Goal: Information Seeking & Learning: Compare options

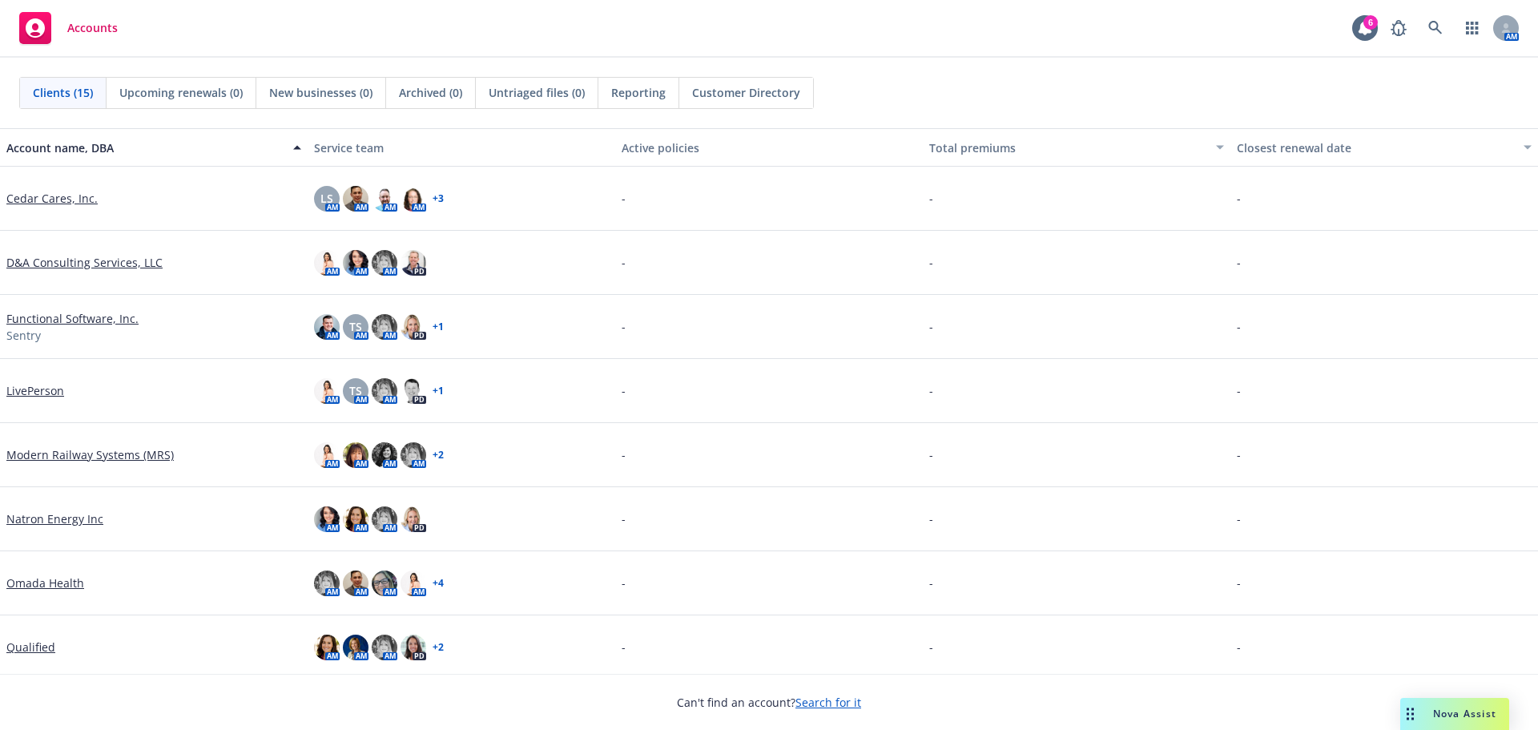
click at [828, 705] on link "Search for it" at bounding box center [828, 701] width 66 height 15
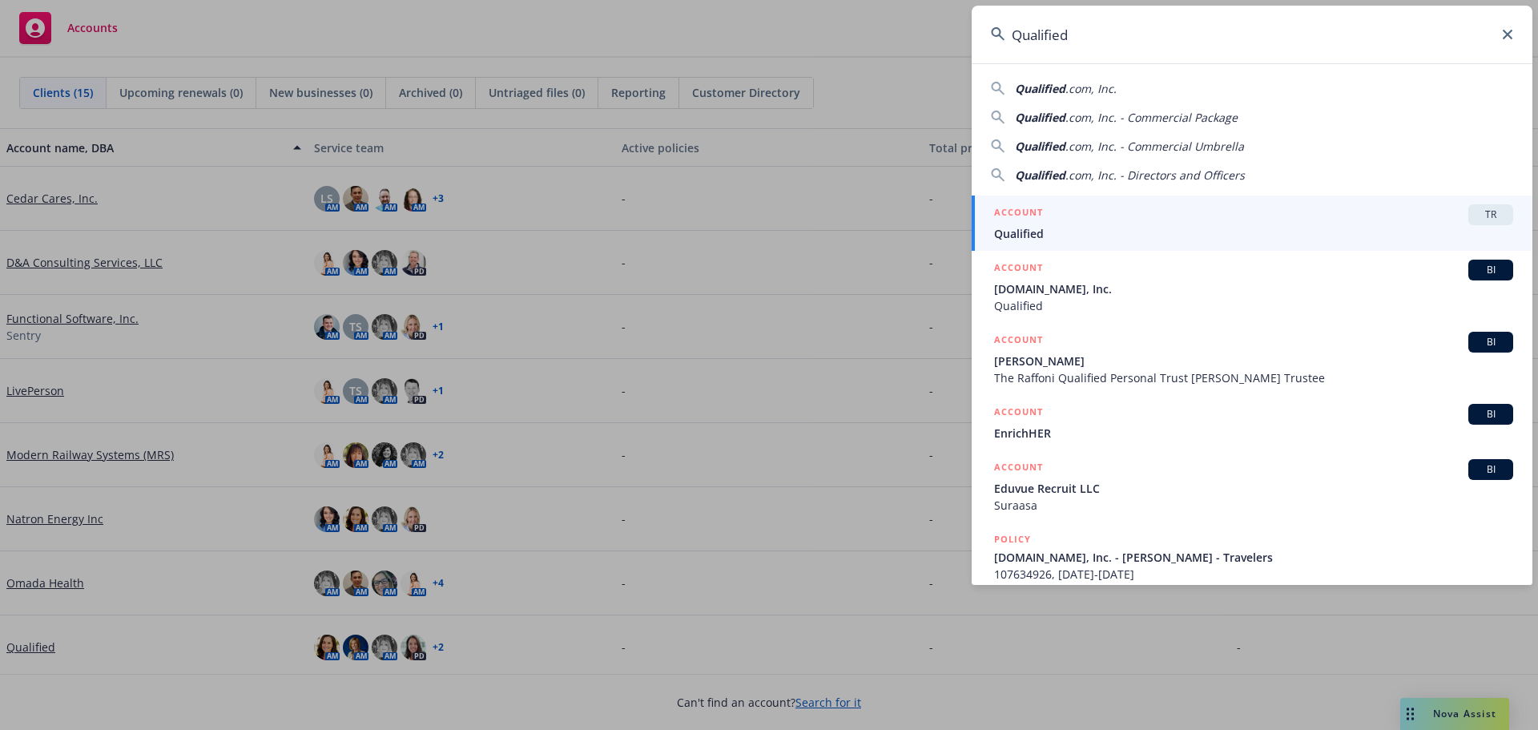
type input "Qualified"
click at [1036, 242] on link "ACCOUNT TR Qualified" at bounding box center [1251, 222] width 561 height 55
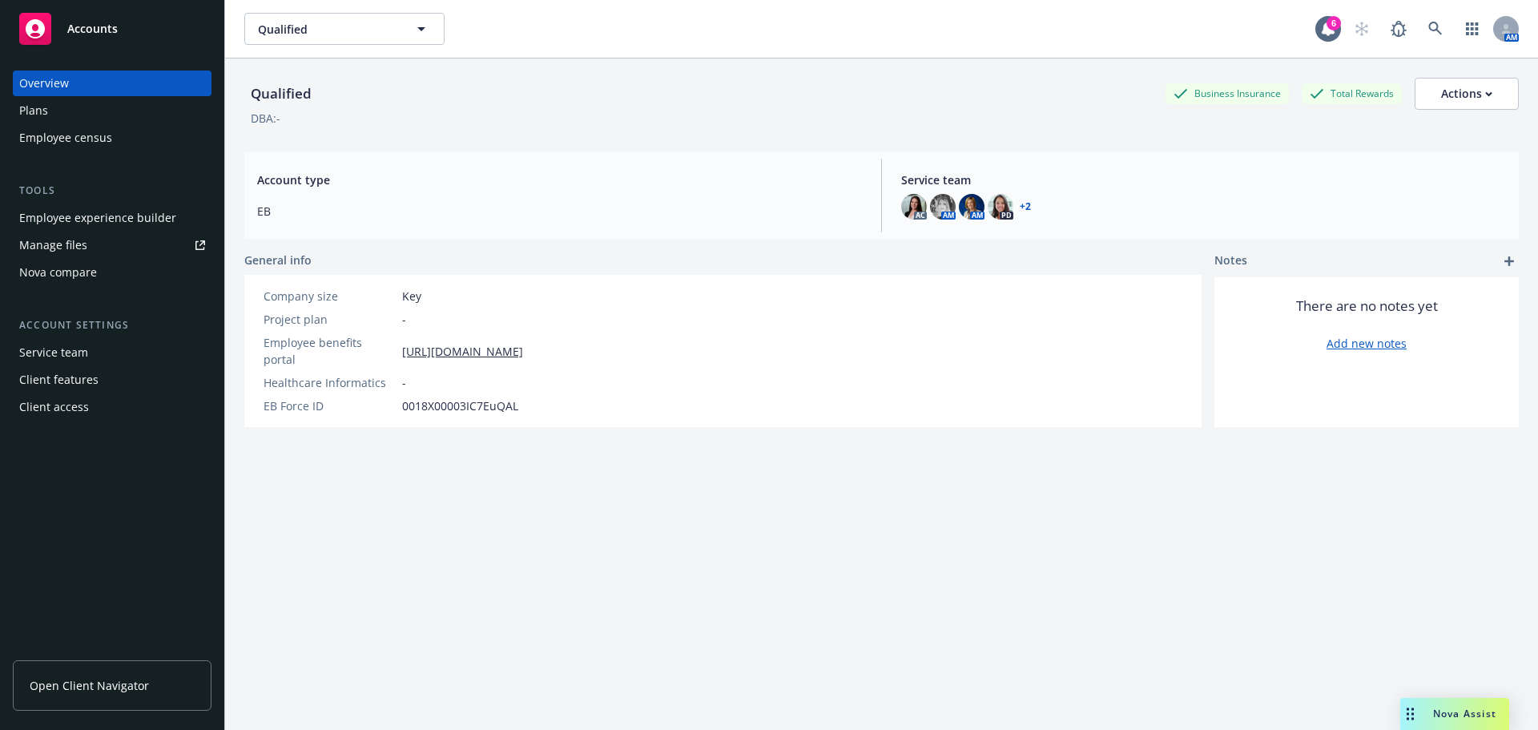
click at [71, 223] on div "Employee experience builder" at bounding box center [97, 218] width 157 height 26
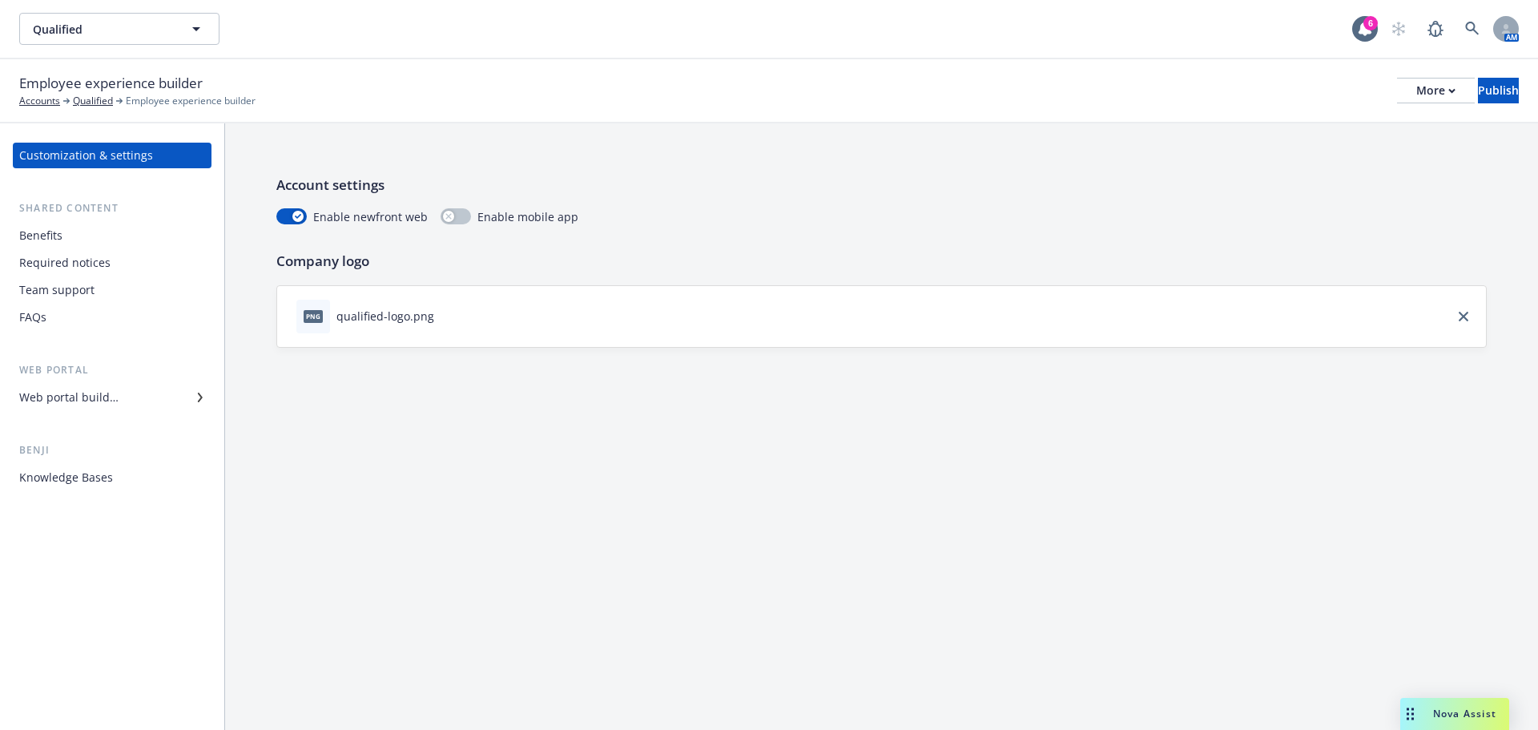
click at [89, 400] on div "Web portal builder" at bounding box center [68, 397] width 99 height 26
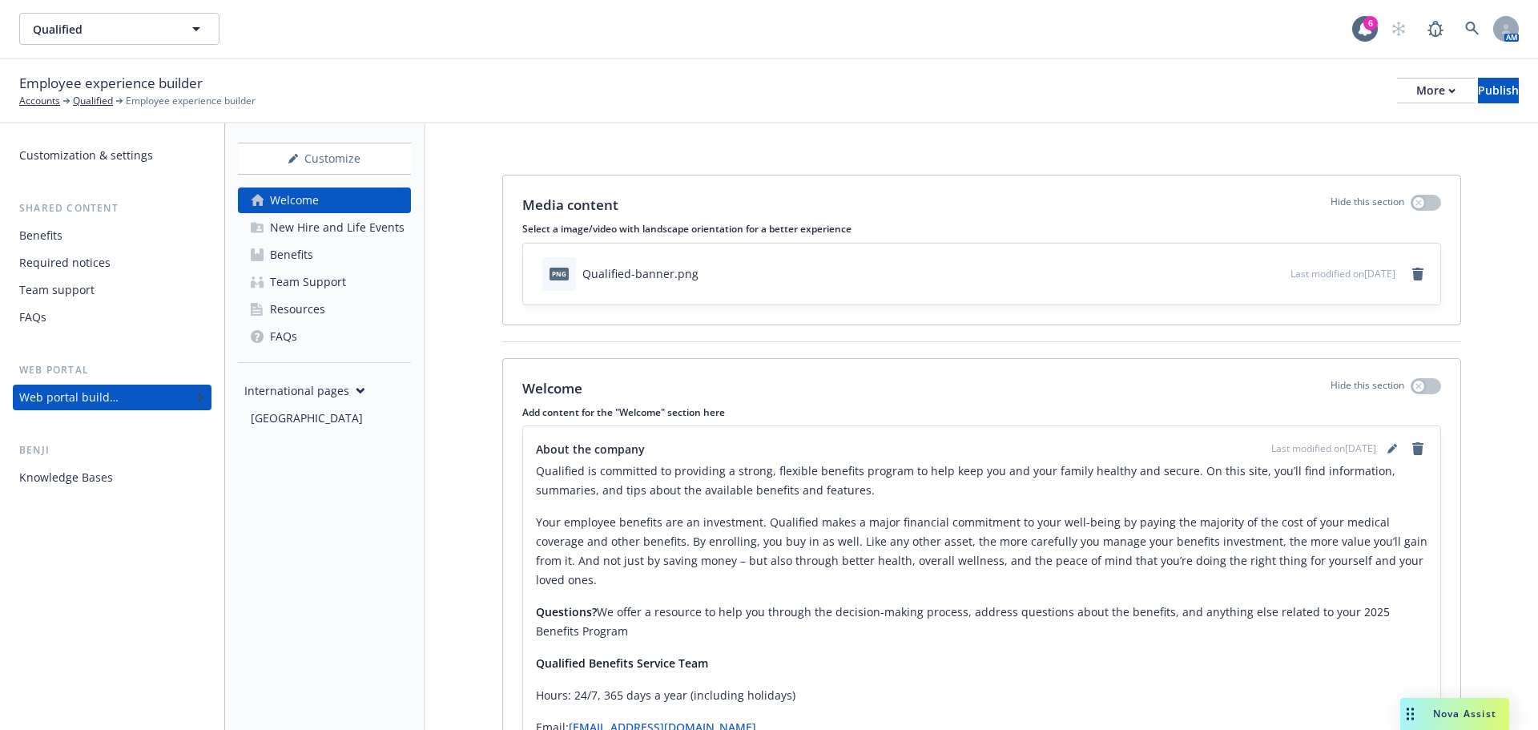
click at [304, 227] on div "New Hire and Life Events" at bounding box center [337, 228] width 135 height 26
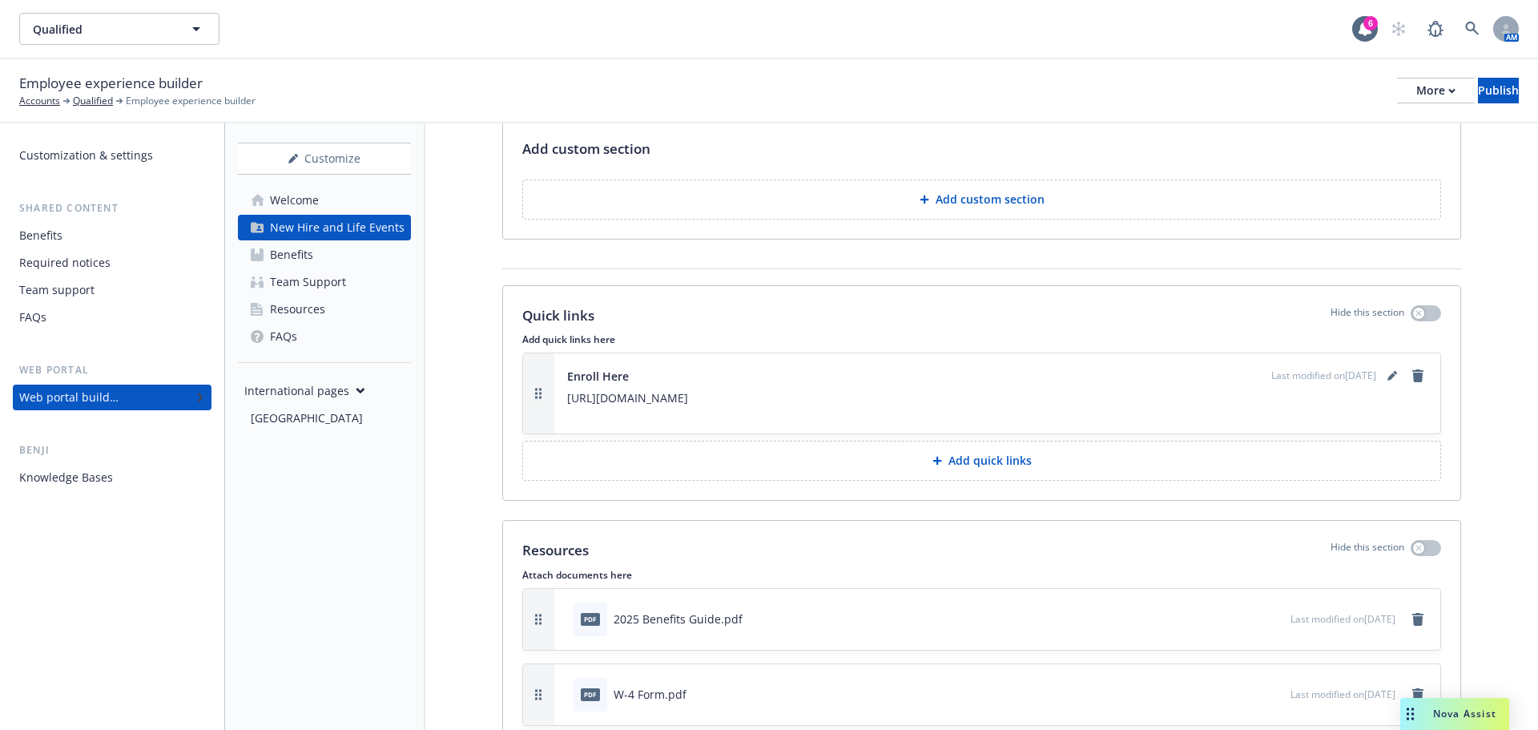
scroll to position [2289, 0]
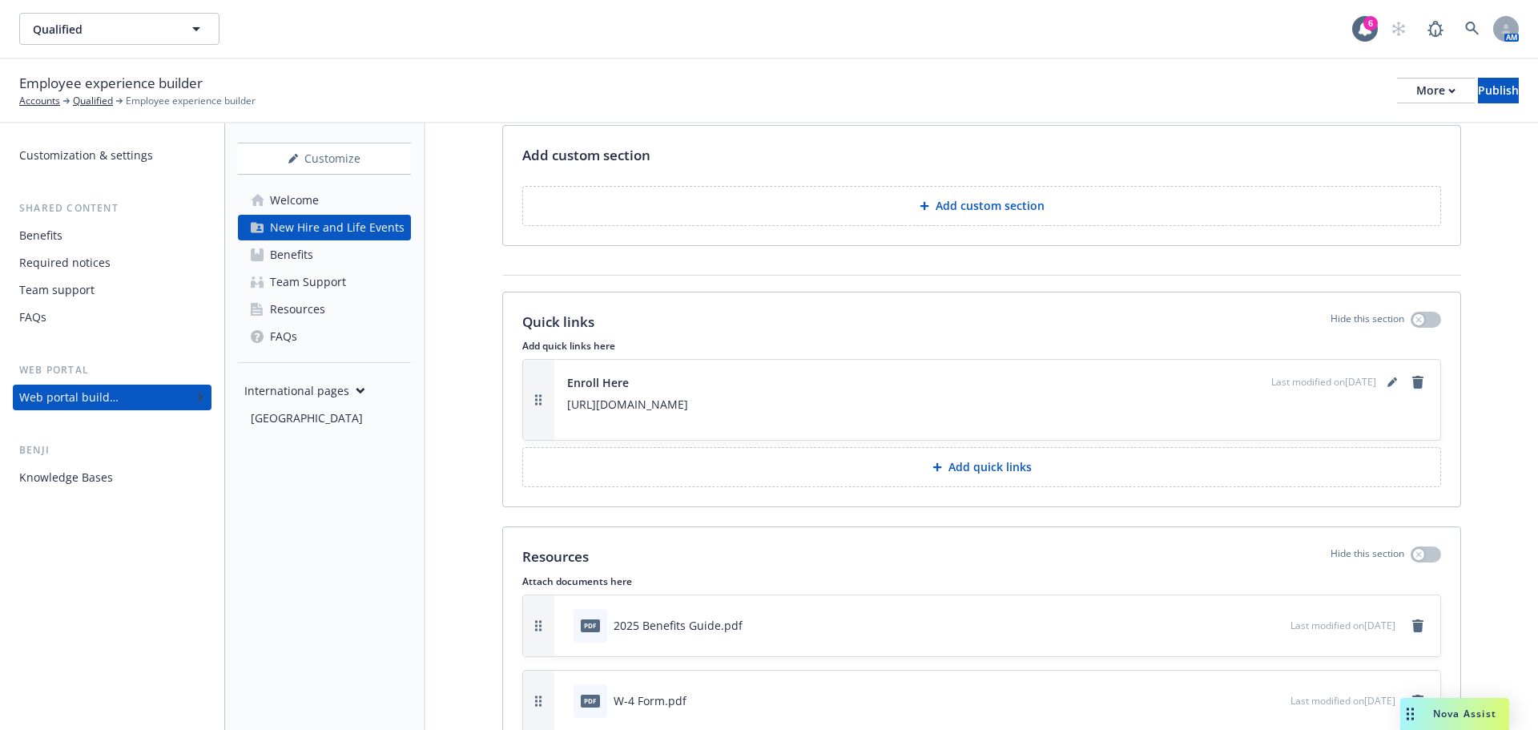
drag, startPoint x: 537, startPoint y: 569, endPoint x: 585, endPoint y: 613, distance: 64.6
click at [585, 613] on div "pdf 2025 Benefits Guide.pdf Last modified on 08/27/2025" at bounding box center [981, 625] width 917 height 61
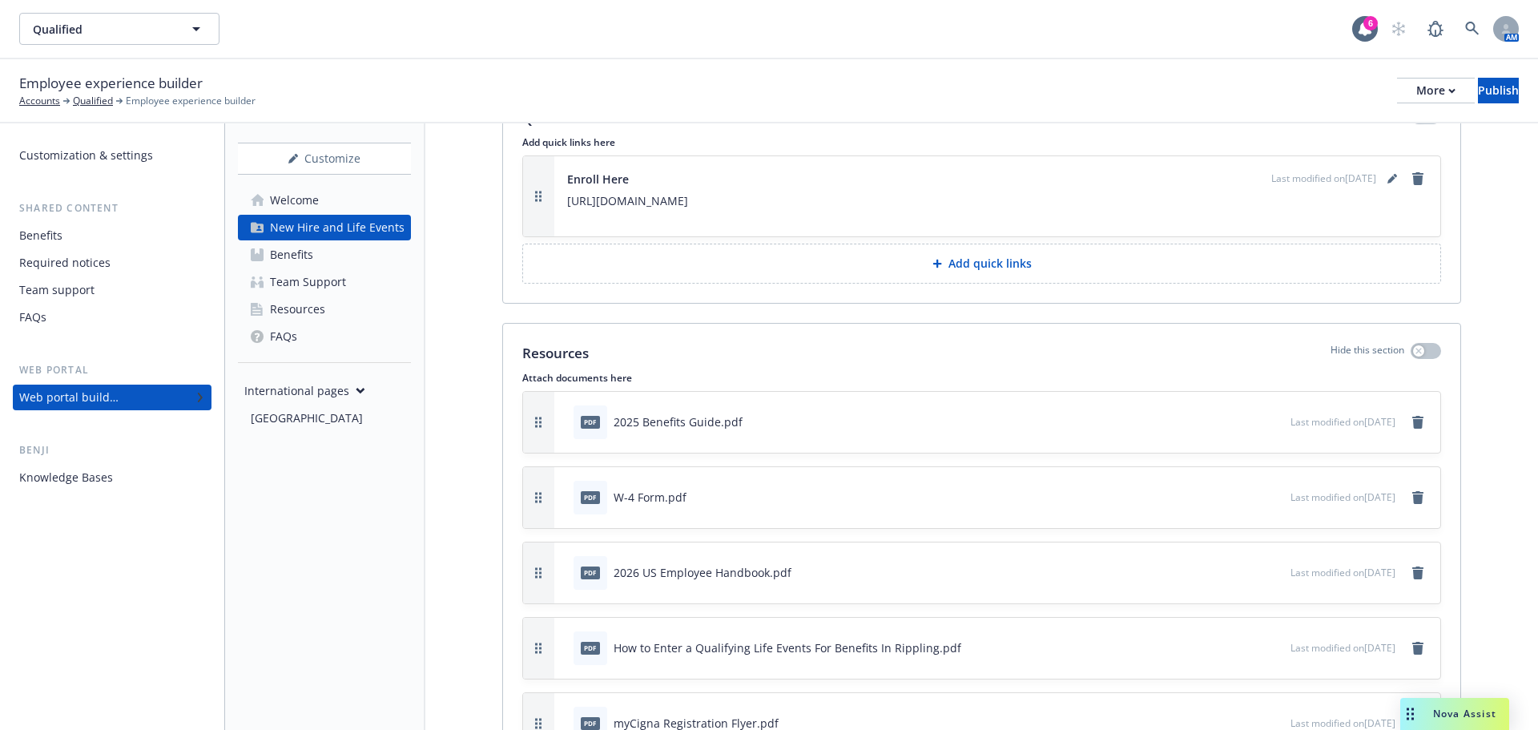
scroll to position [2609, 0]
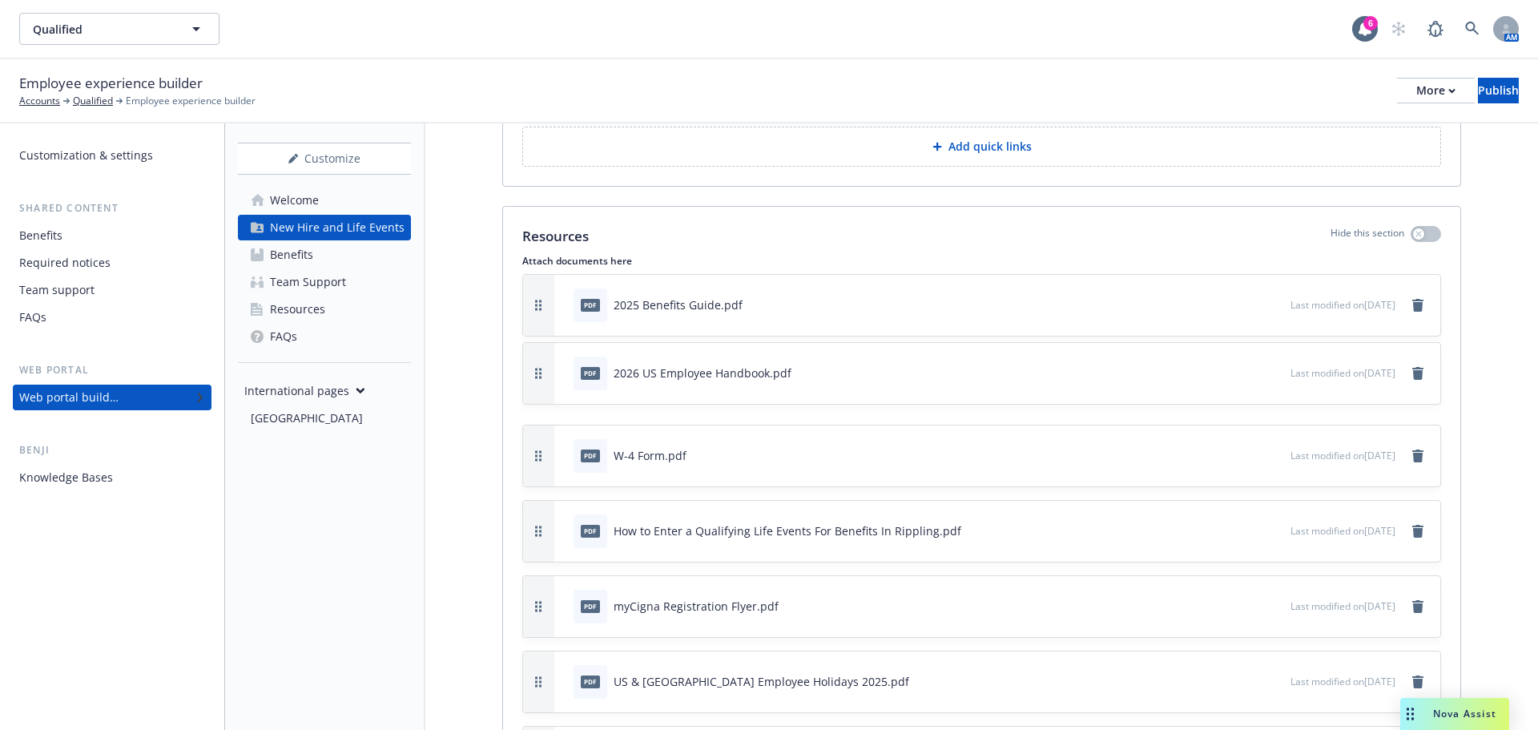
drag, startPoint x: 545, startPoint y: 453, endPoint x: 541, endPoint y: 371, distance: 82.6
click at [541, 371] on button "button" at bounding box center [538, 373] width 31 height 61
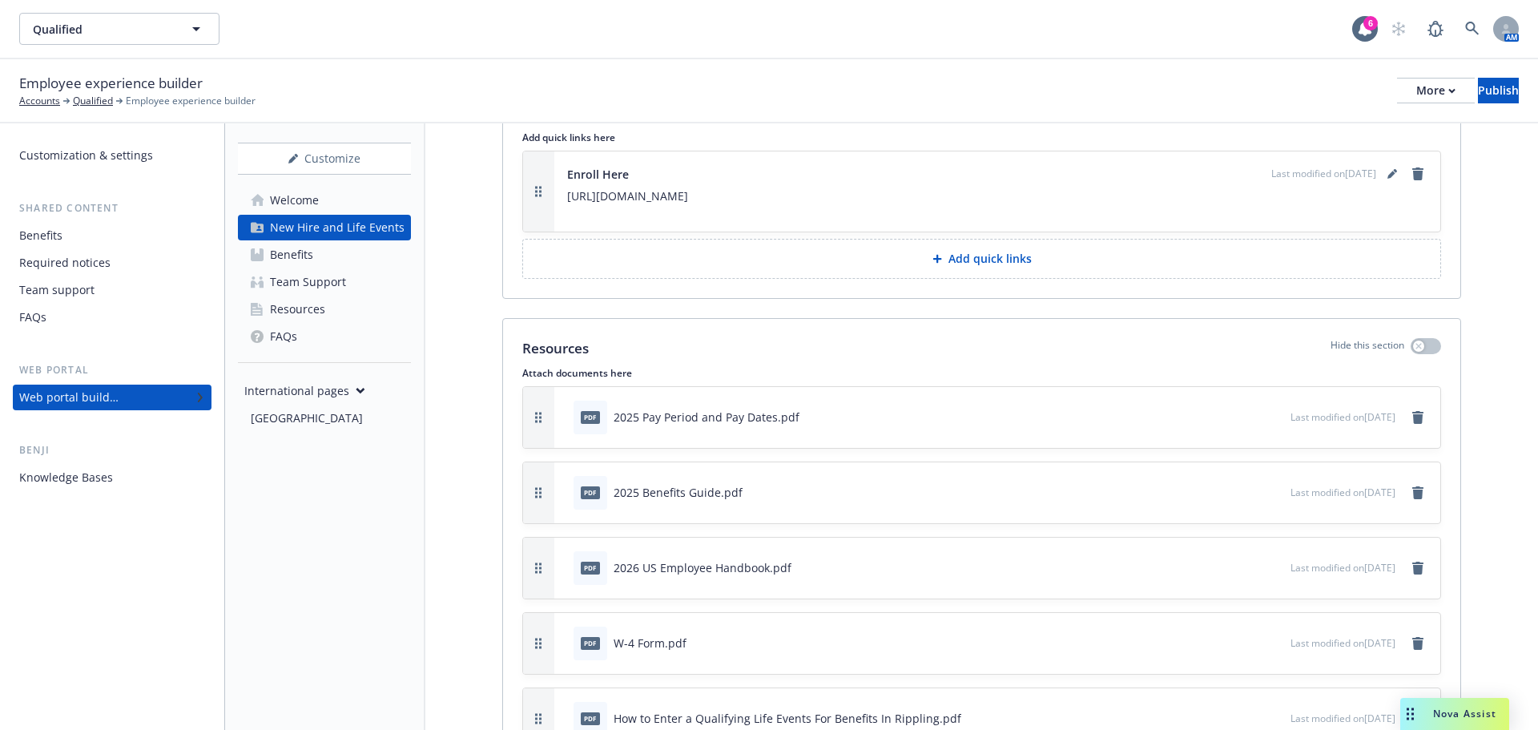
scroll to position [2492, 0]
drag, startPoint x: 544, startPoint y: 639, endPoint x: 565, endPoint y: 573, distance: 69.7
click at [565, 573] on div "pdf 2025 Pay Period and Pay Dates.pdf Last modified on 07/30/2025" at bounding box center [981, 571] width 917 height 61
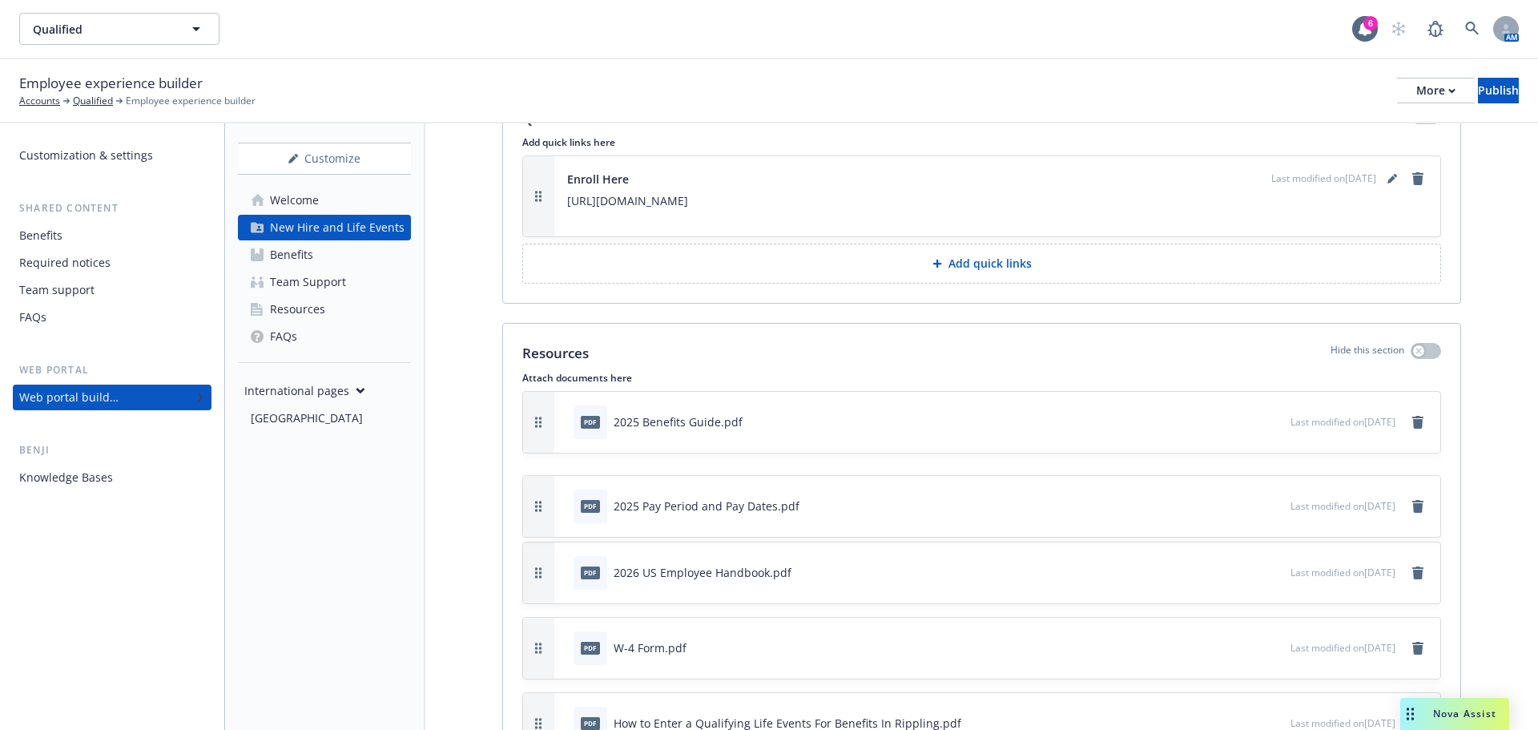
drag, startPoint x: 545, startPoint y: 569, endPoint x: 539, endPoint y: 503, distance: 66.7
click at [539, 503] on button "button" at bounding box center [538, 506] width 31 height 61
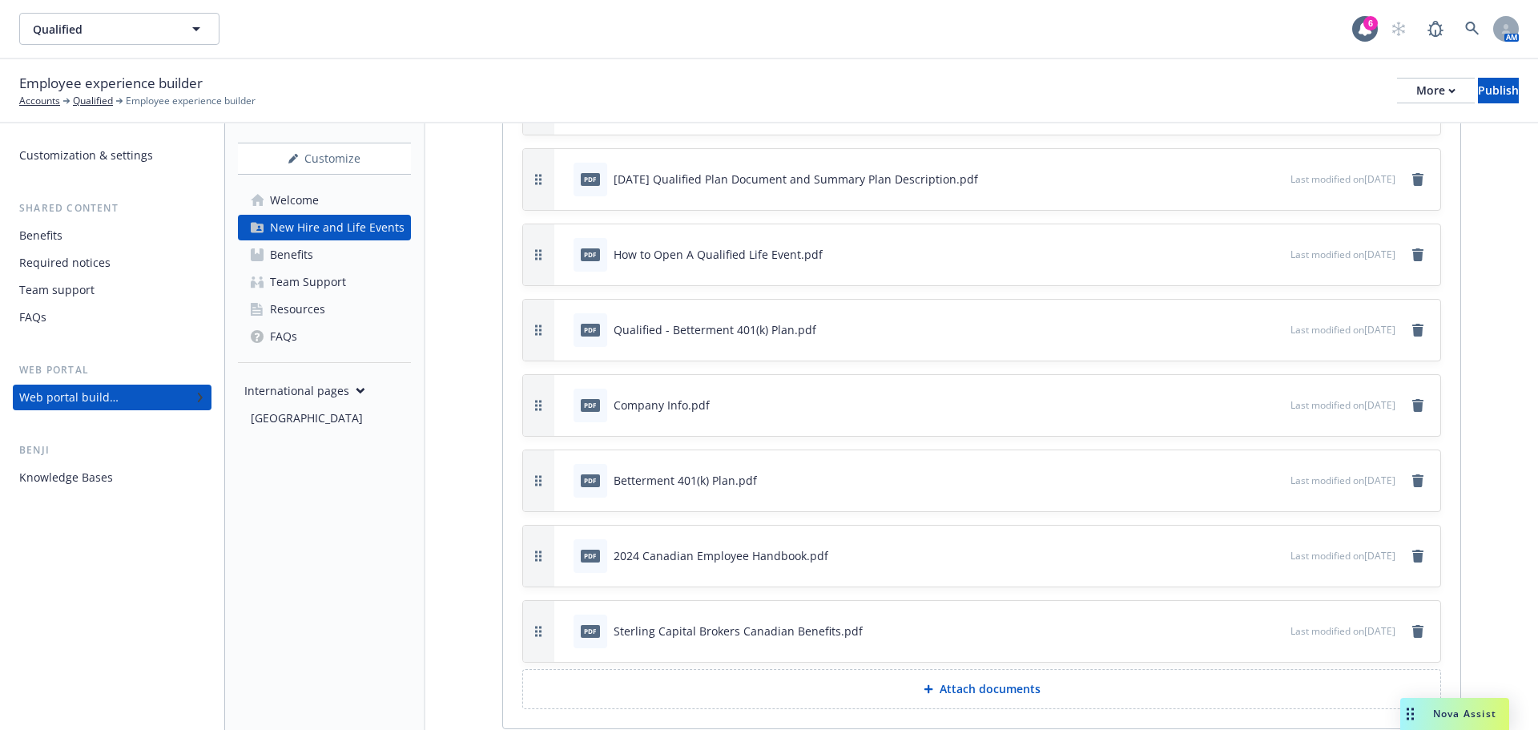
scroll to position [3771, 0]
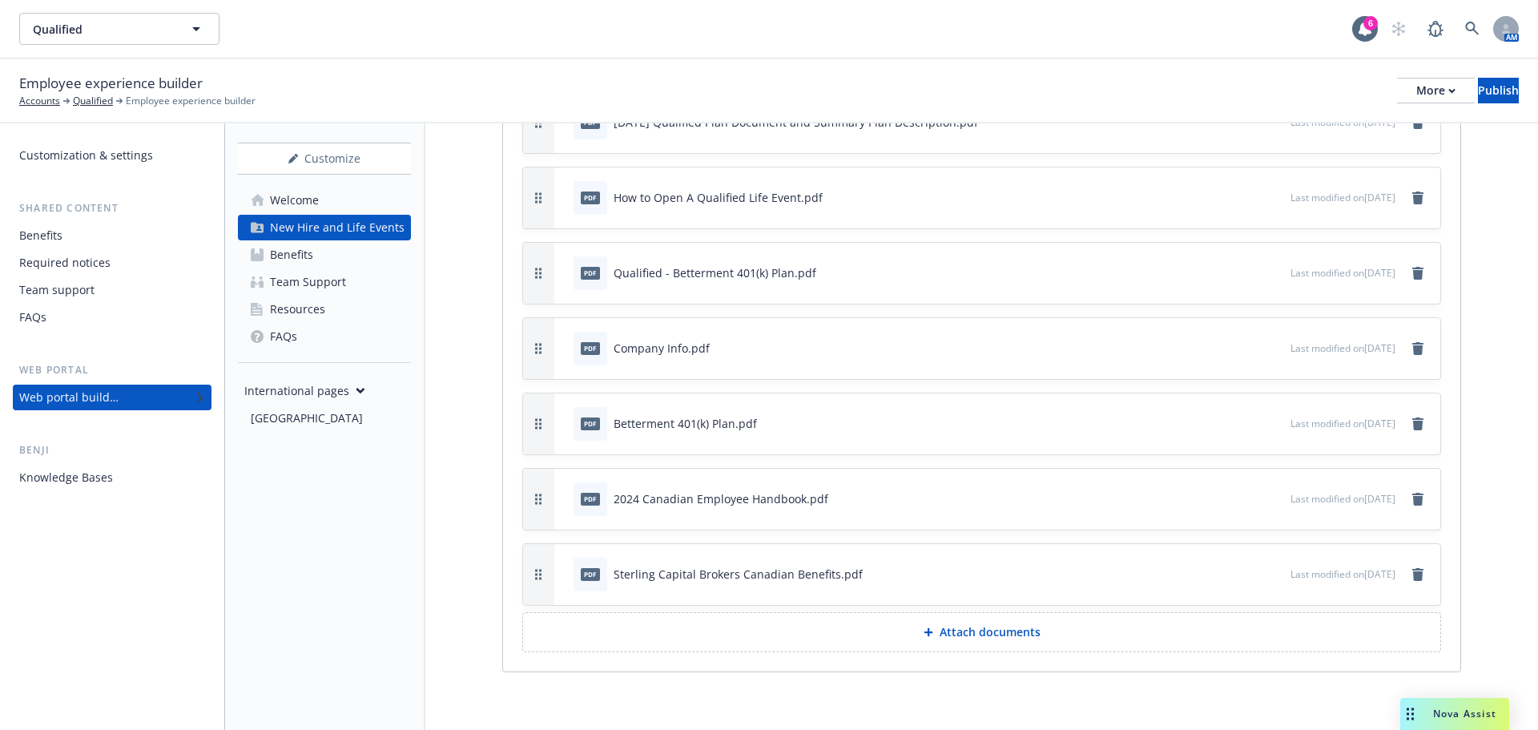
click at [944, 640] on button "Attach documents" at bounding box center [981, 632] width 919 height 40
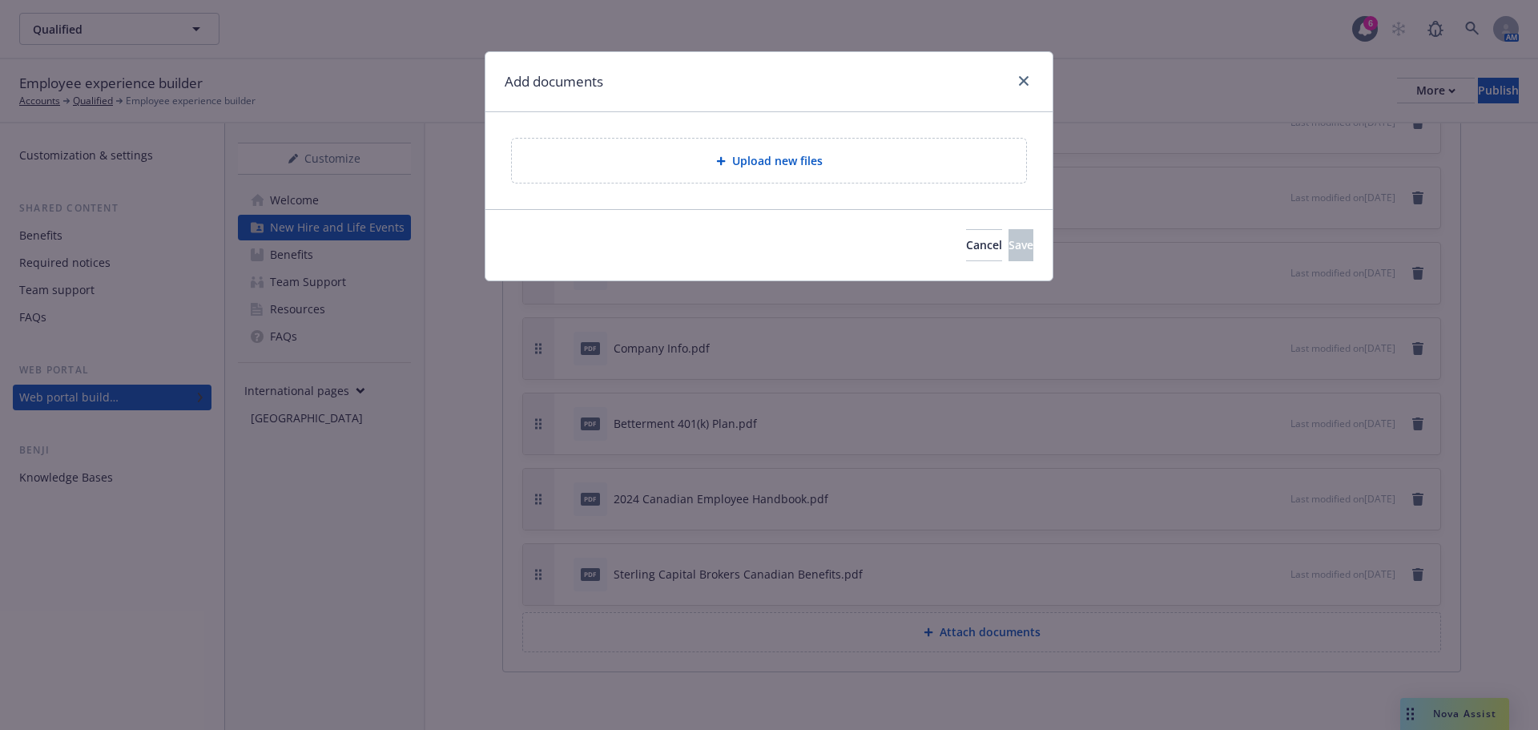
click at [758, 167] on span "Upload new files" at bounding box center [777, 160] width 90 height 17
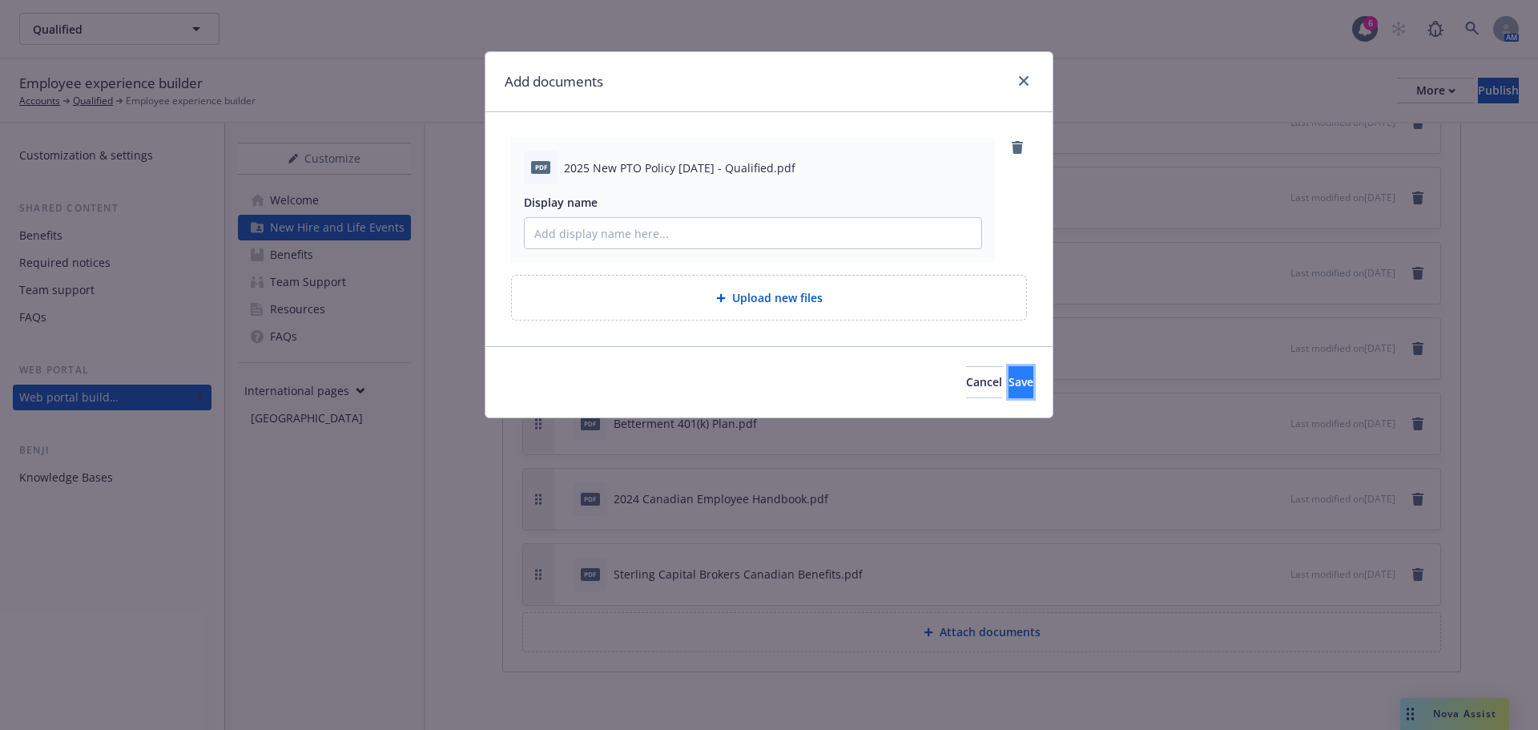
click at [1008, 372] on button "Save" at bounding box center [1020, 382] width 25 height 32
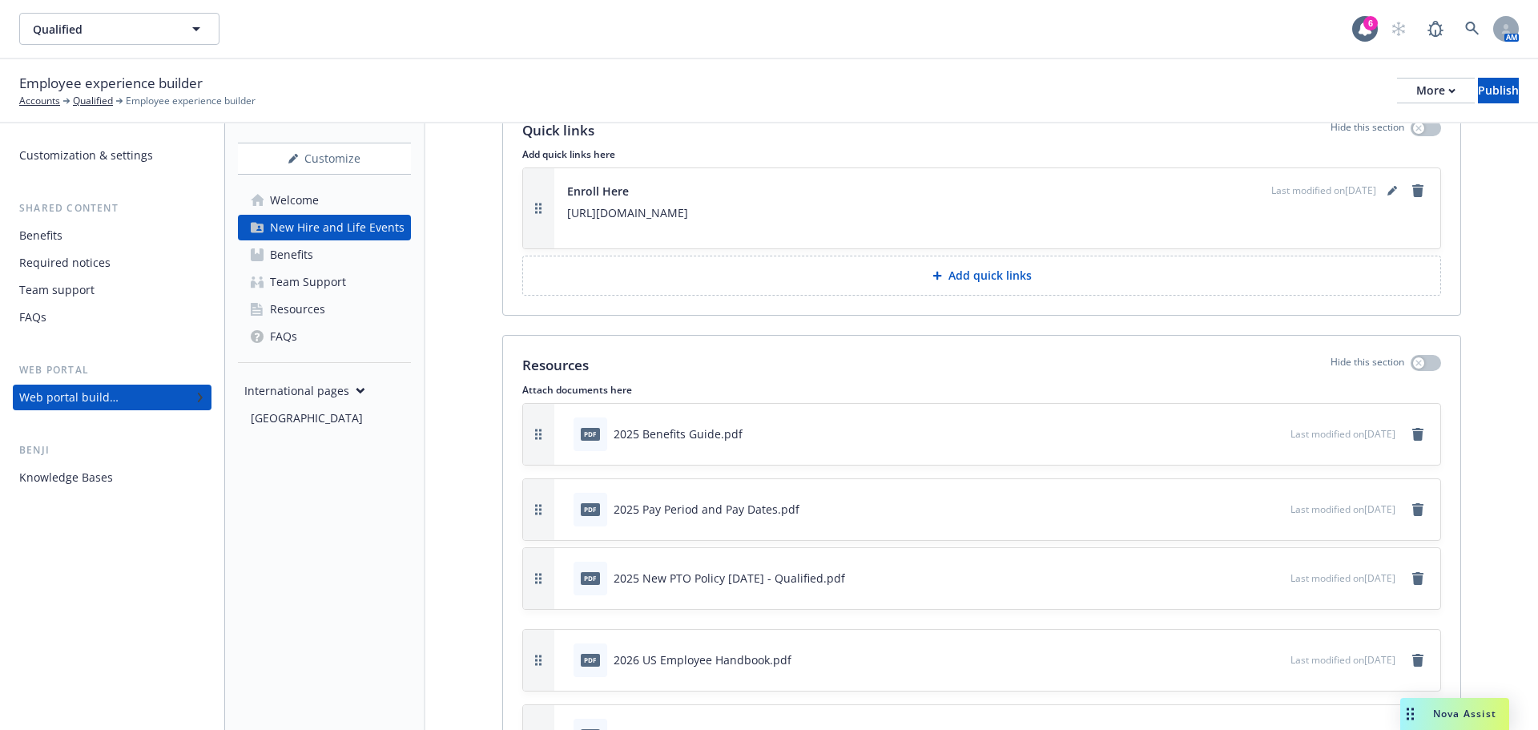
scroll to position [2503, 0]
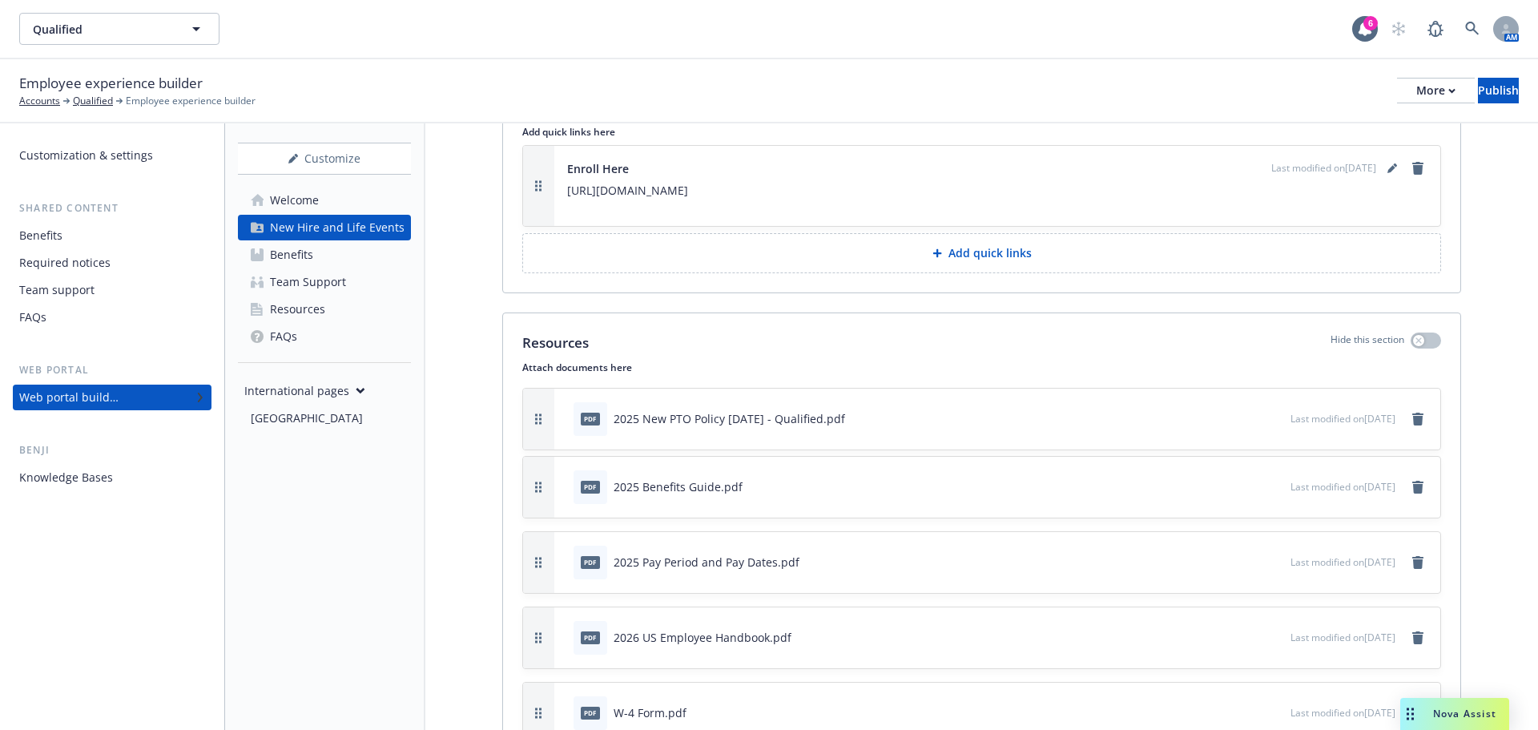
drag, startPoint x: 540, startPoint y: 656, endPoint x: 569, endPoint y: 425, distance: 232.5
click at [569, 425] on div "pdf 2025 New PTO Policy 9.25.25 - Qualified.pdf Last modified on 09/25/2025" at bounding box center [981, 418] width 917 height 61
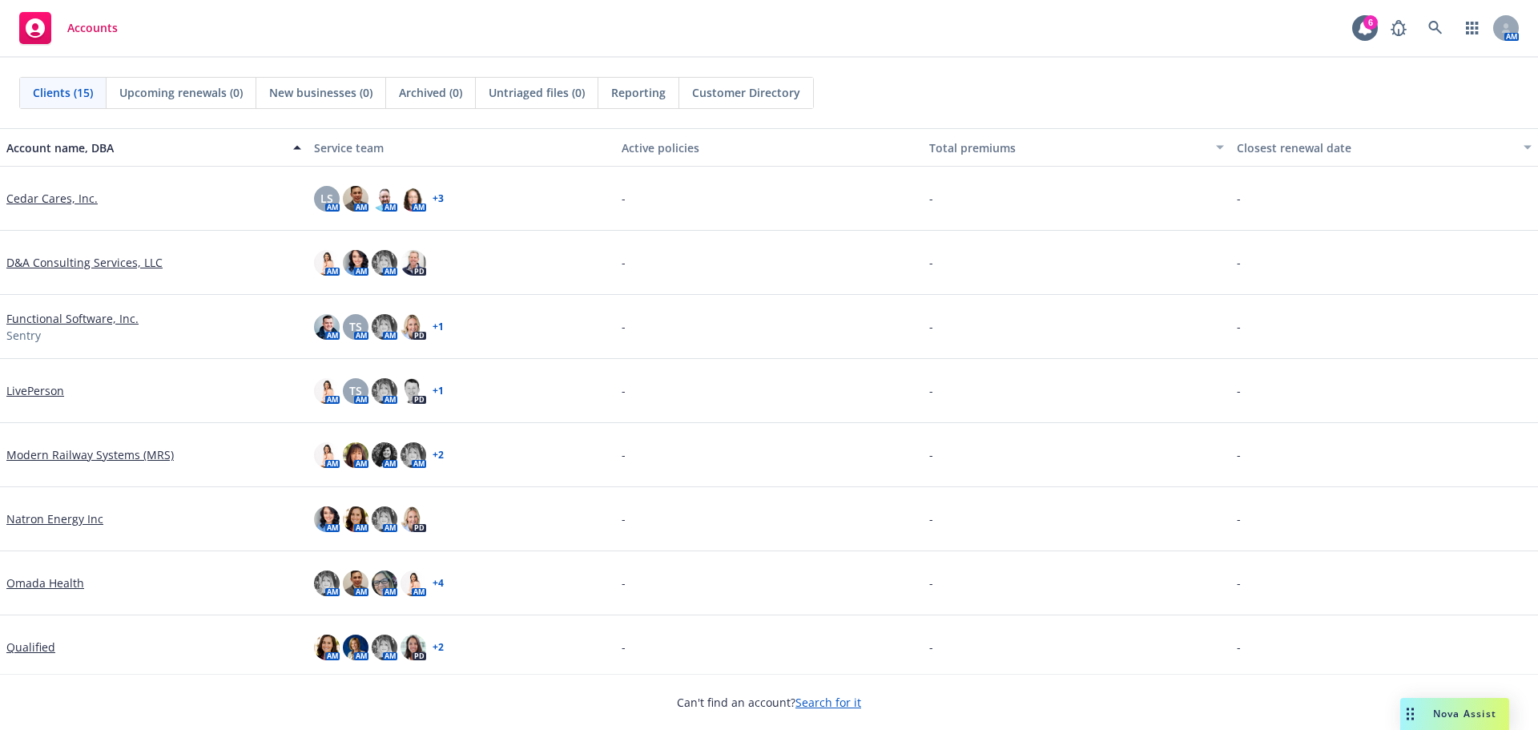
click at [822, 704] on link "Search for it" at bounding box center [828, 701] width 66 height 15
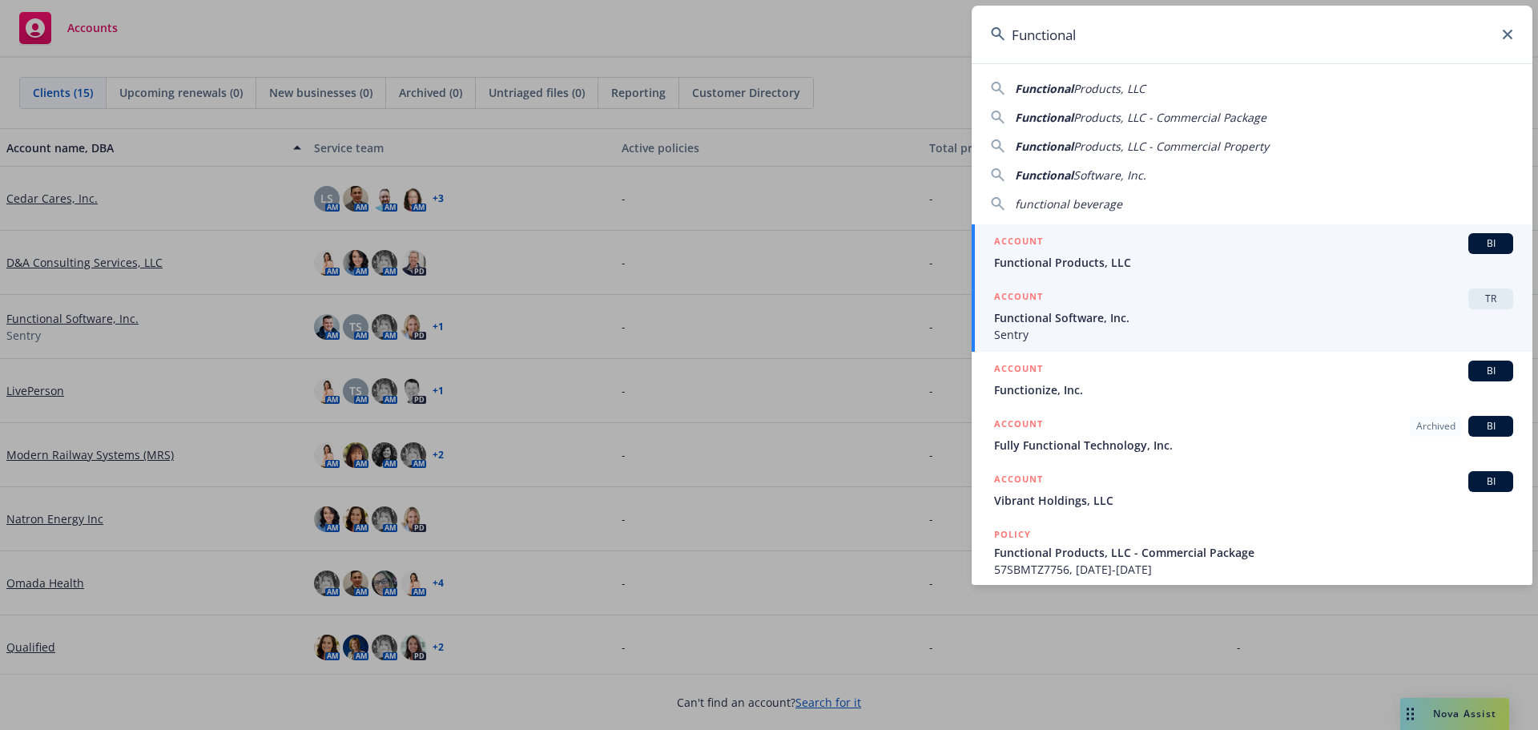
type input "Functional"
click at [1024, 314] on span "Functional Software, Inc." at bounding box center [1253, 317] width 519 height 17
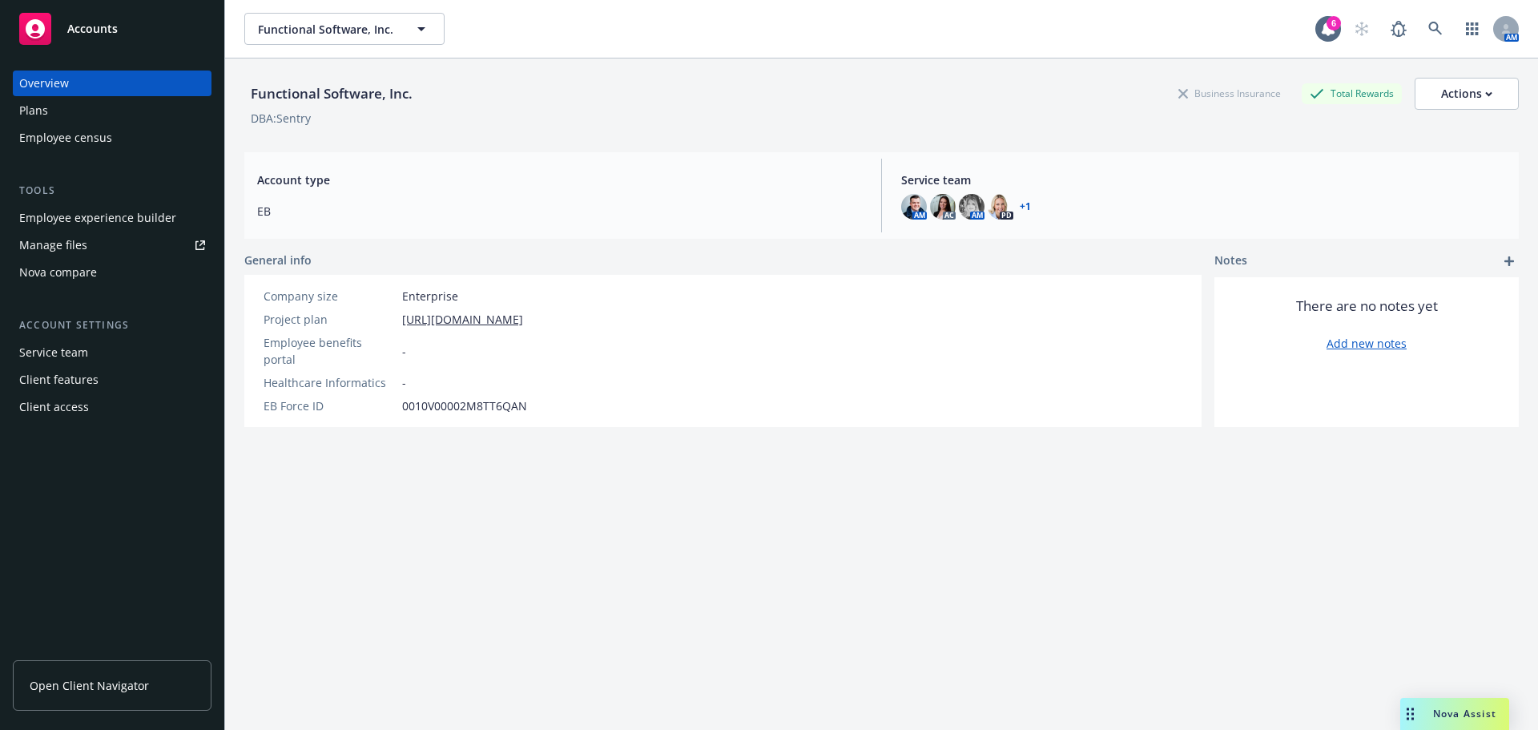
click at [58, 269] on div "Nova compare" at bounding box center [58, 272] width 78 height 26
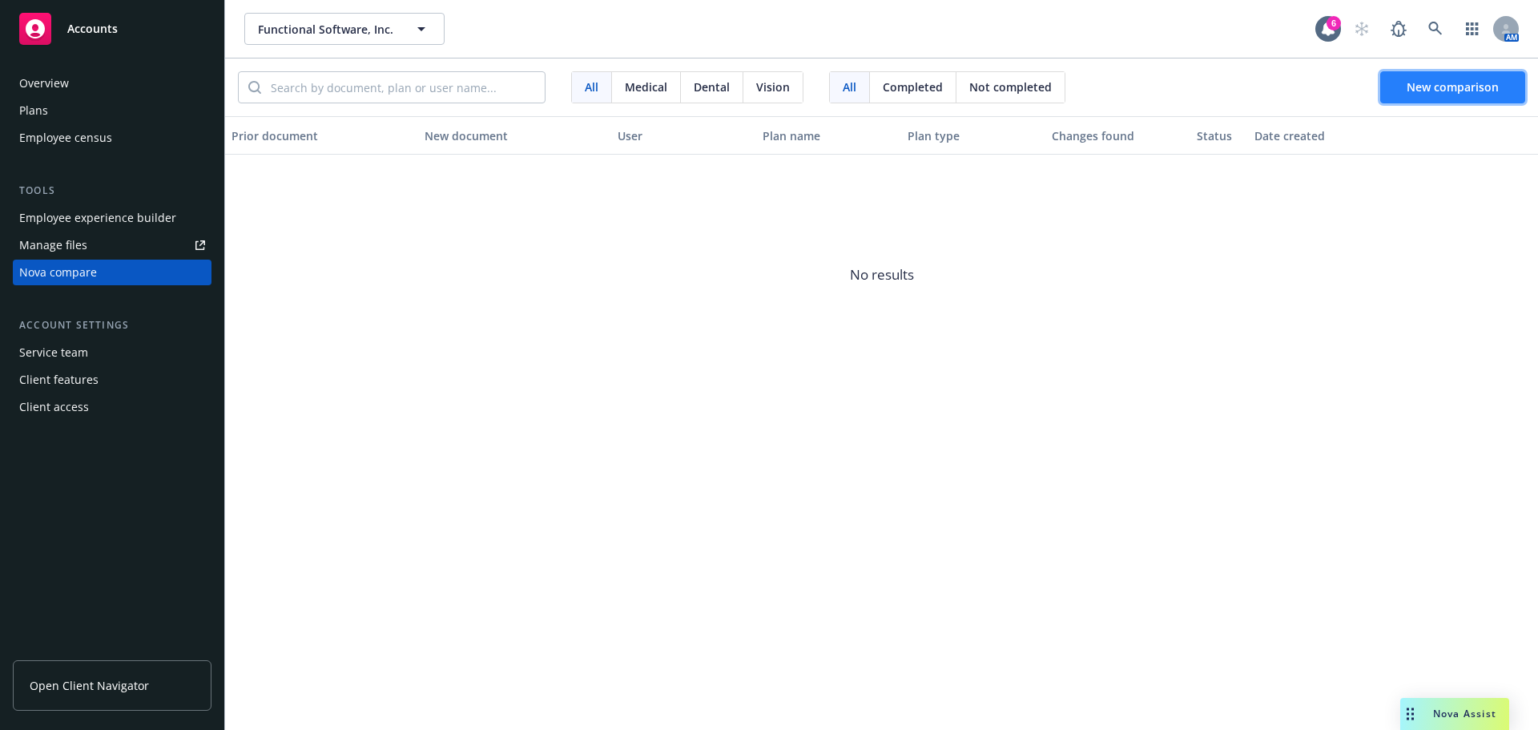
click at [1433, 89] on span "New comparison" at bounding box center [1452, 86] width 92 height 15
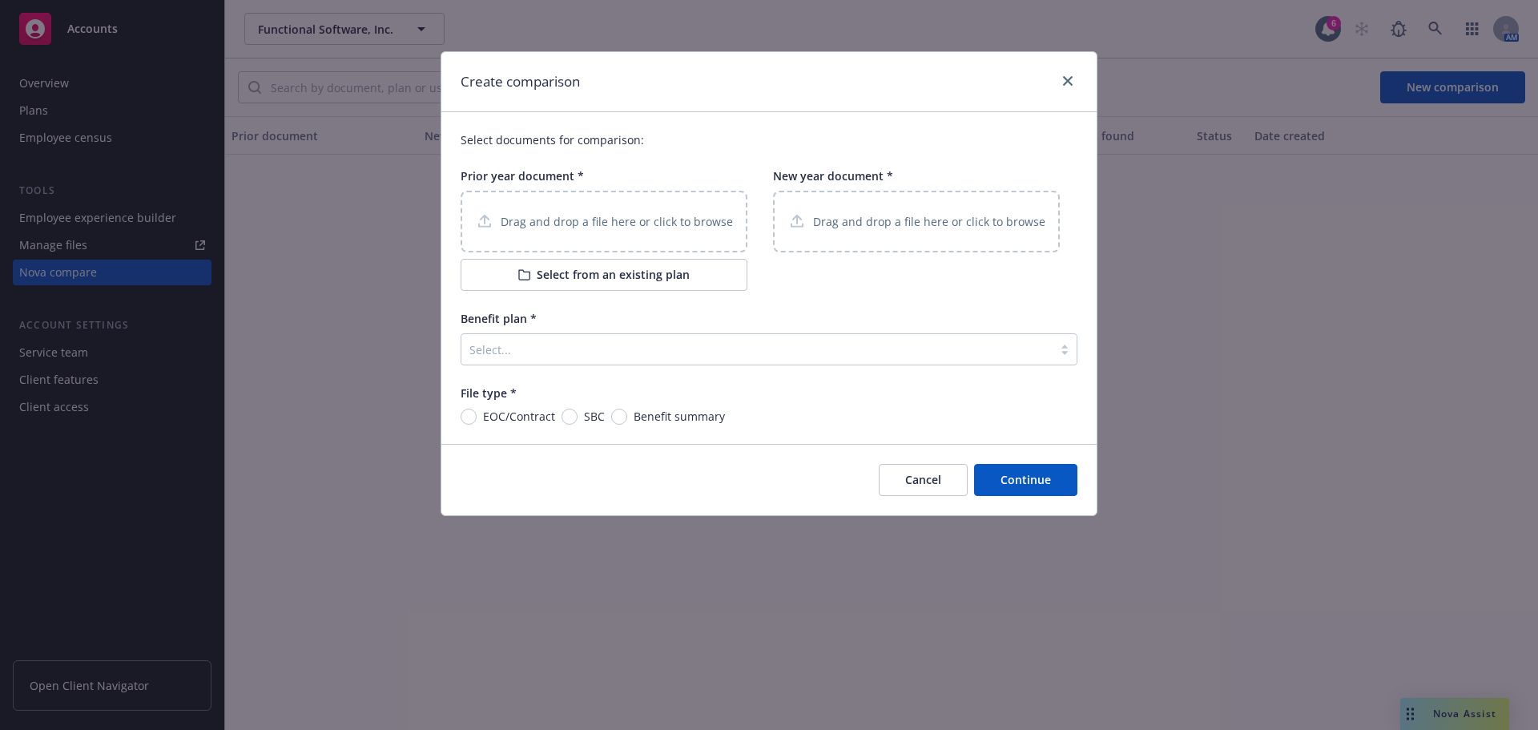
click at [550, 276] on button "Select from an existing plan" at bounding box center [604, 275] width 287 height 32
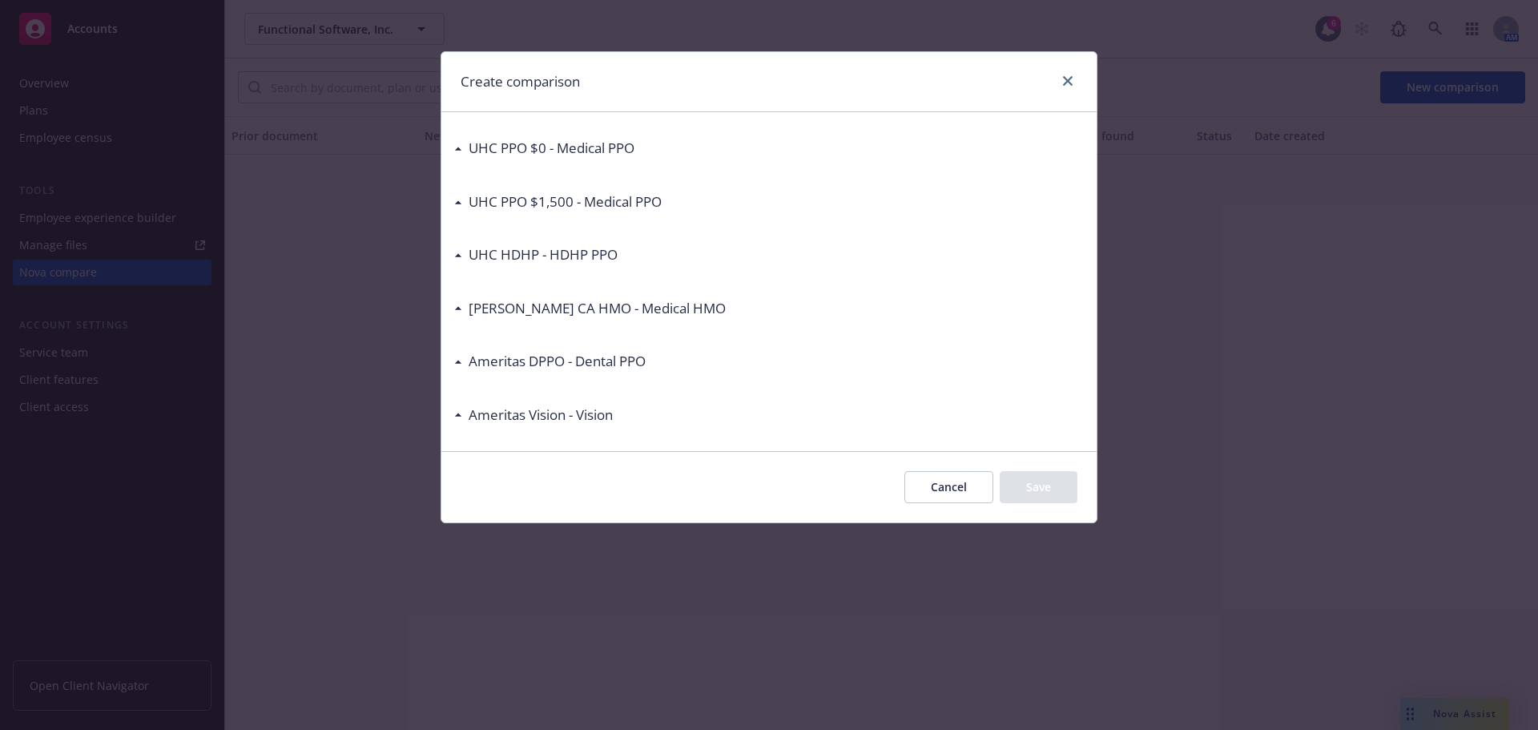
click at [509, 251] on h3 "UHC HDHP - HDHP PPO" at bounding box center [543, 254] width 149 height 21
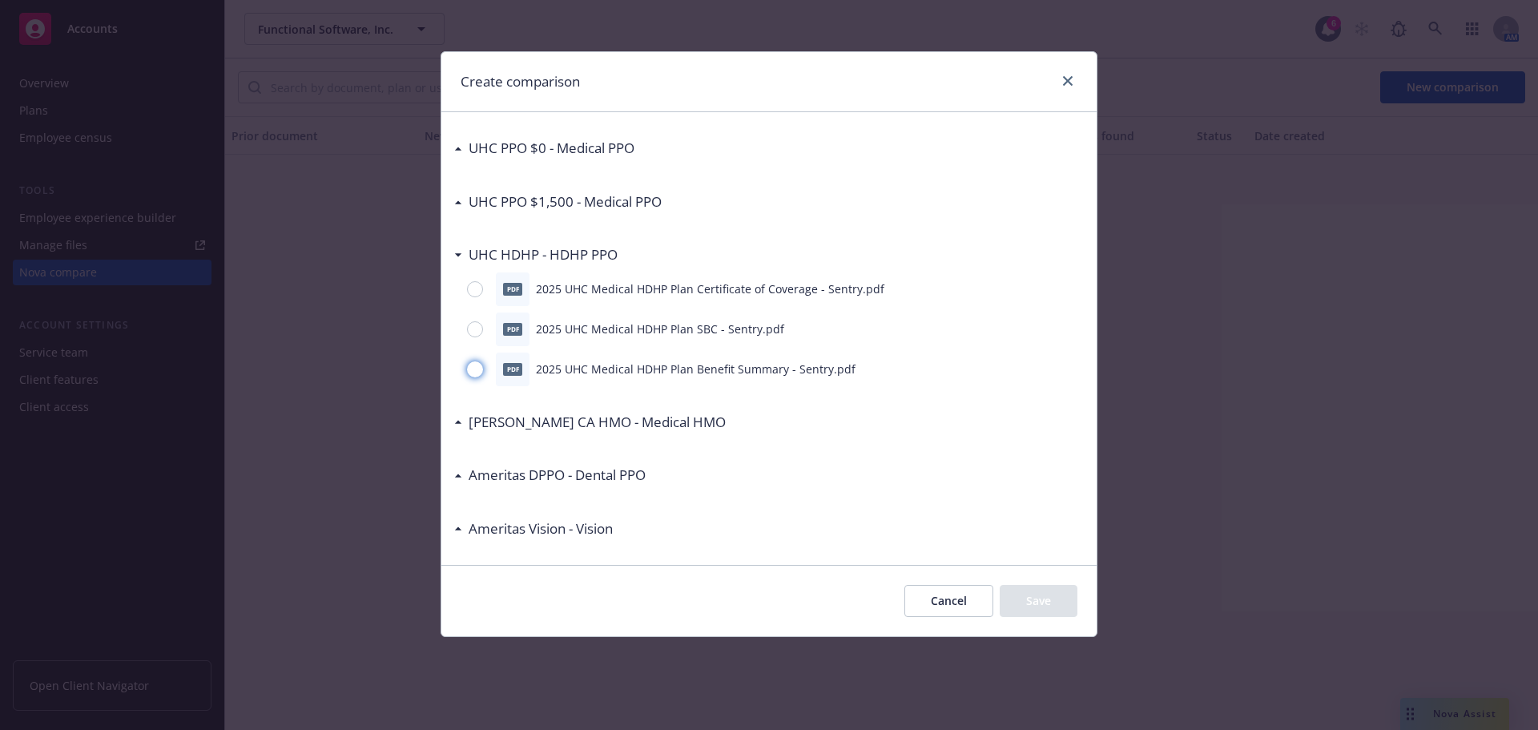
click at [477, 375] on input "radio" at bounding box center [475, 369] width 16 height 16
radio input "true"
click at [1055, 606] on button "Save" at bounding box center [1039, 601] width 78 height 32
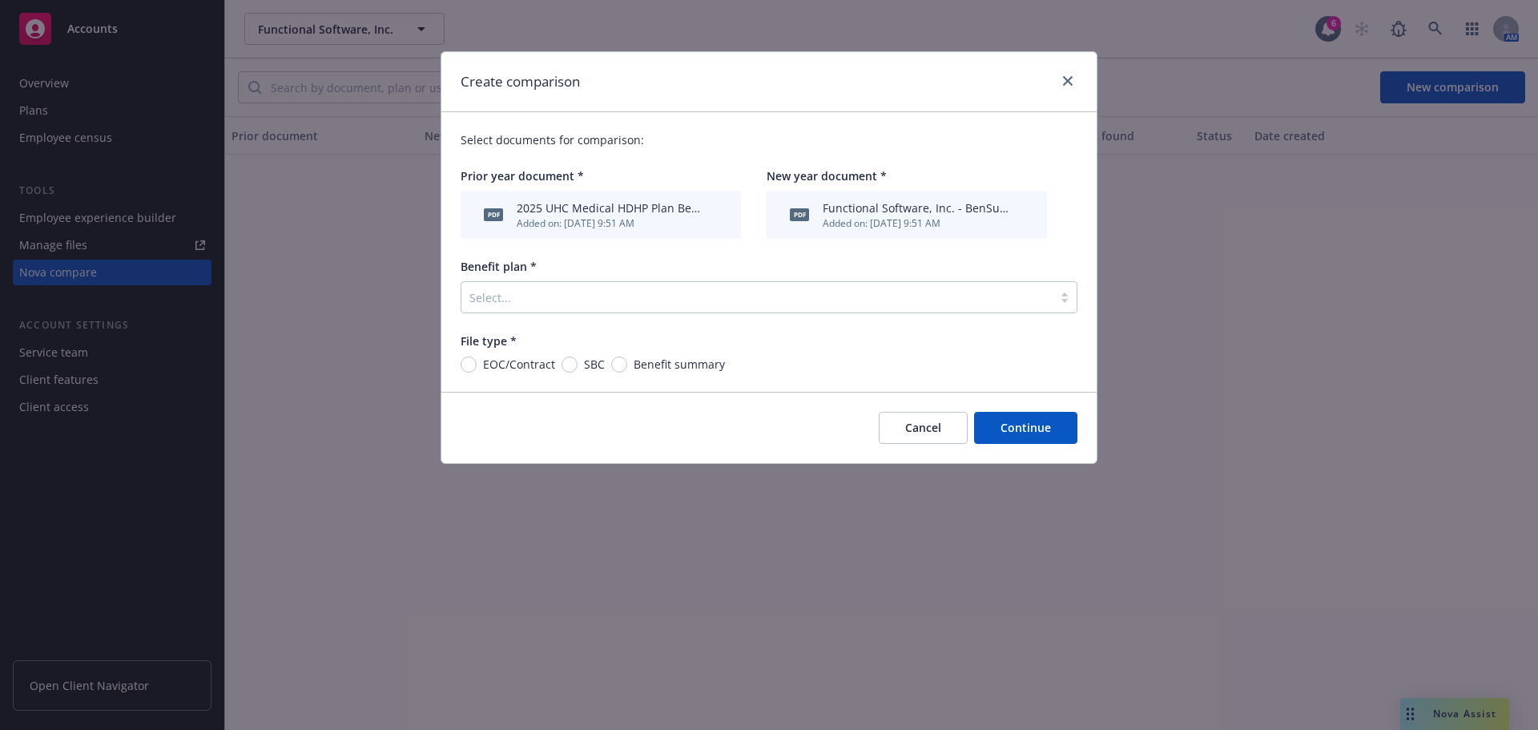
click at [1044, 302] on div at bounding box center [756, 297] width 575 height 19
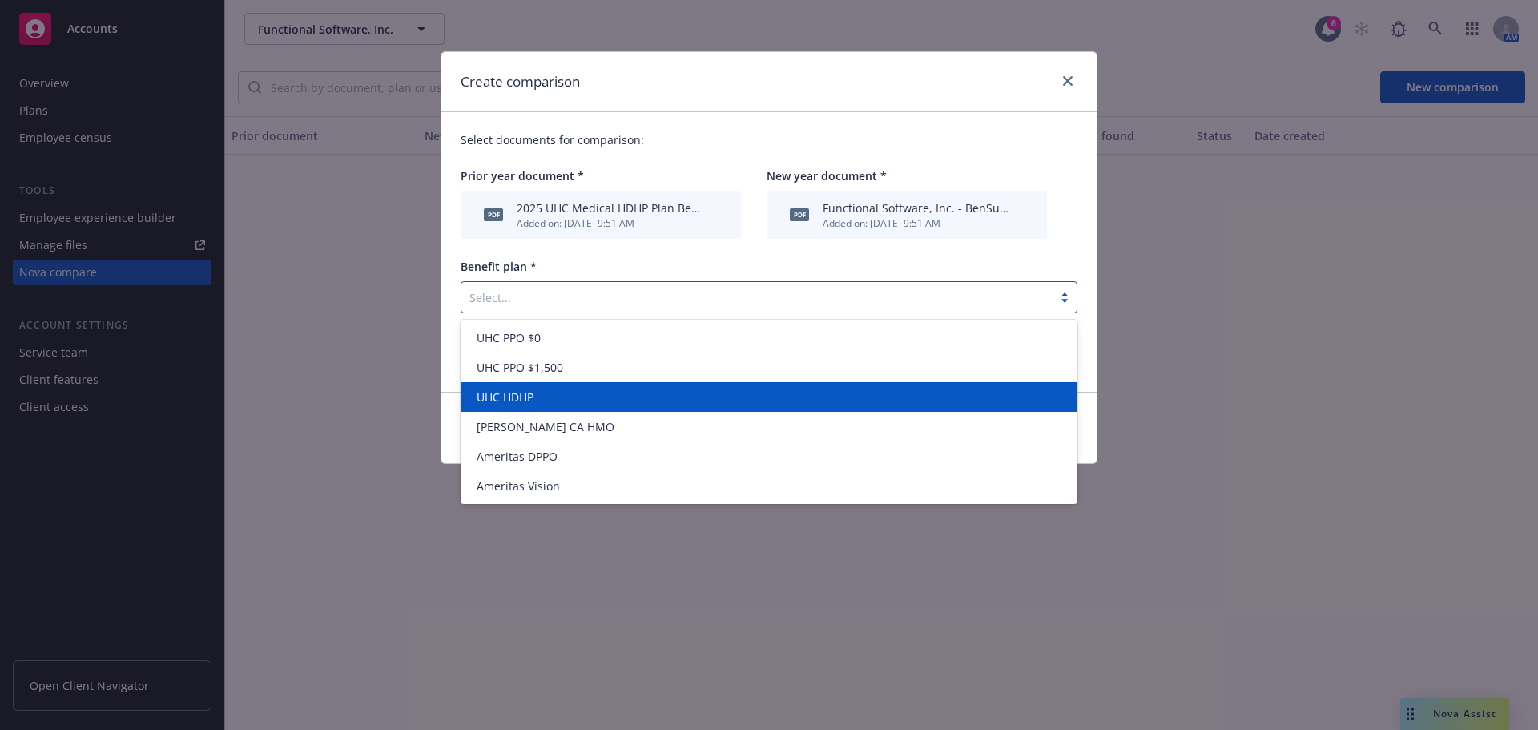
click at [497, 400] on span "UHC HDHP" at bounding box center [505, 396] width 57 height 17
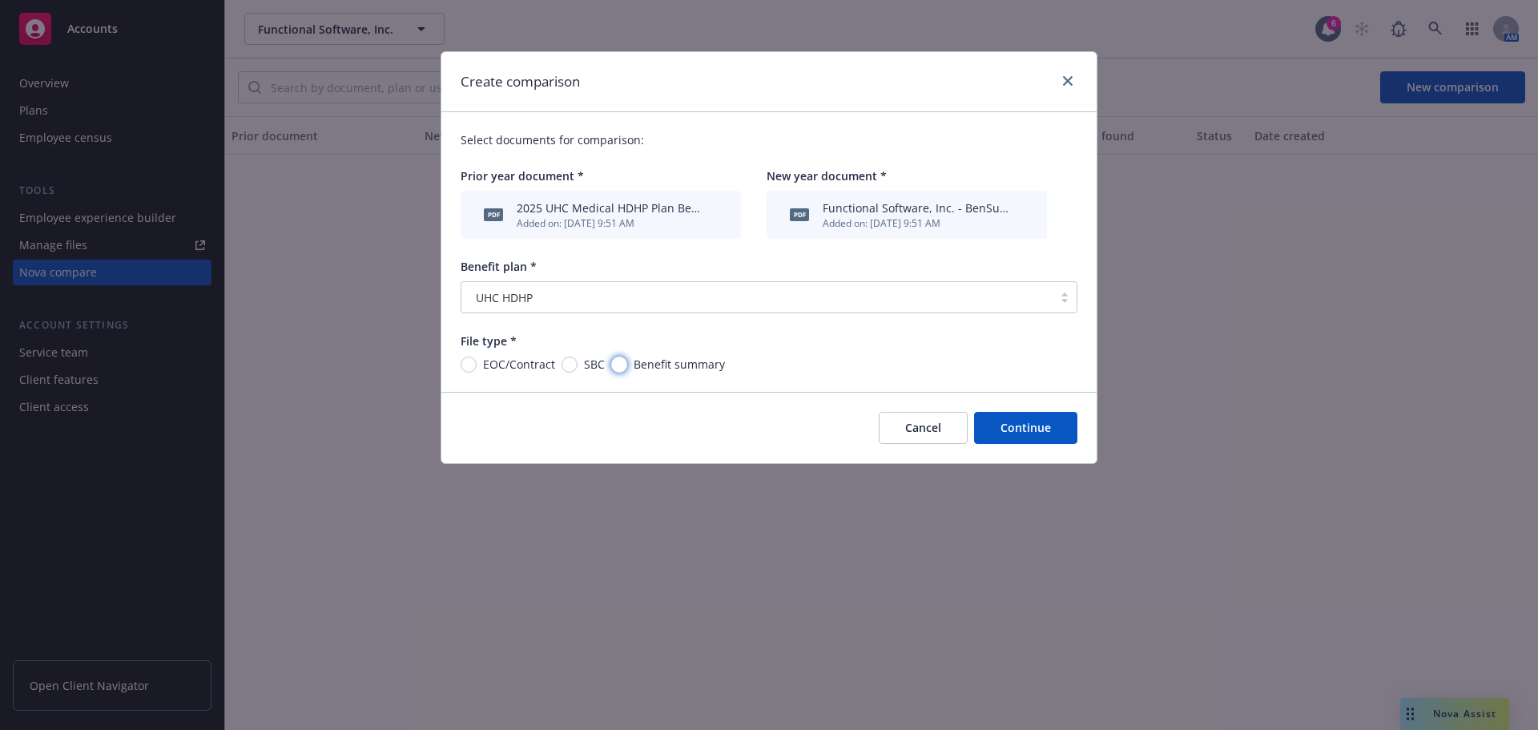
click at [622, 368] on input "Benefit summary" at bounding box center [619, 364] width 16 height 16
radio input "true"
click at [1004, 427] on button "Continue" at bounding box center [1025, 428] width 103 height 32
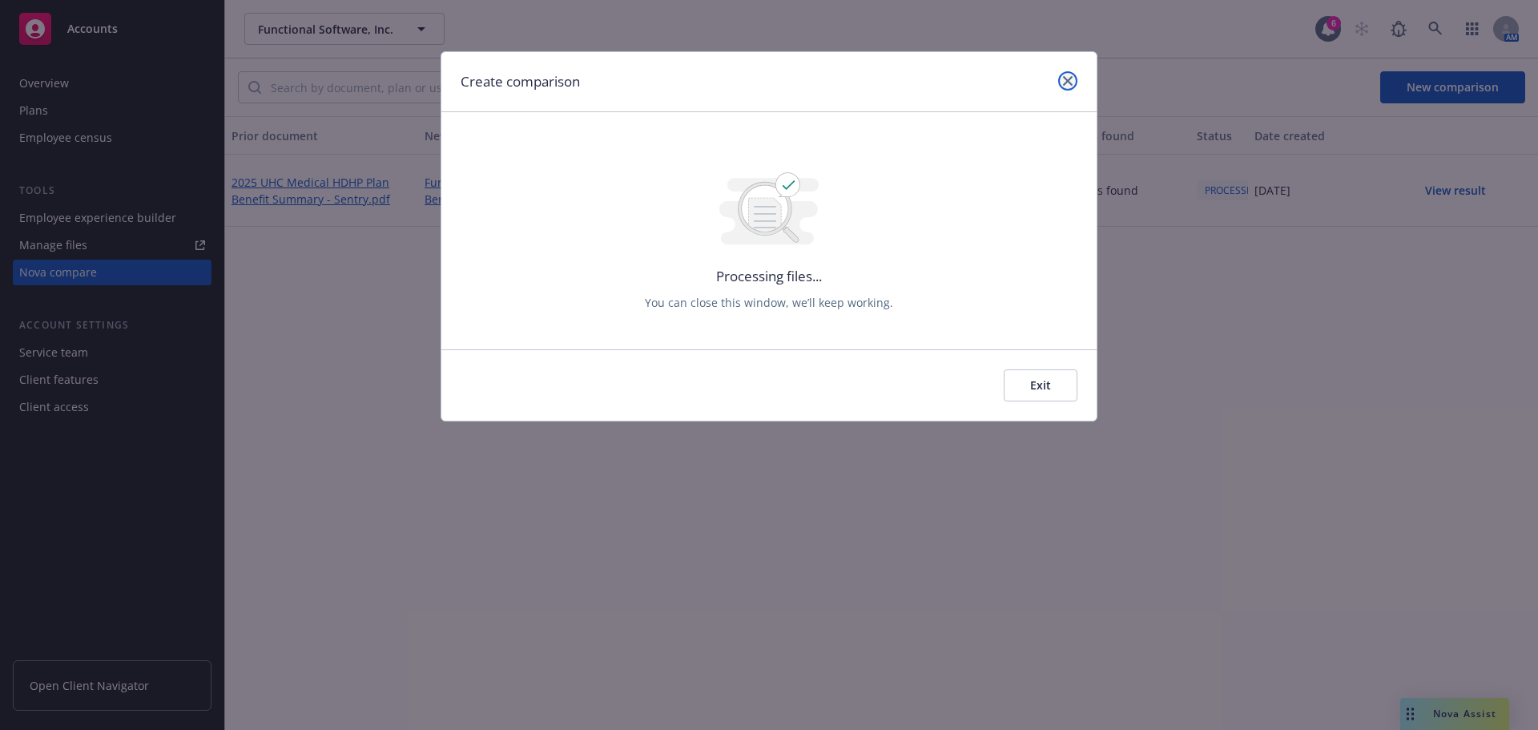
click at [1066, 83] on icon "close" at bounding box center [1068, 81] width 10 height 10
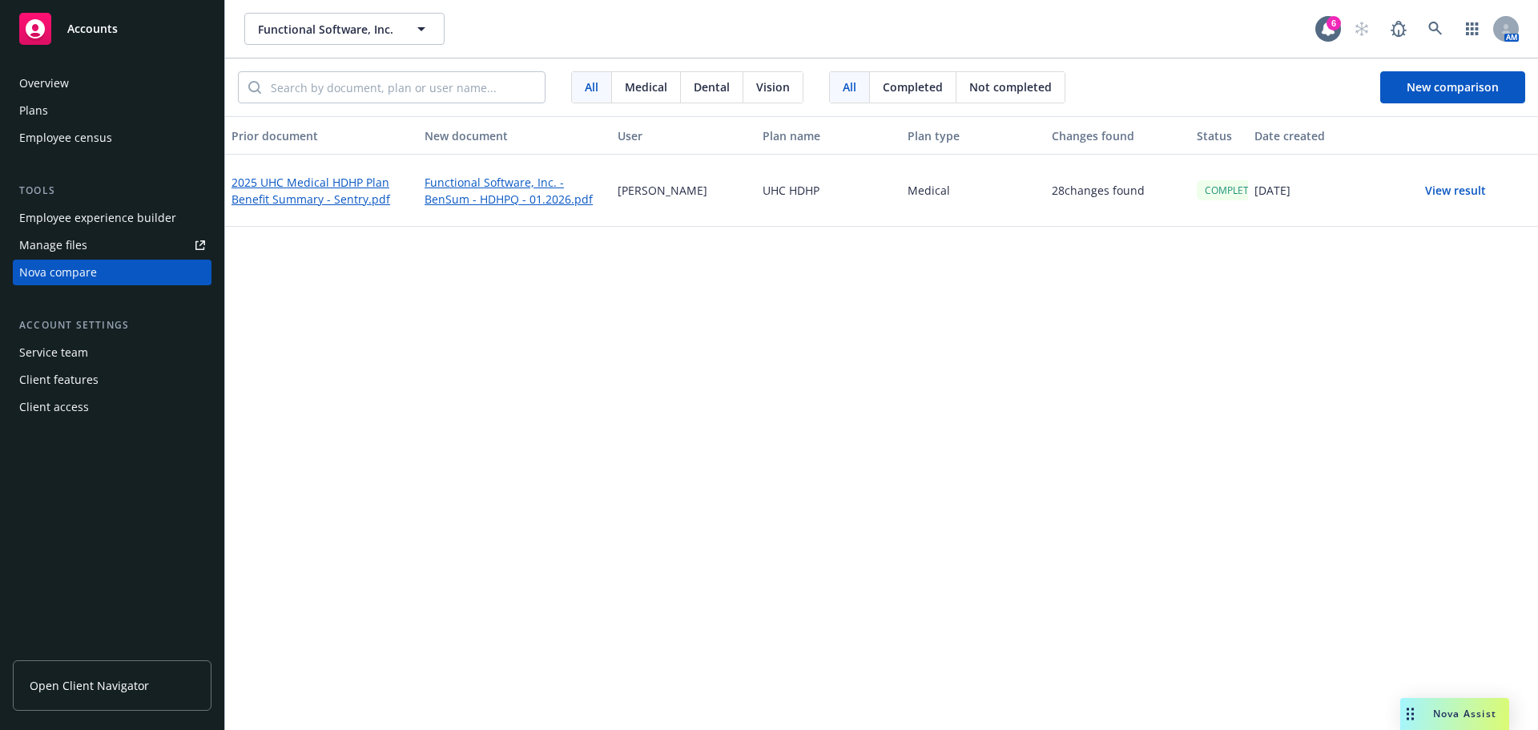
click at [1445, 189] on button "View result" at bounding box center [1455, 191] width 112 height 32
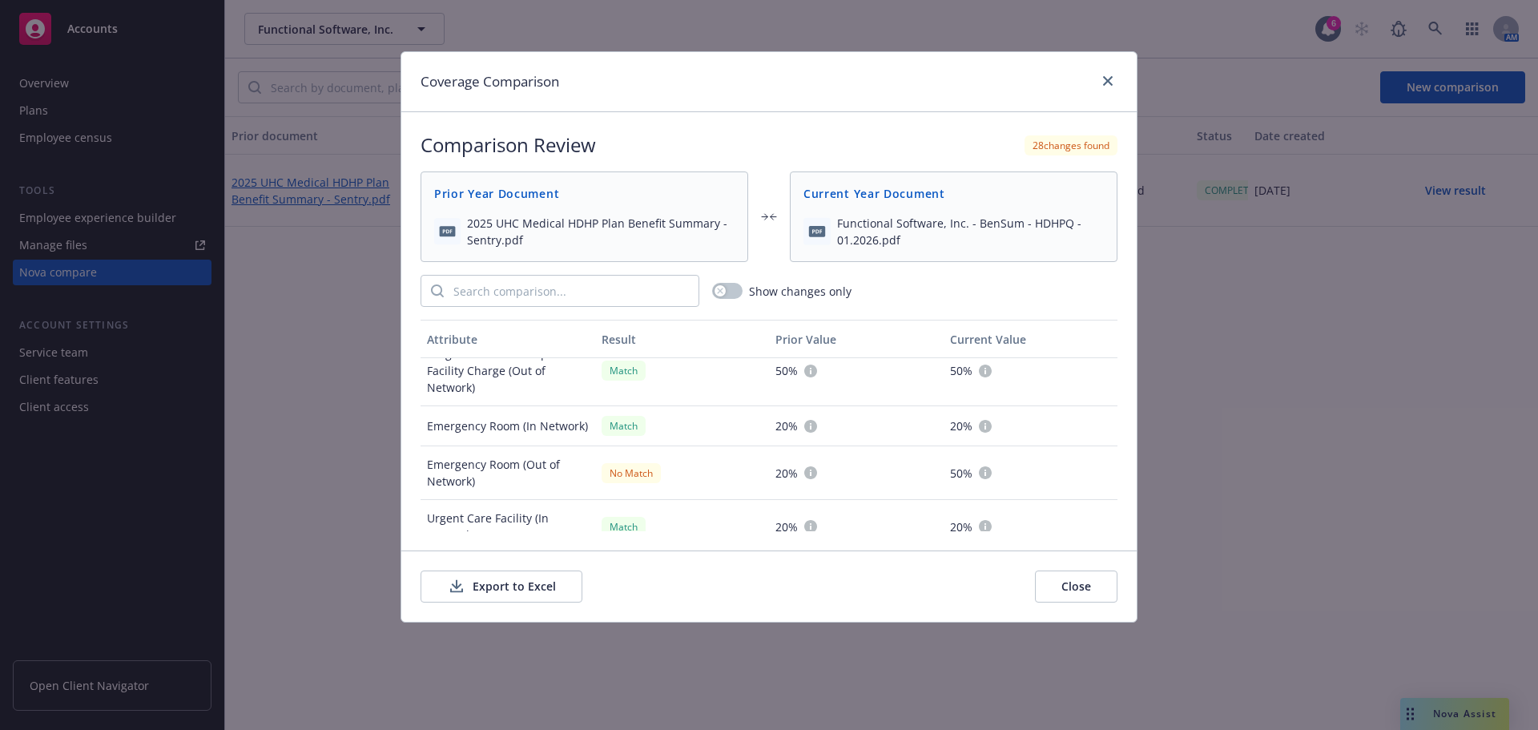
scroll to position [2162, 0]
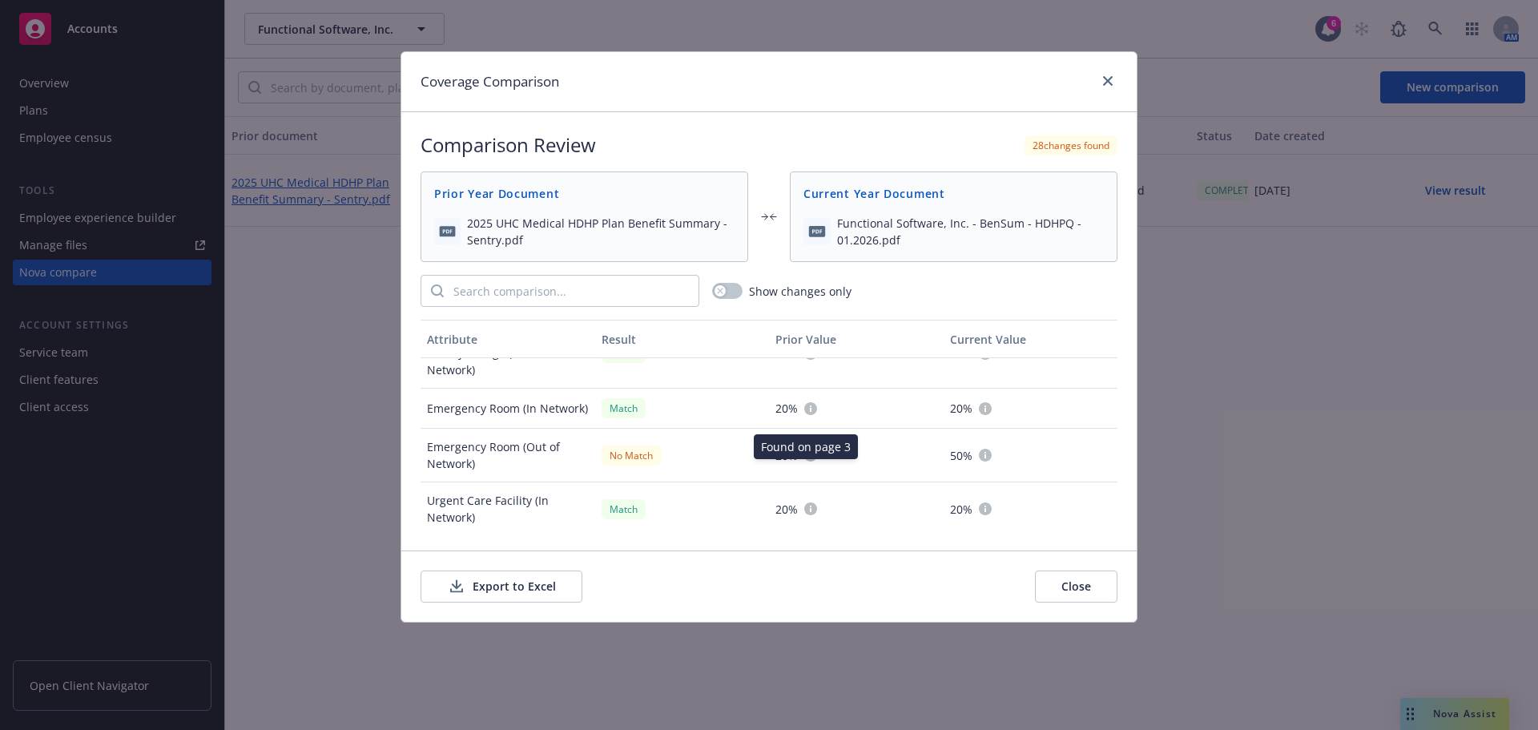
click at [804, 461] on icon at bounding box center [810, 454] width 13 height 13
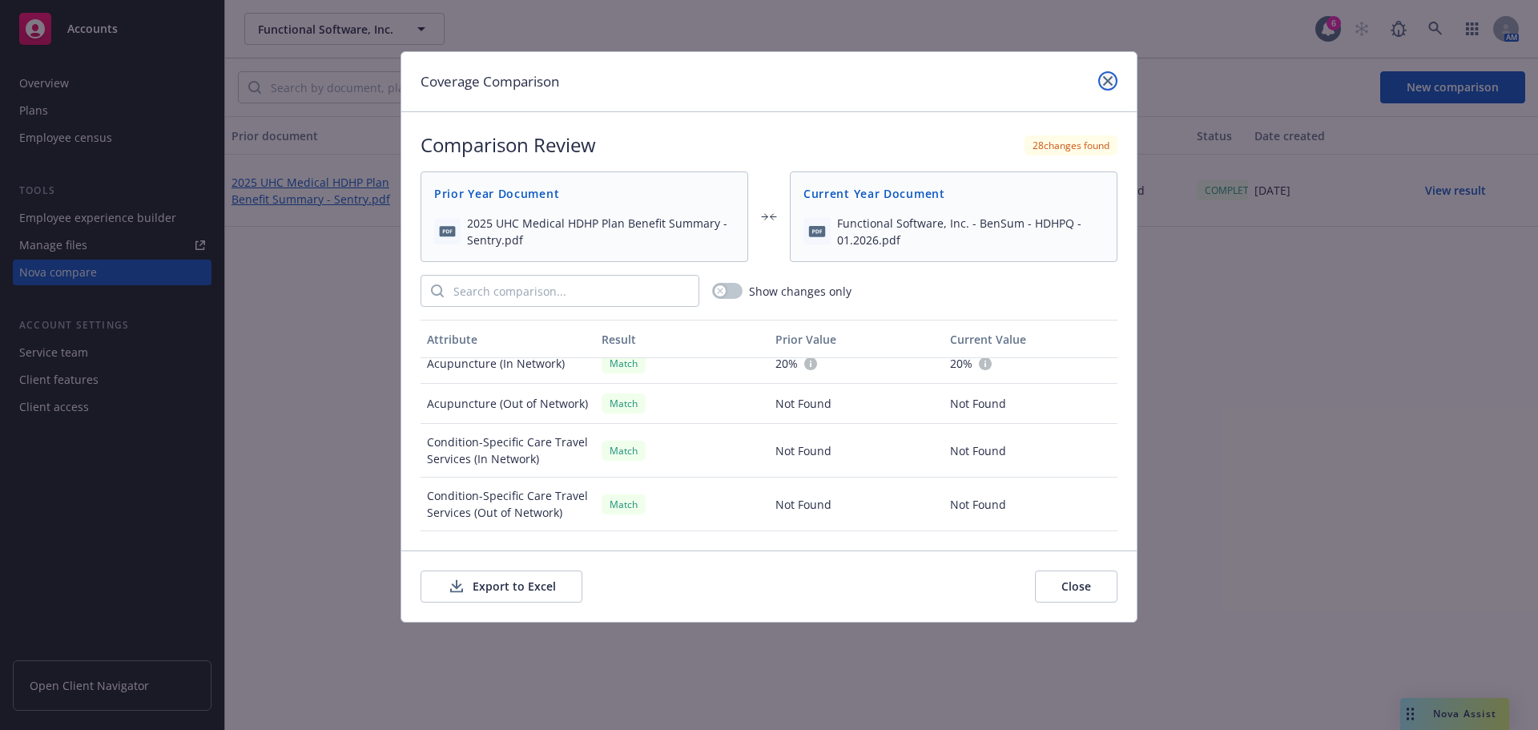
click at [1110, 78] on icon "close" at bounding box center [1108, 81] width 10 height 10
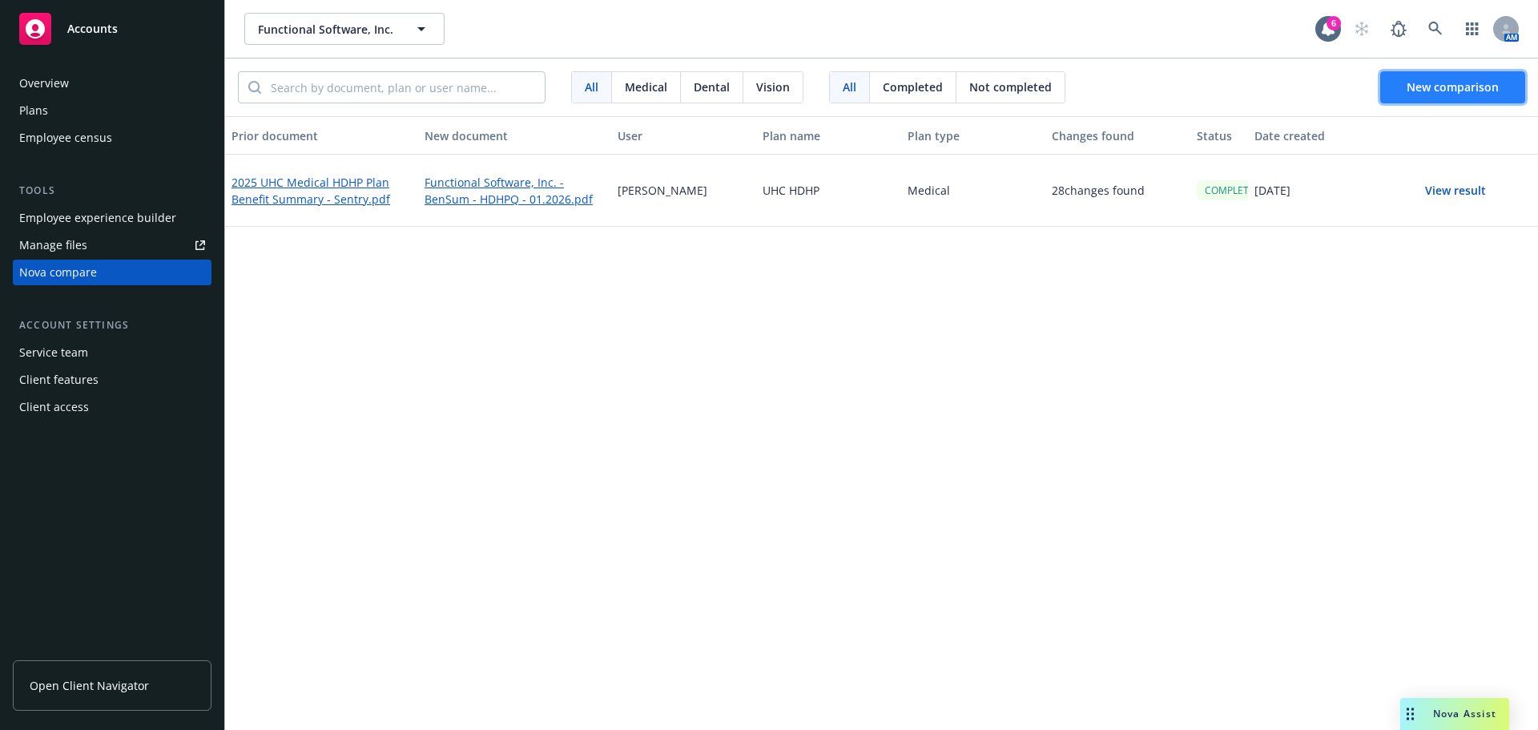
click at [1414, 91] on span "New comparison" at bounding box center [1452, 86] width 92 height 15
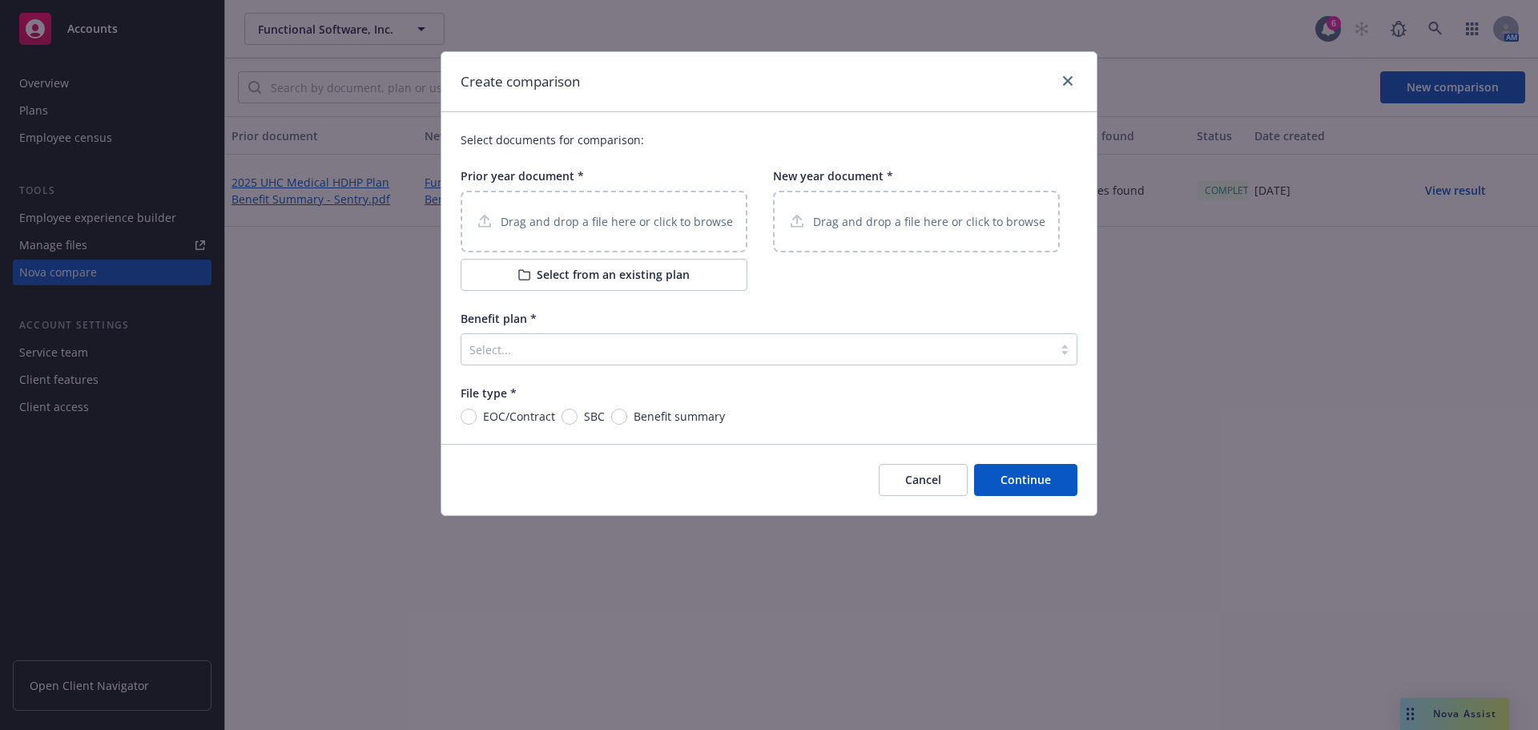
click at [521, 270] on icon at bounding box center [524, 275] width 10 height 10
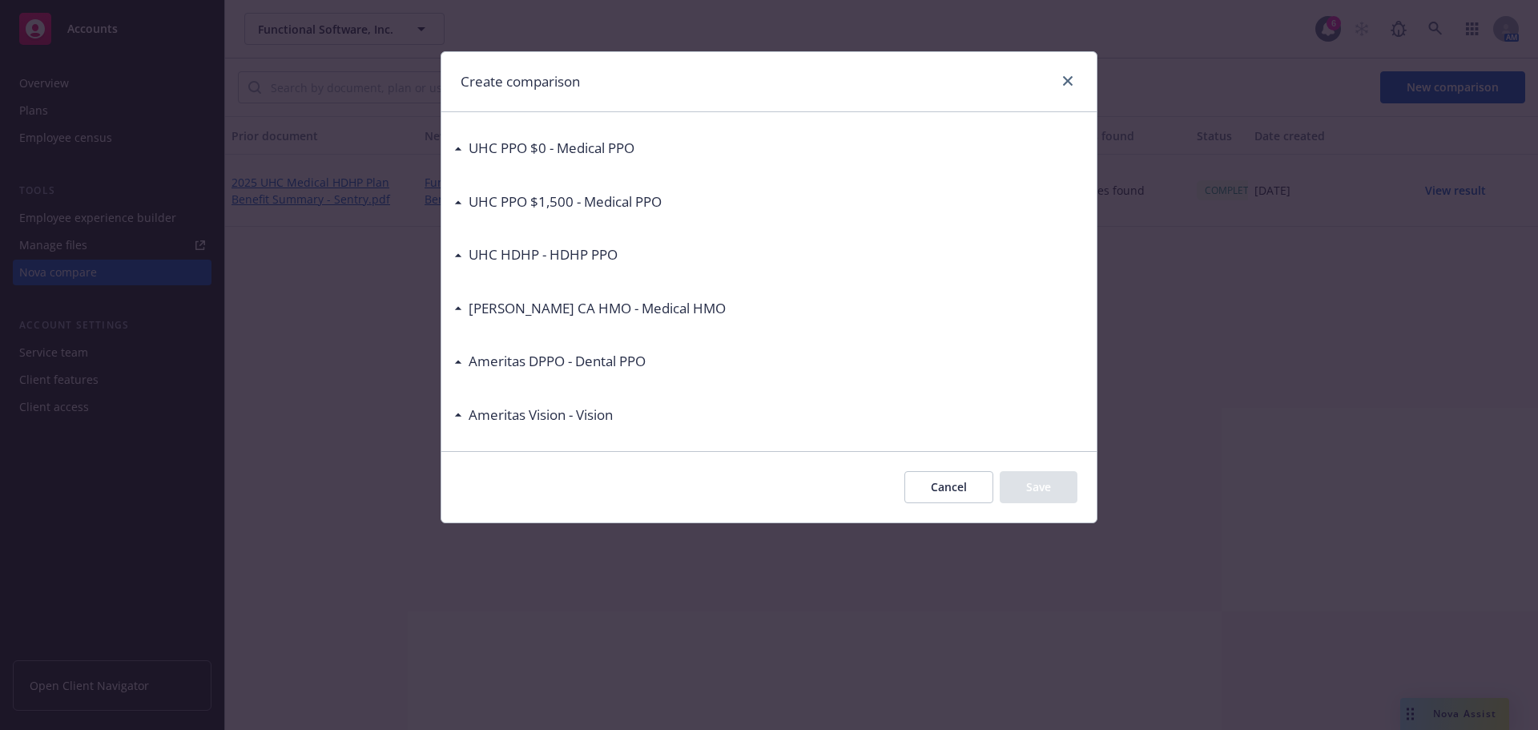
click at [541, 141] on h3 "UHC PPO $0 - Medical PPO" at bounding box center [552, 148] width 166 height 21
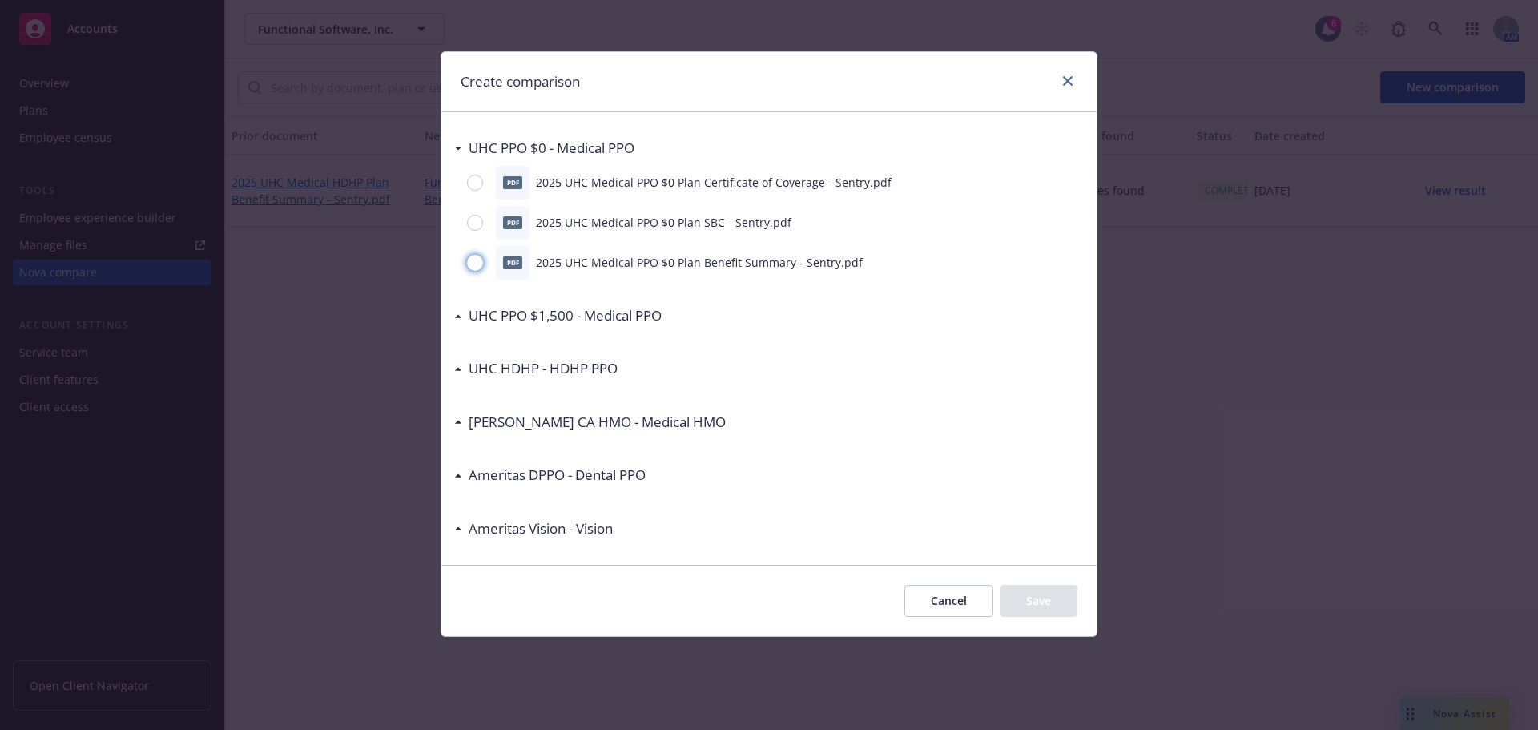
click at [477, 264] on input "radio" at bounding box center [475, 263] width 16 height 16
radio input "true"
click at [1032, 606] on button "Save" at bounding box center [1039, 601] width 78 height 32
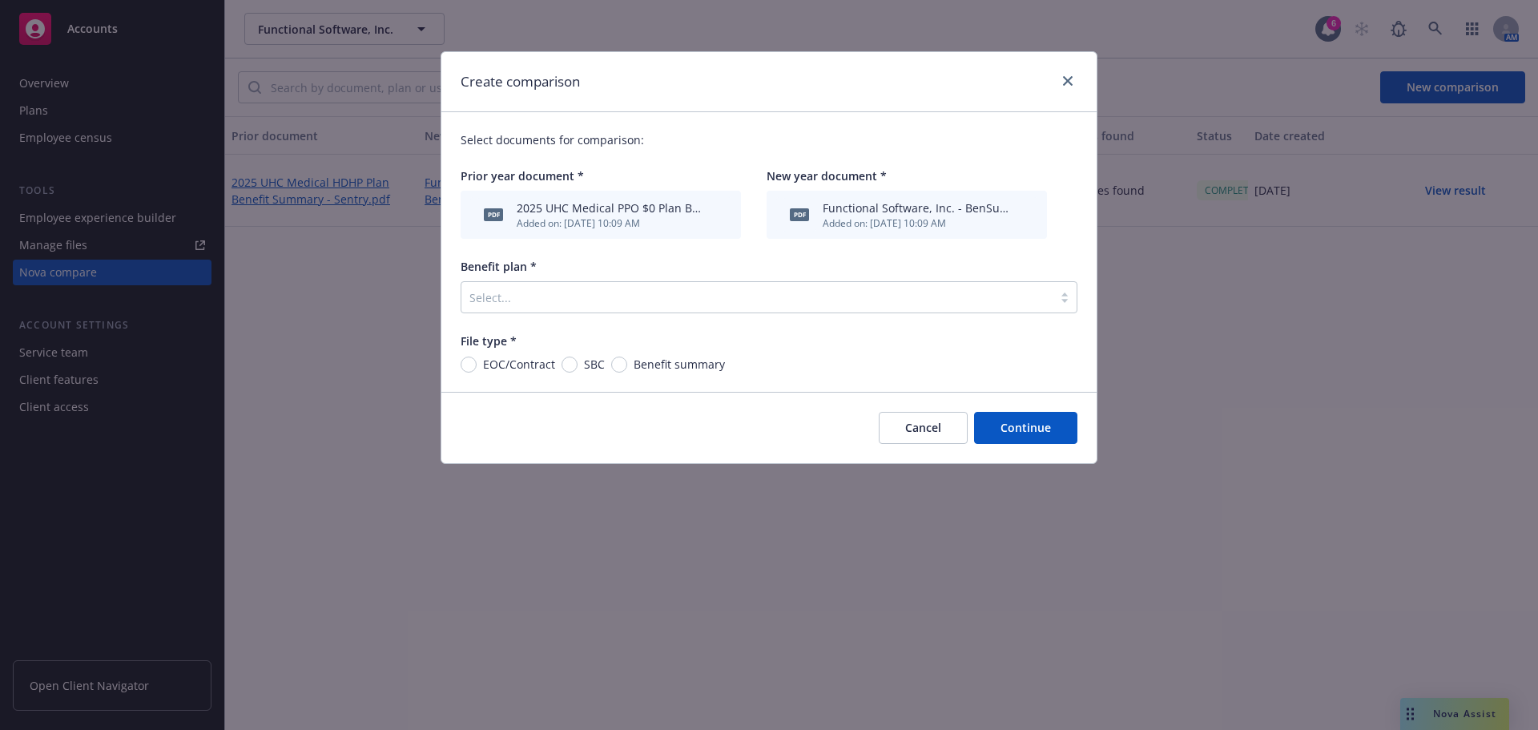
click at [844, 290] on div at bounding box center [756, 297] width 575 height 19
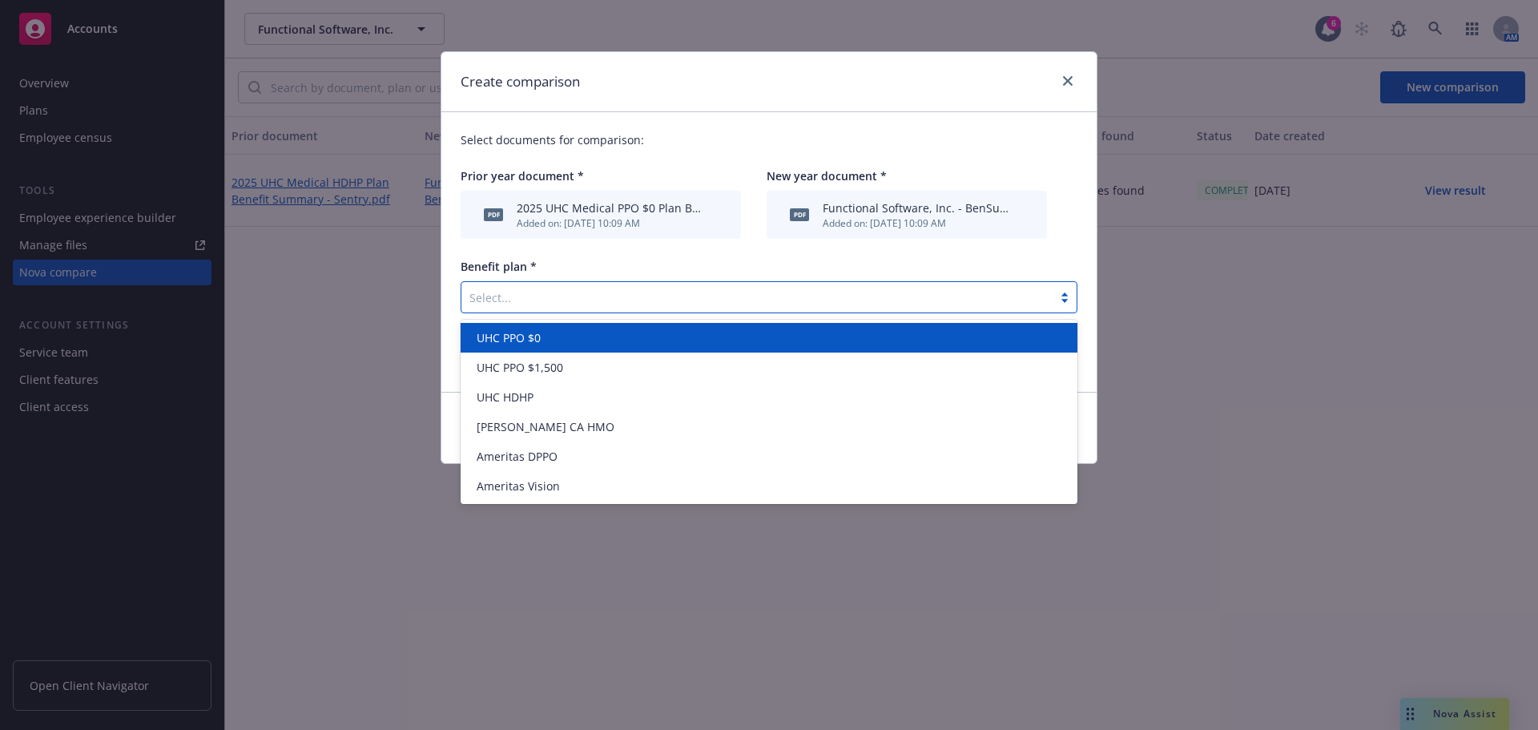
click at [533, 344] on span "UHC PPO $0" at bounding box center [509, 337] width 64 height 17
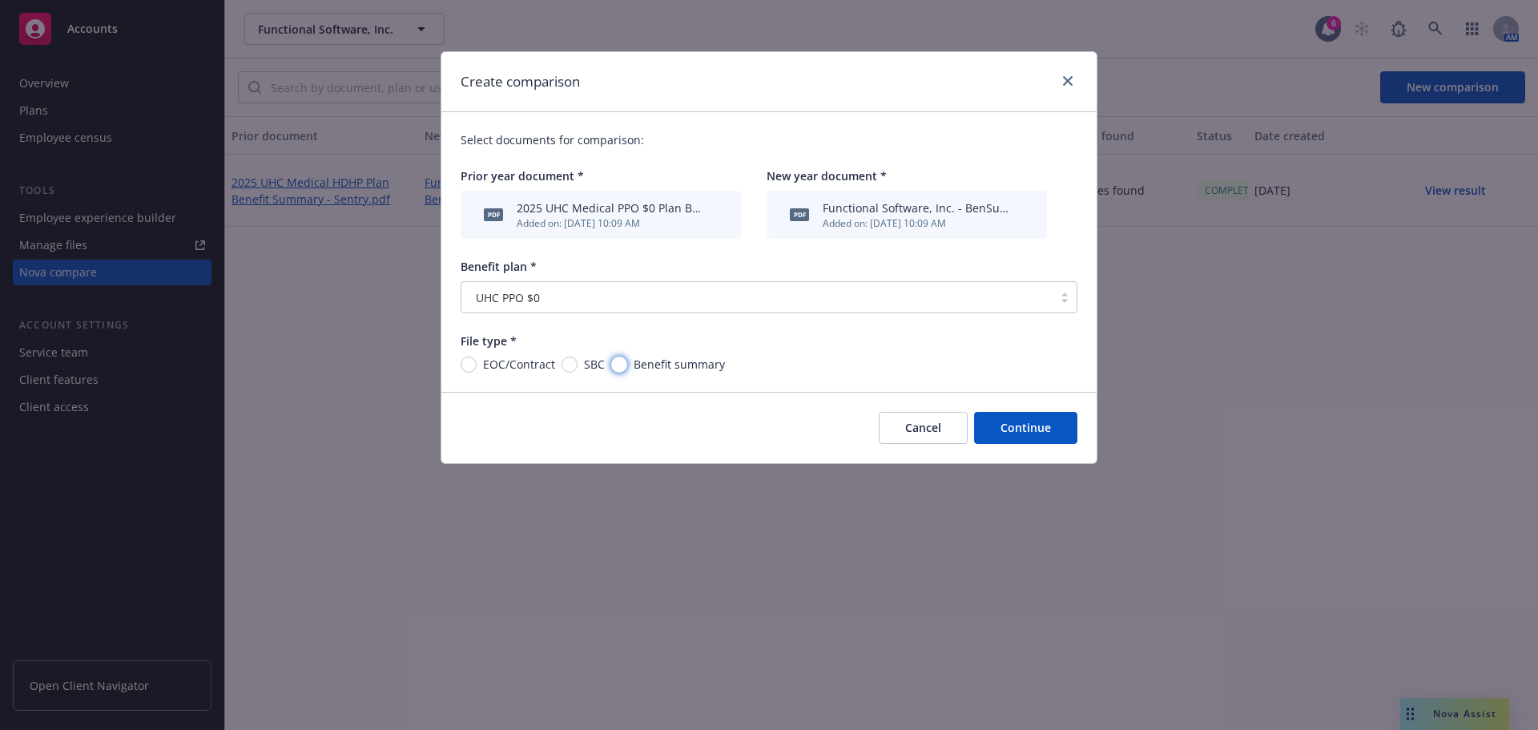
click at [623, 362] on input "Benefit summary" at bounding box center [619, 364] width 16 height 16
radio input "true"
click at [1017, 428] on button "Continue" at bounding box center [1025, 428] width 103 height 32
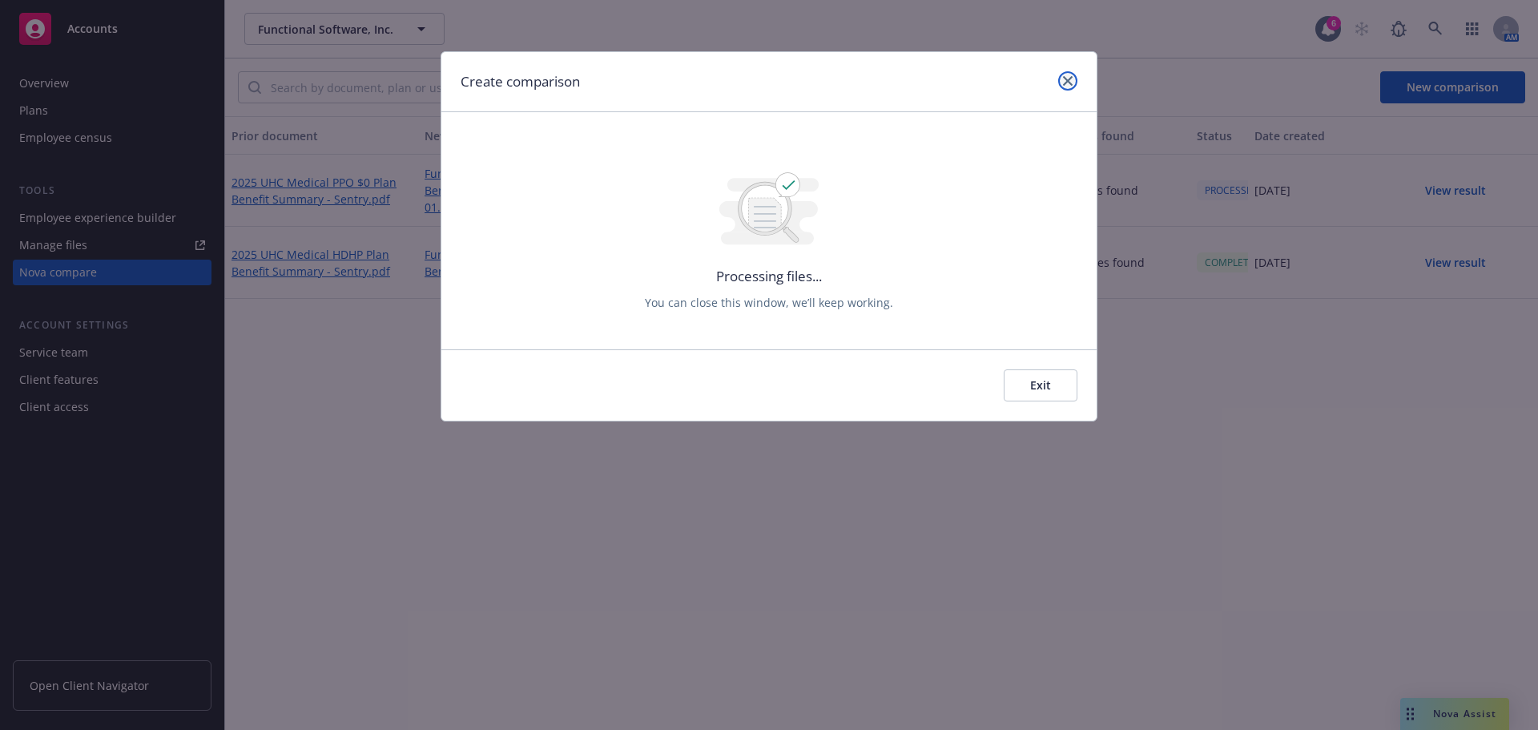
click at [1071, 82] on icon "close" at bounding box center [1068, 81] width 10 height 10
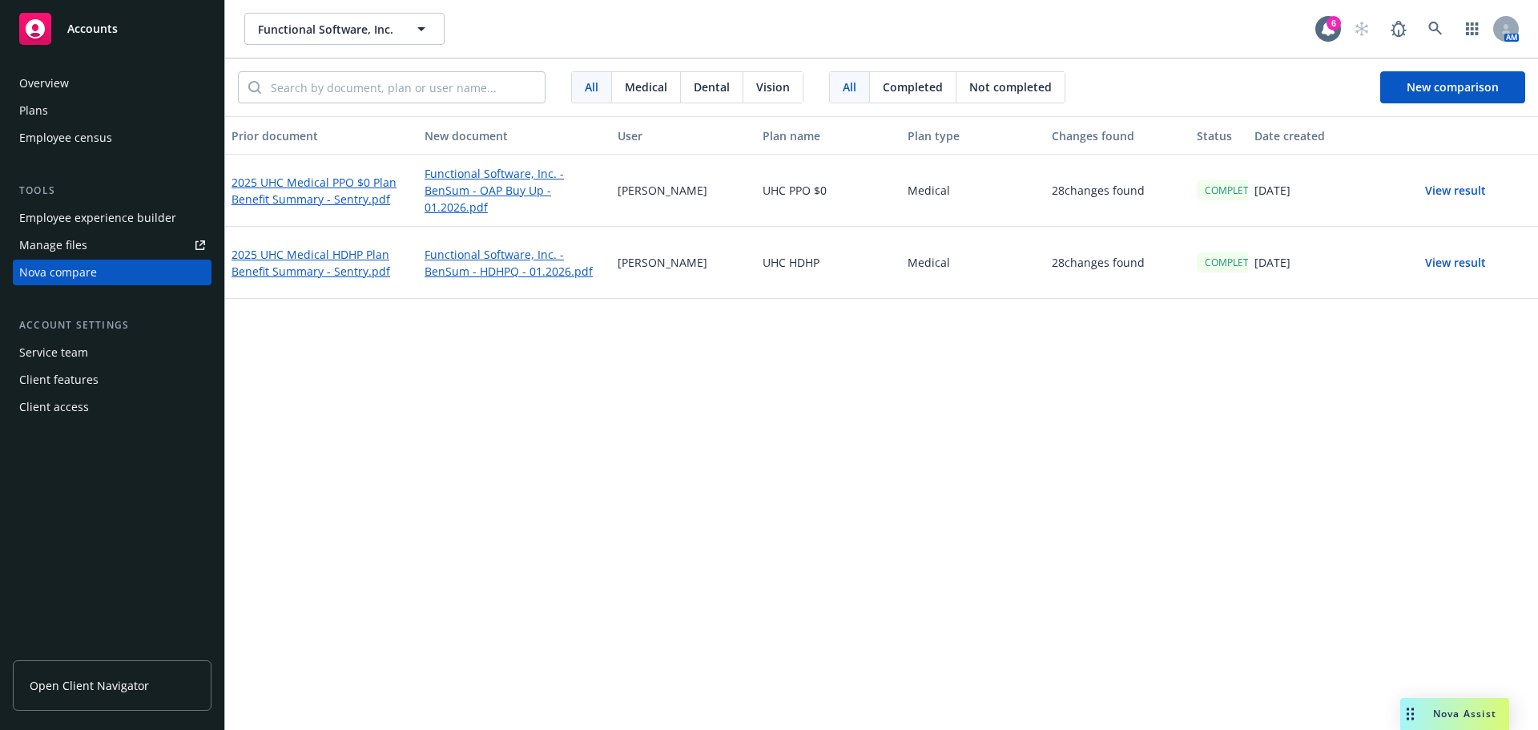
click at [1454, 185] on button "View result" at bounding box center [1455, 191] width 112 height 32
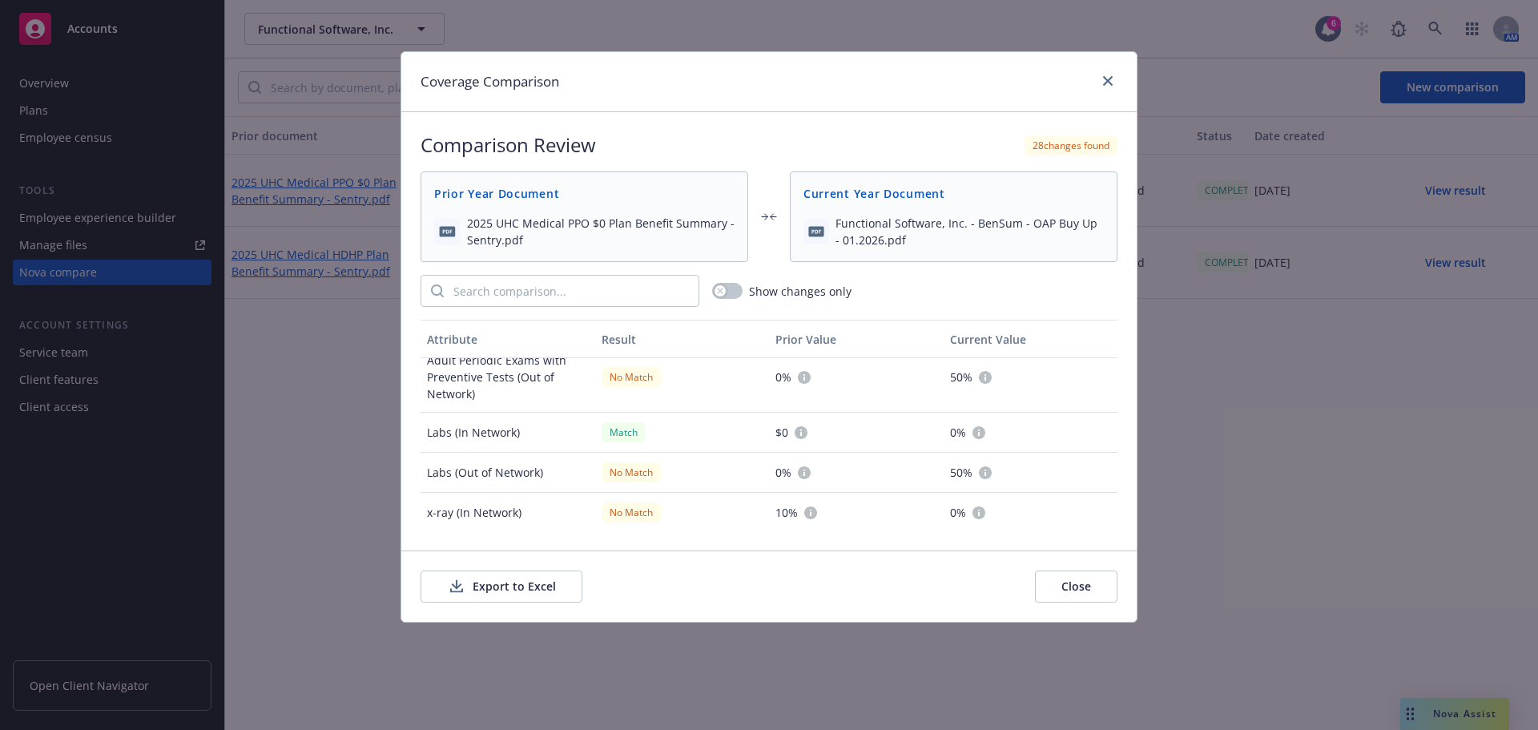
scroll to position [1201, 0]
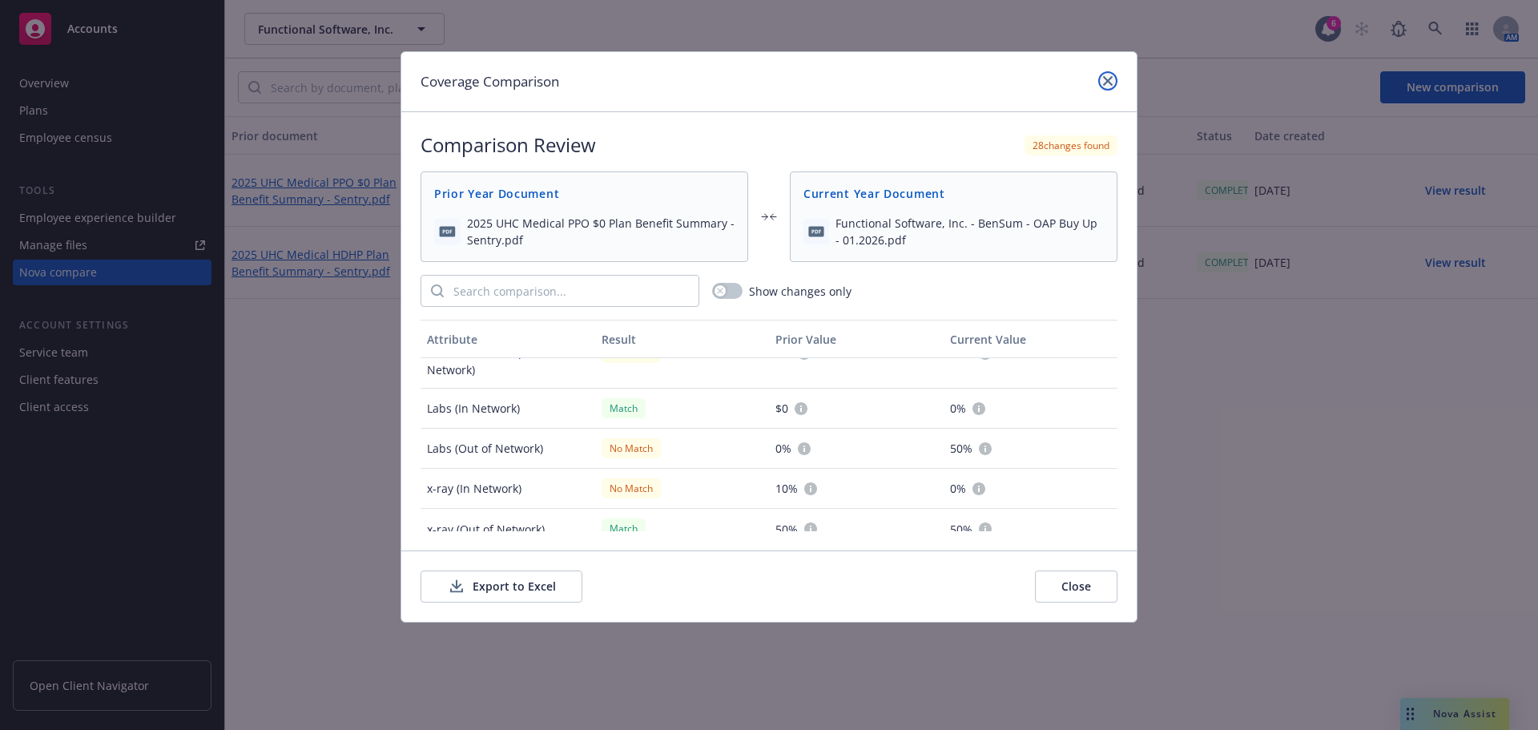
click at [1109, 78] on icon "close" at bounding box center [1108, 81] width 10 height 10
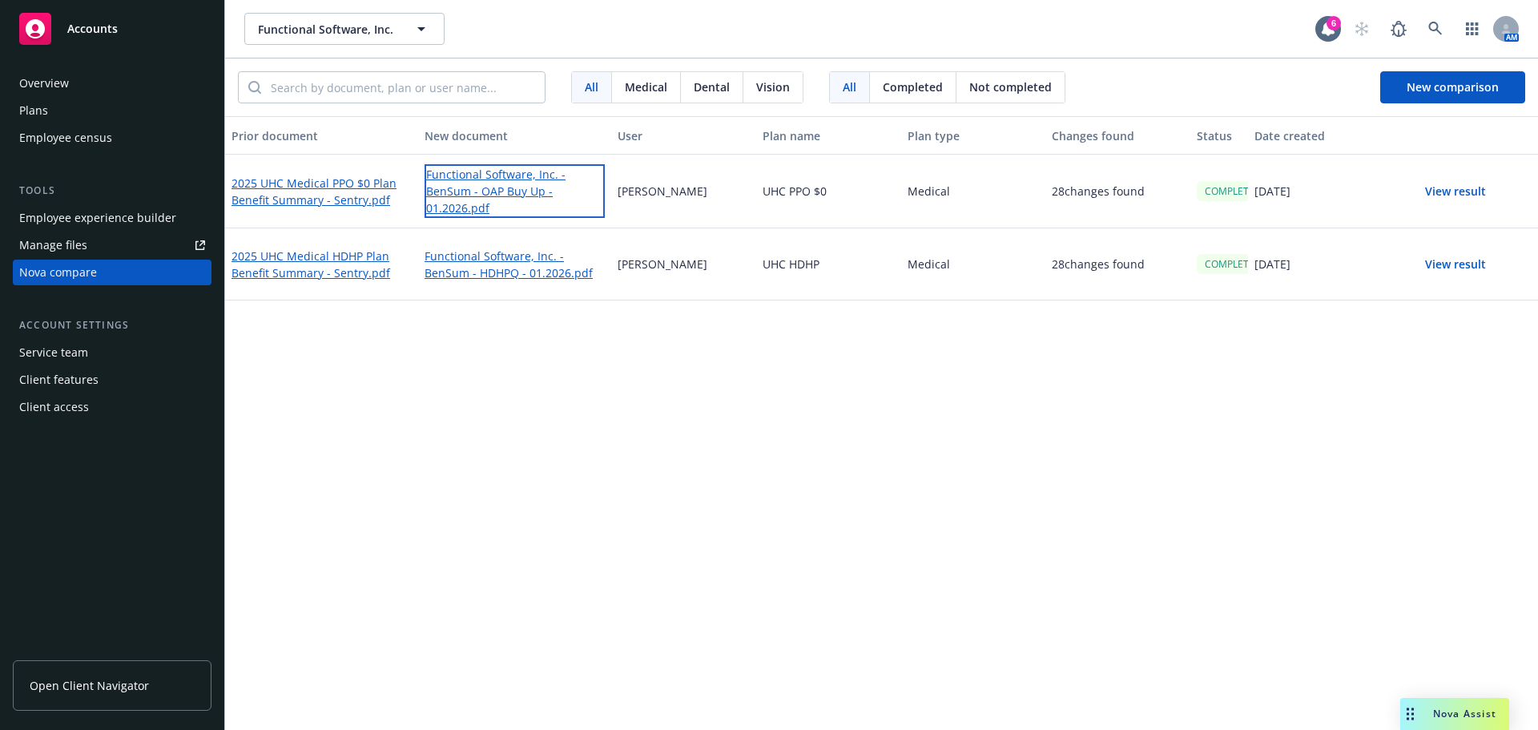
click at [478, 178] on link "Functional Software, Inc. - BenSum - OAP Buy Up - 01.2026.pdf" at bounding box center [514, 191] width 180 height 54
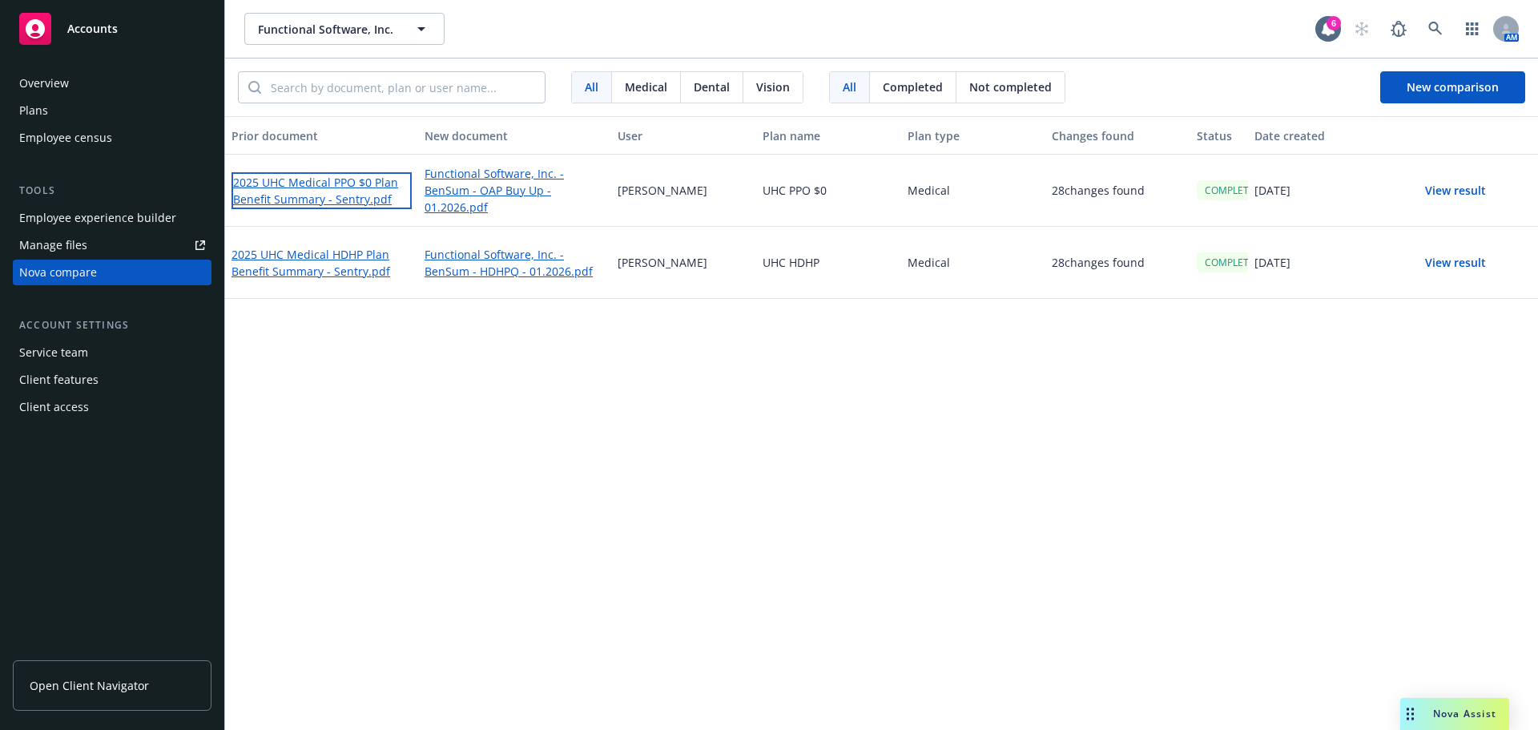
click at [343, 180] on link "2025 UHC Medical PPO $0 Plan Benefit Summary - Sentry.pdf" at bounding box center [321, 190] width 180 height 37
click at [1444, 191] on button "View result" at bounding box center [1455, 191] width 112 height 32
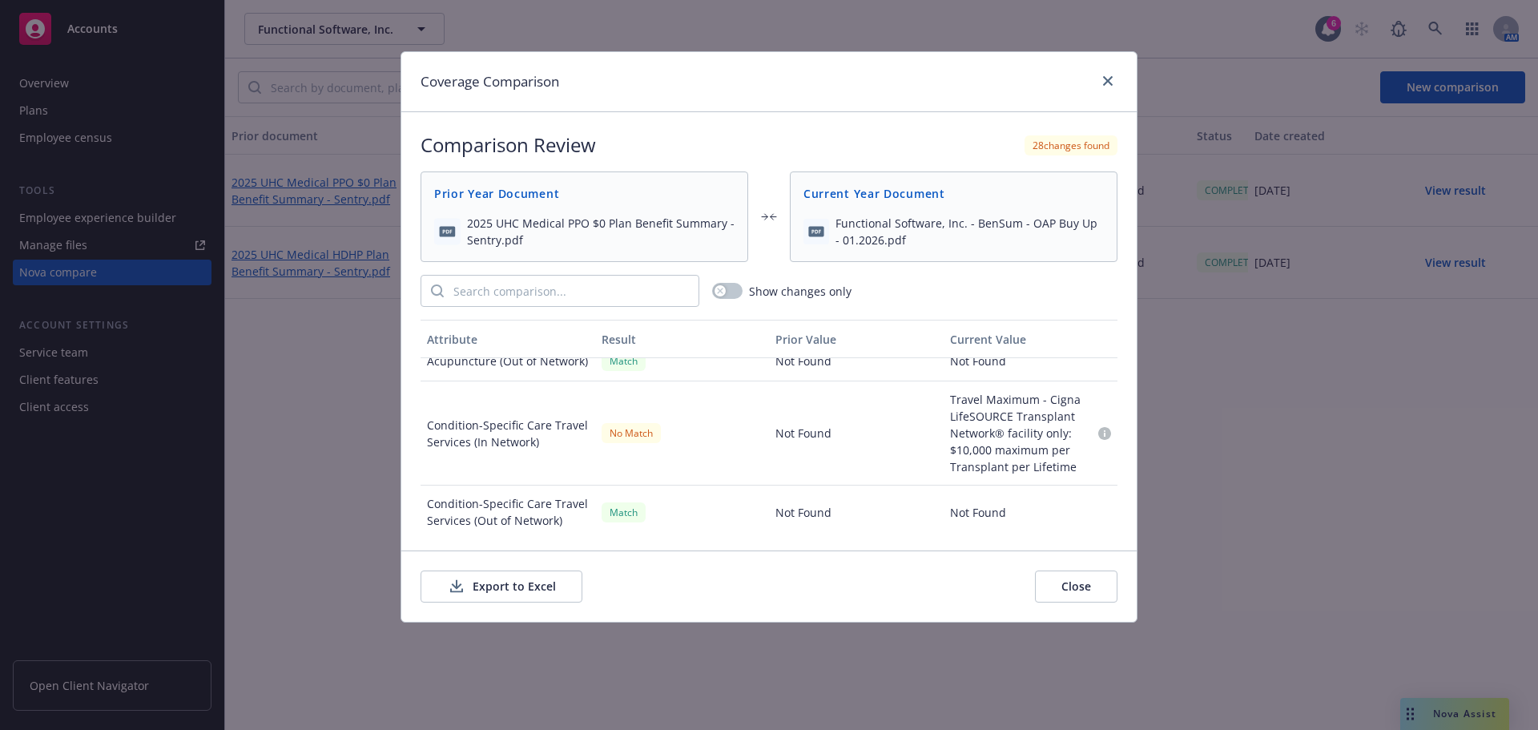
scroll to position [2868, 0]
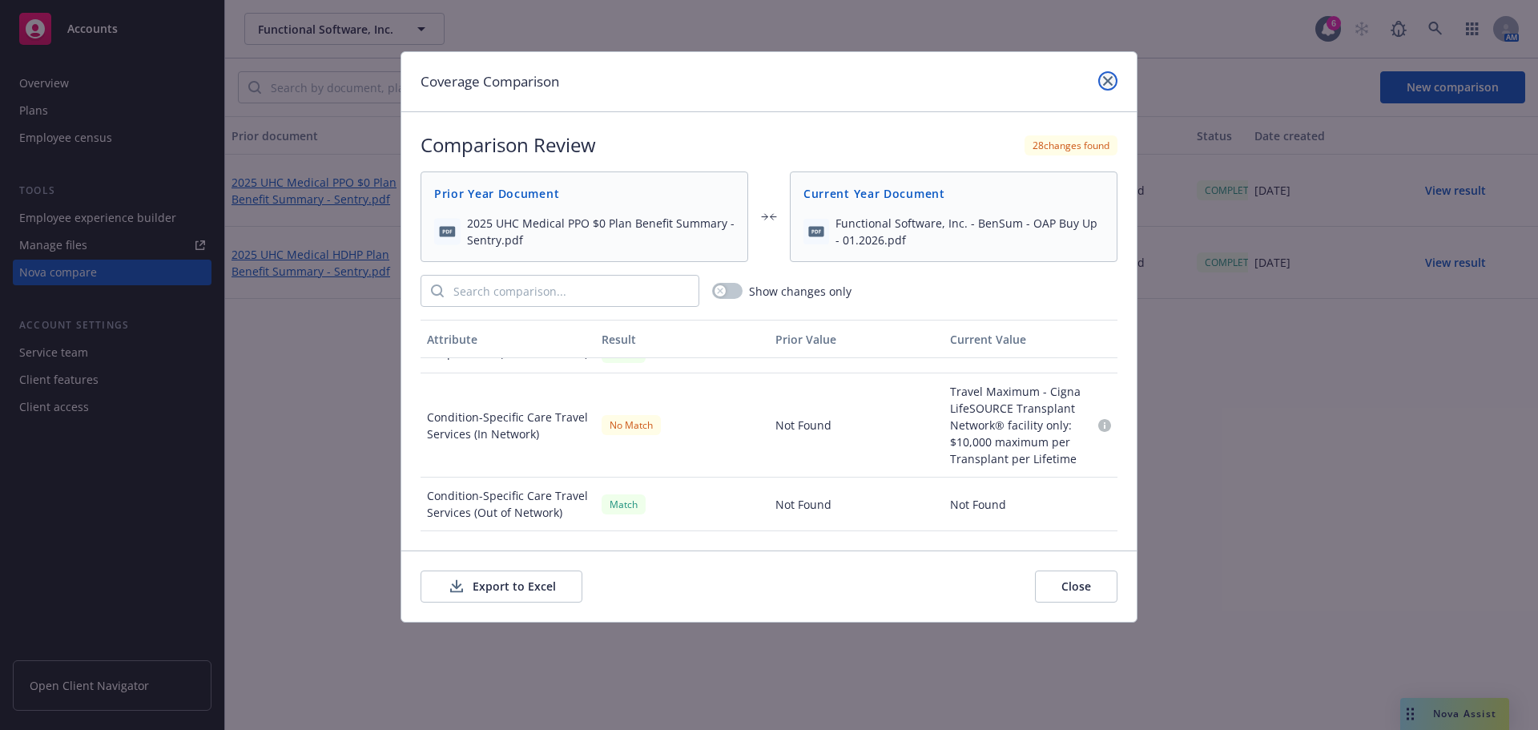
click at [1110, 84] on icon "close" at bounding box center [1108, 81] width 10 height 10
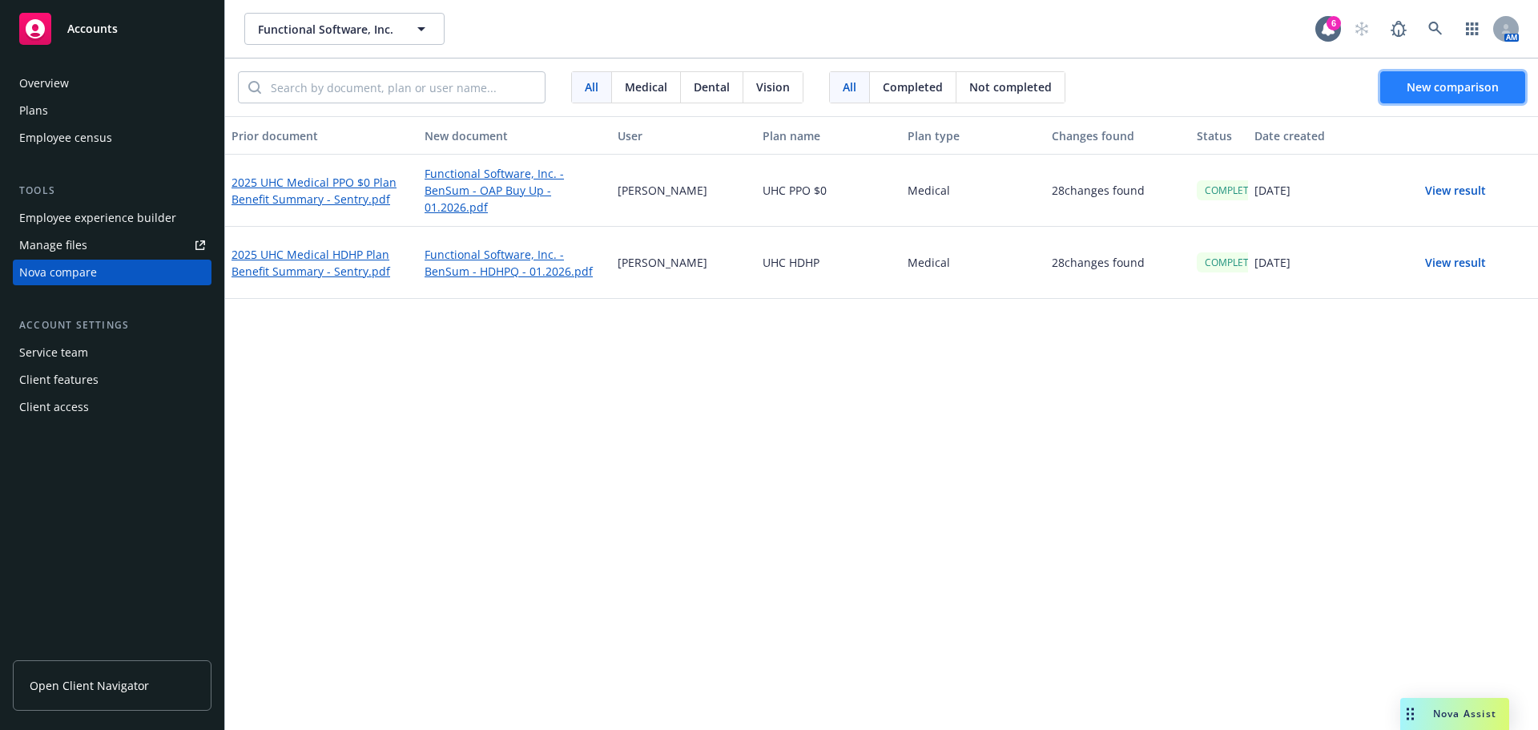
click at [1417, 90] on span "New comparison" at bounding box center [1452, 86] width 92 height 15
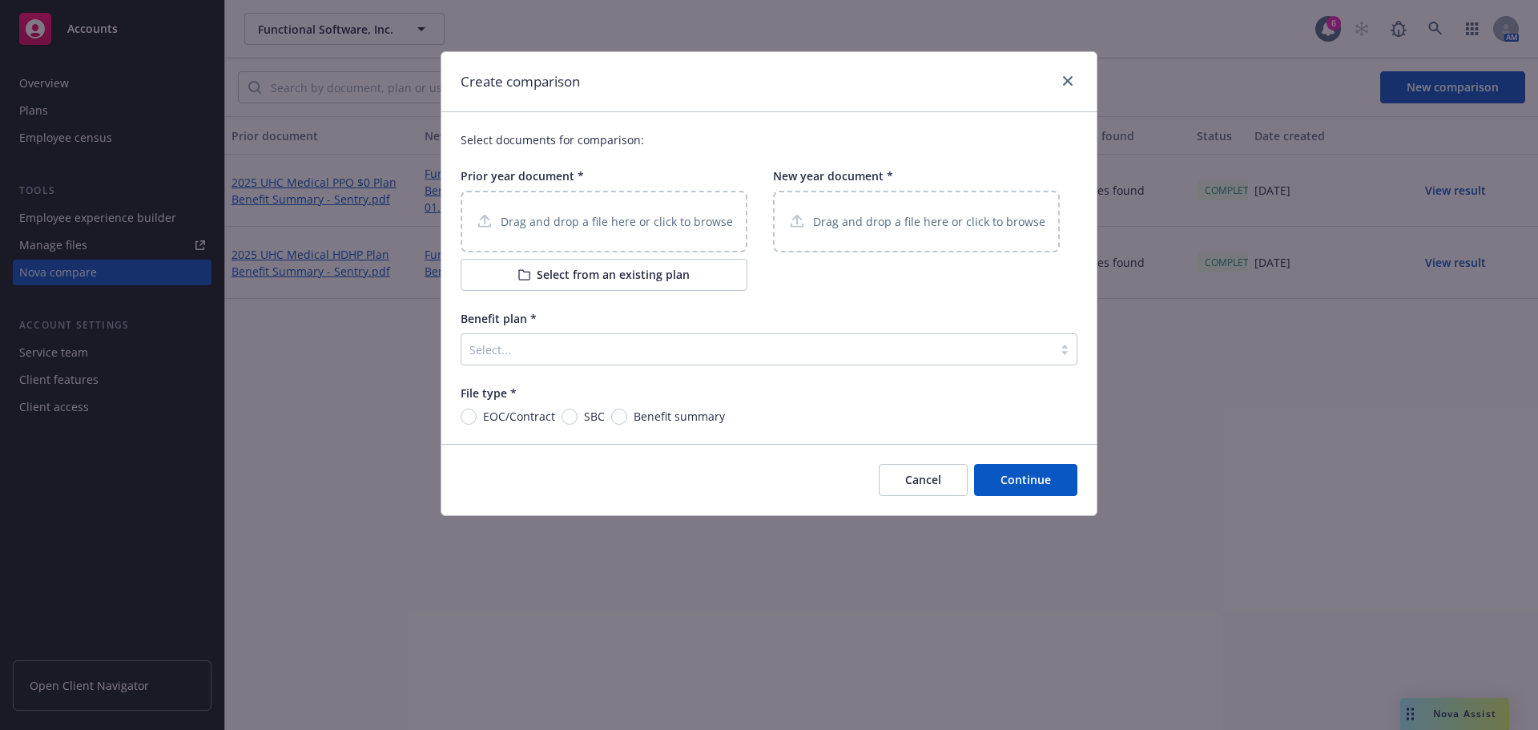
click at [586, 268] on button "Select from an existing plan" at bounding box center [604, 275] width 287 height 32
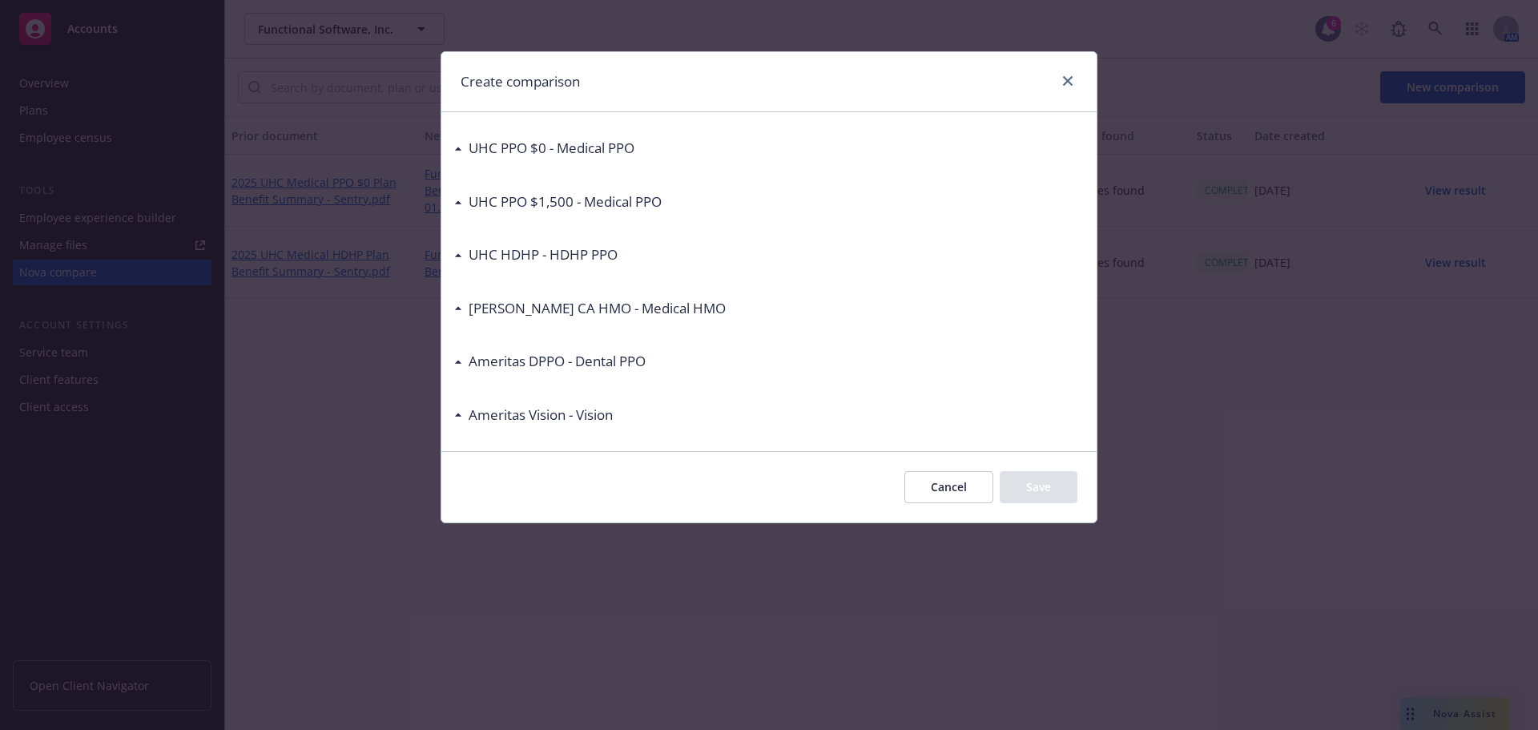
click at [571, 204] on h3 "UHC PPO $1,500 - Medical PPO" at bounding box center [565, 201] width 193 height 21
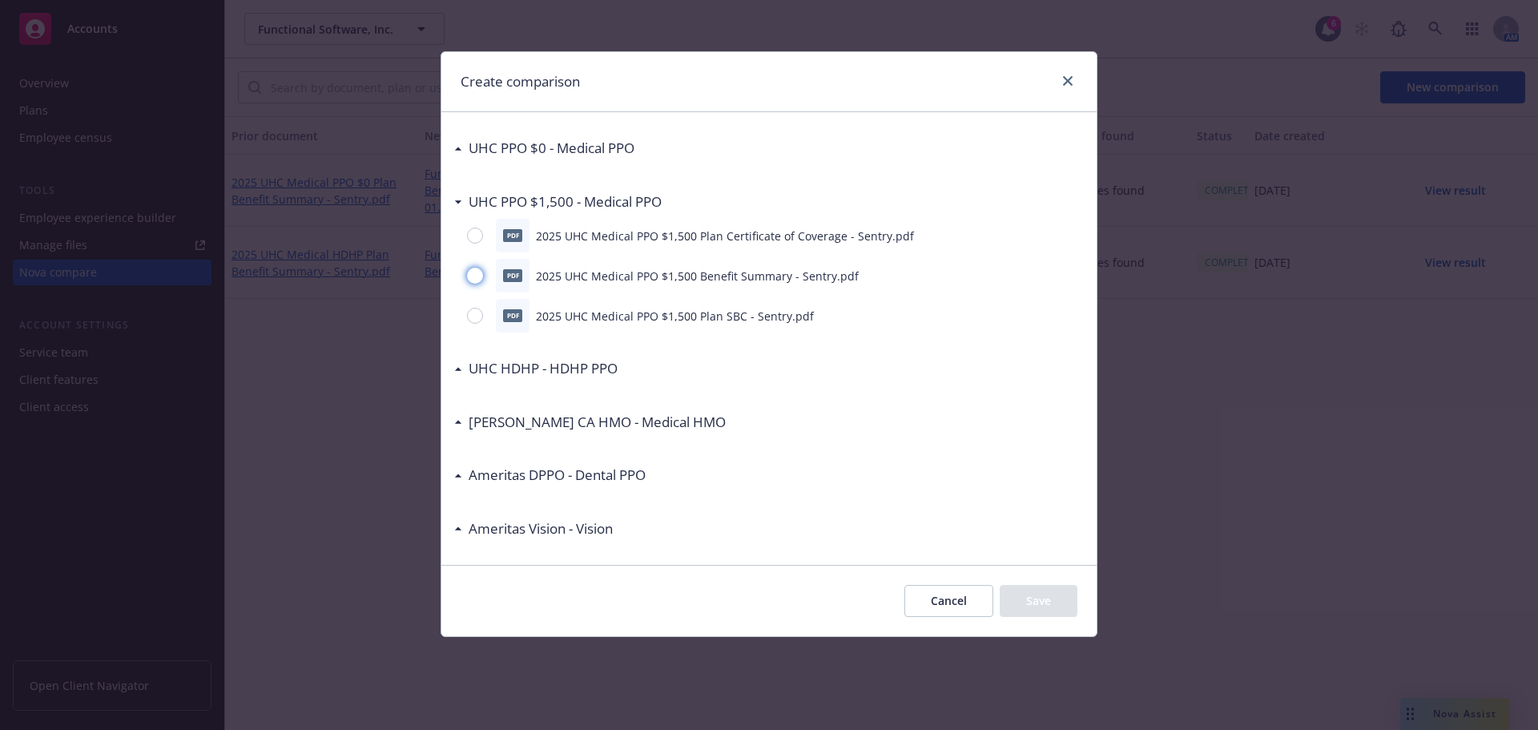
click at [476, 276] on input "radio" at bounding box center [475, 275] width 16 height 16
radio input "true"
click at [1041, 595] on button "Save" at bounding box center [1039, 601] width 78 height 32
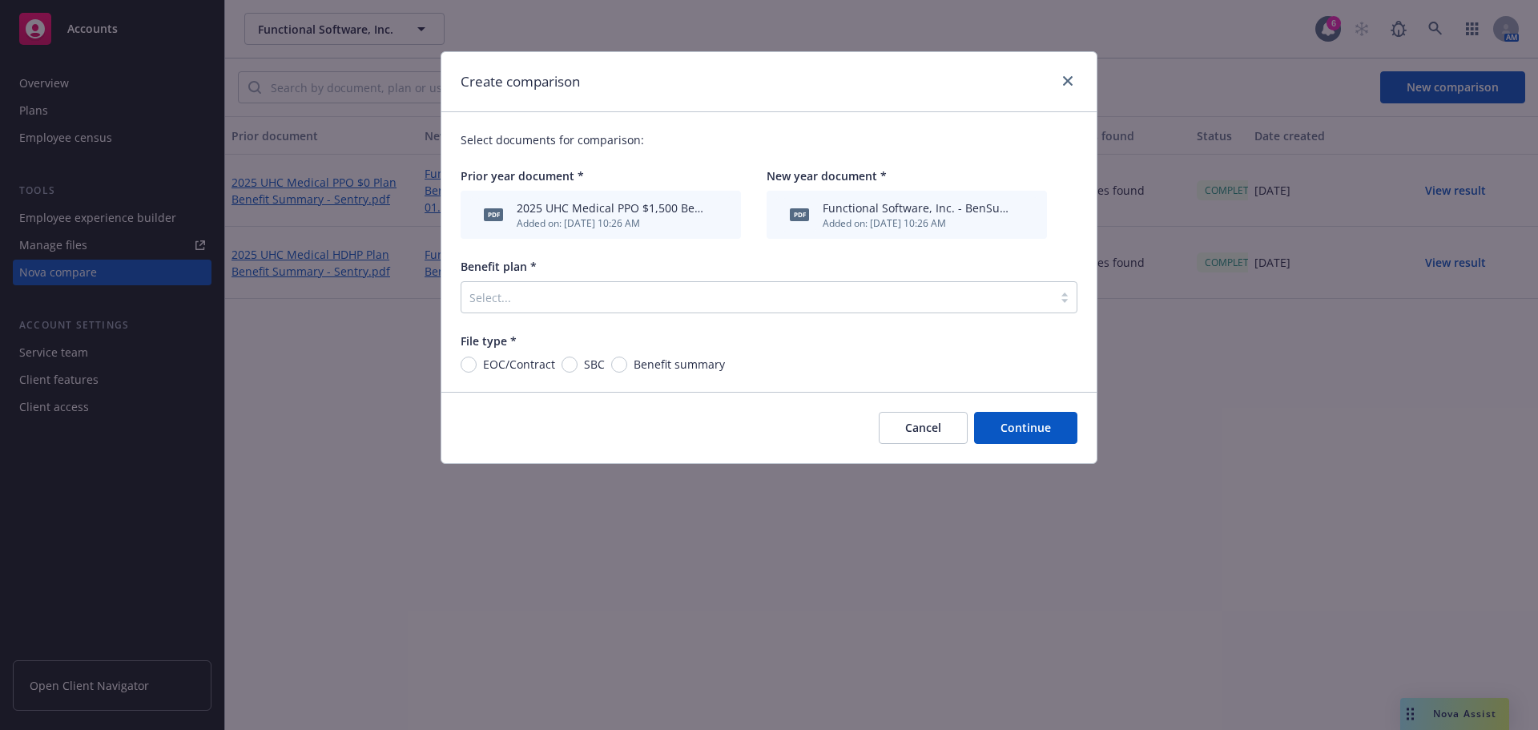
click at [827, 305] on div at bounding box center [756, 297] width 575 height 19
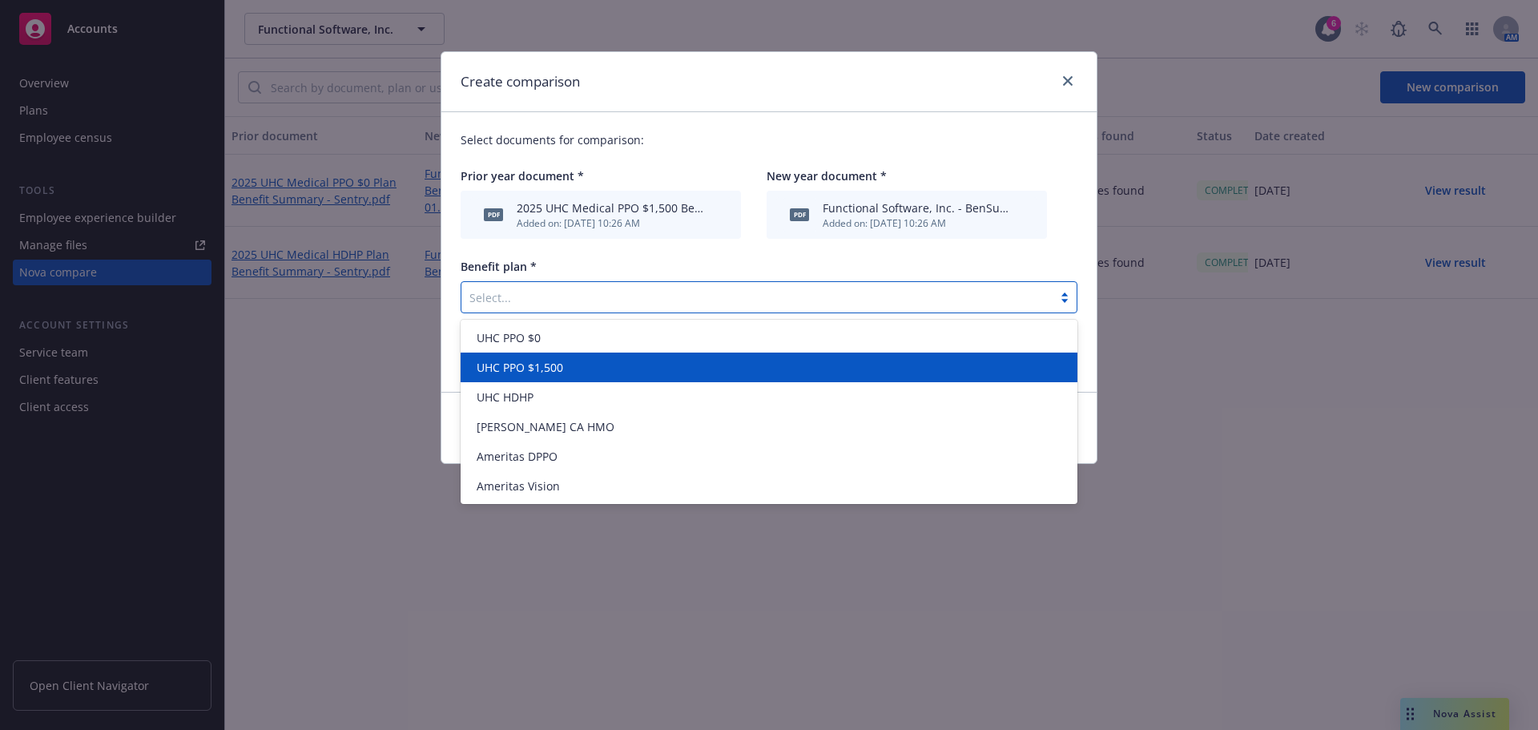
click at [527, 369] on span "UHC PPO $1,500" at bounding box center [520, 367] width 86 height 17
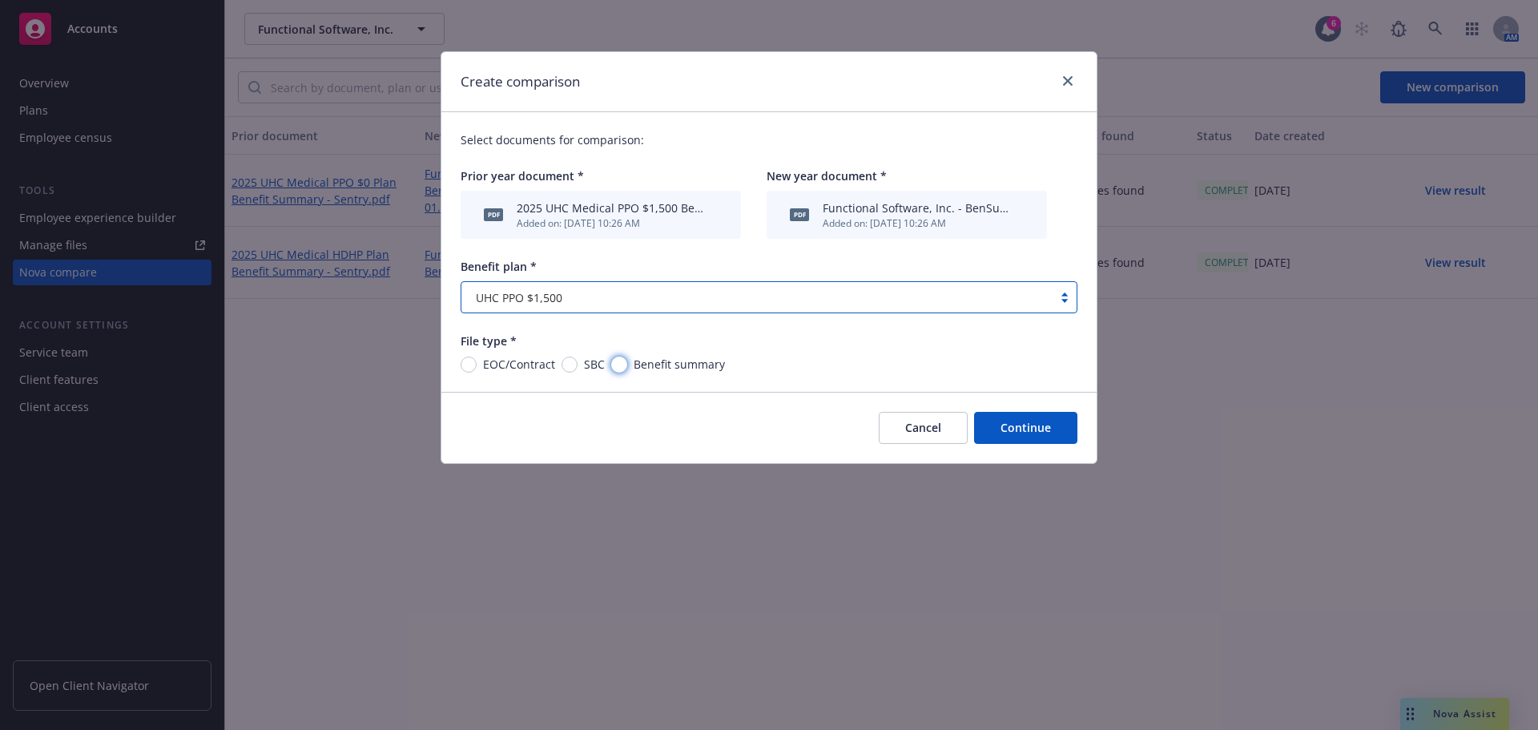
click at [614, 360] on input "Benefit summary" at bounding box center [619, 364] width 16 height 16
radio input "true"
click at [1007, 428] on button "Continue" at bounding box center [1025, 428] width 103 height 32
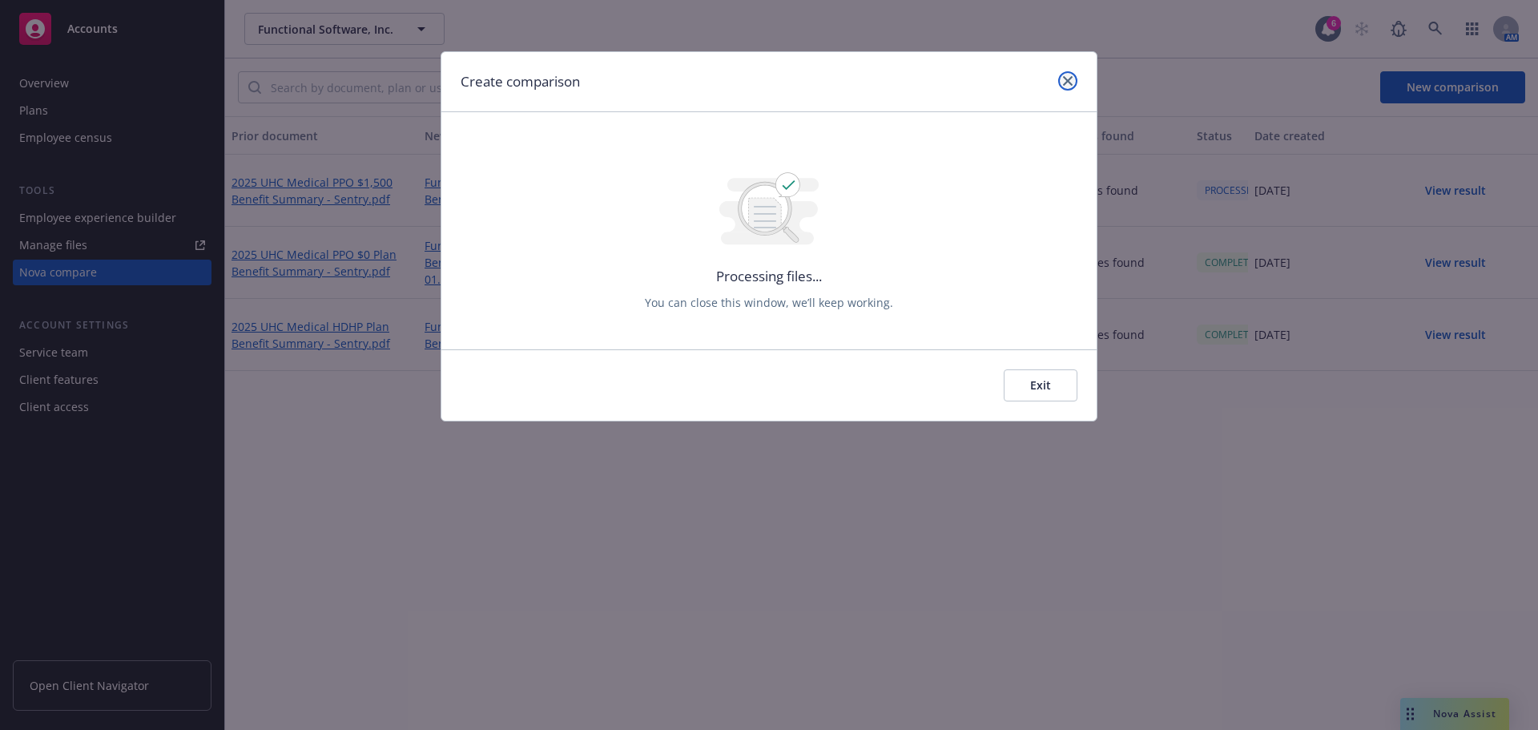
click at [1067, 84] on icon "close" at bounding box center [1068, 81] width 10 height 10
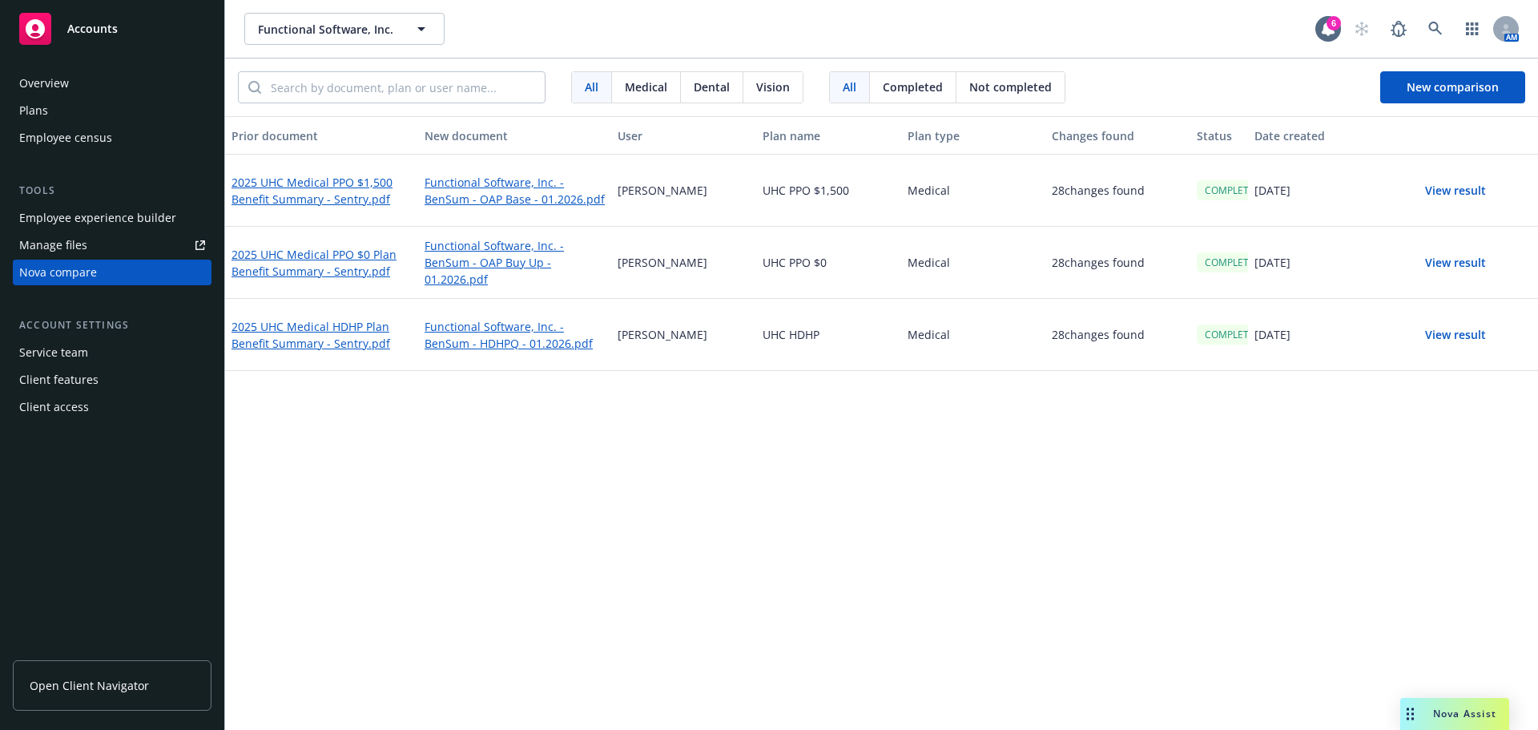
click at [1440, 185] on button "View result" at bounding box center [1455, 191] width 112 height 32
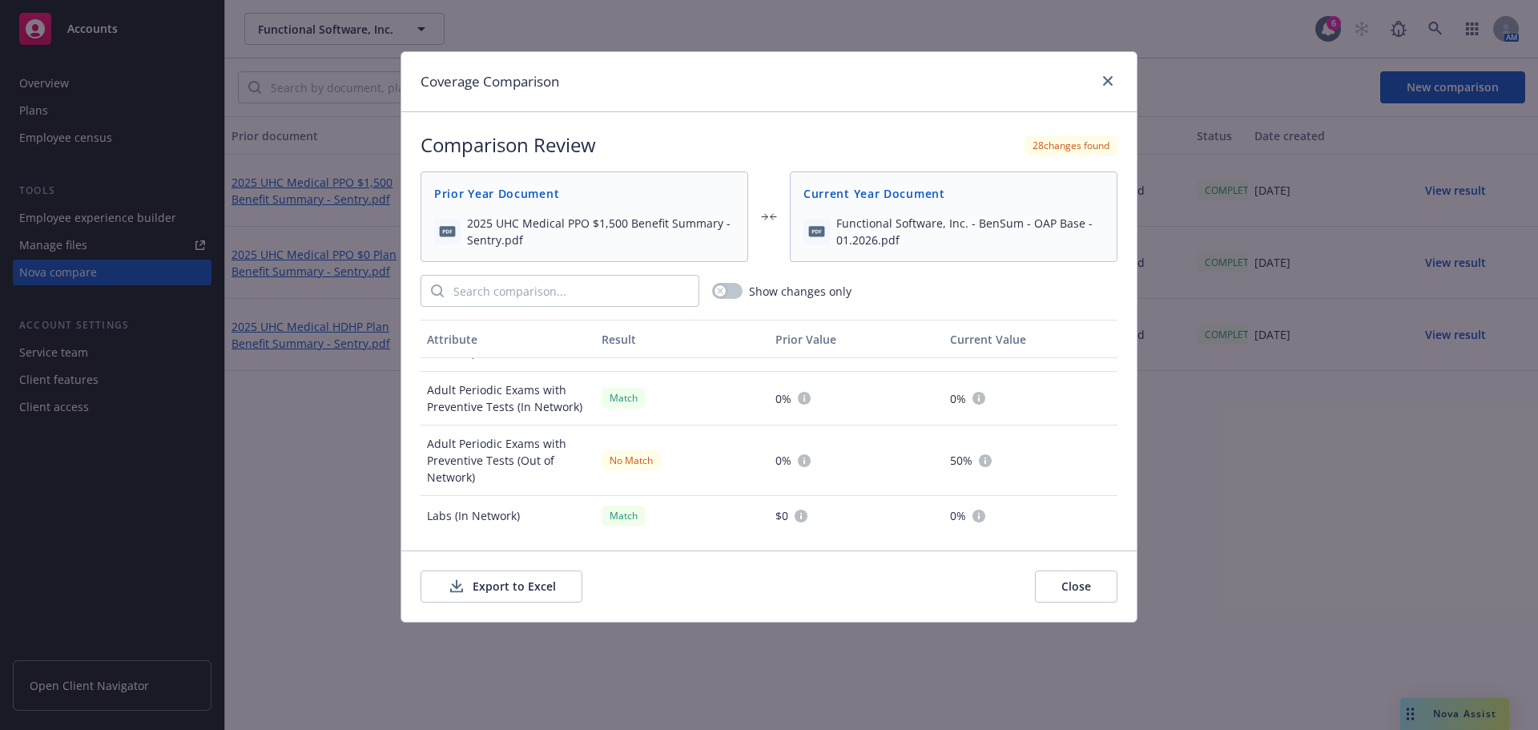
scroll to position [1201, 0]
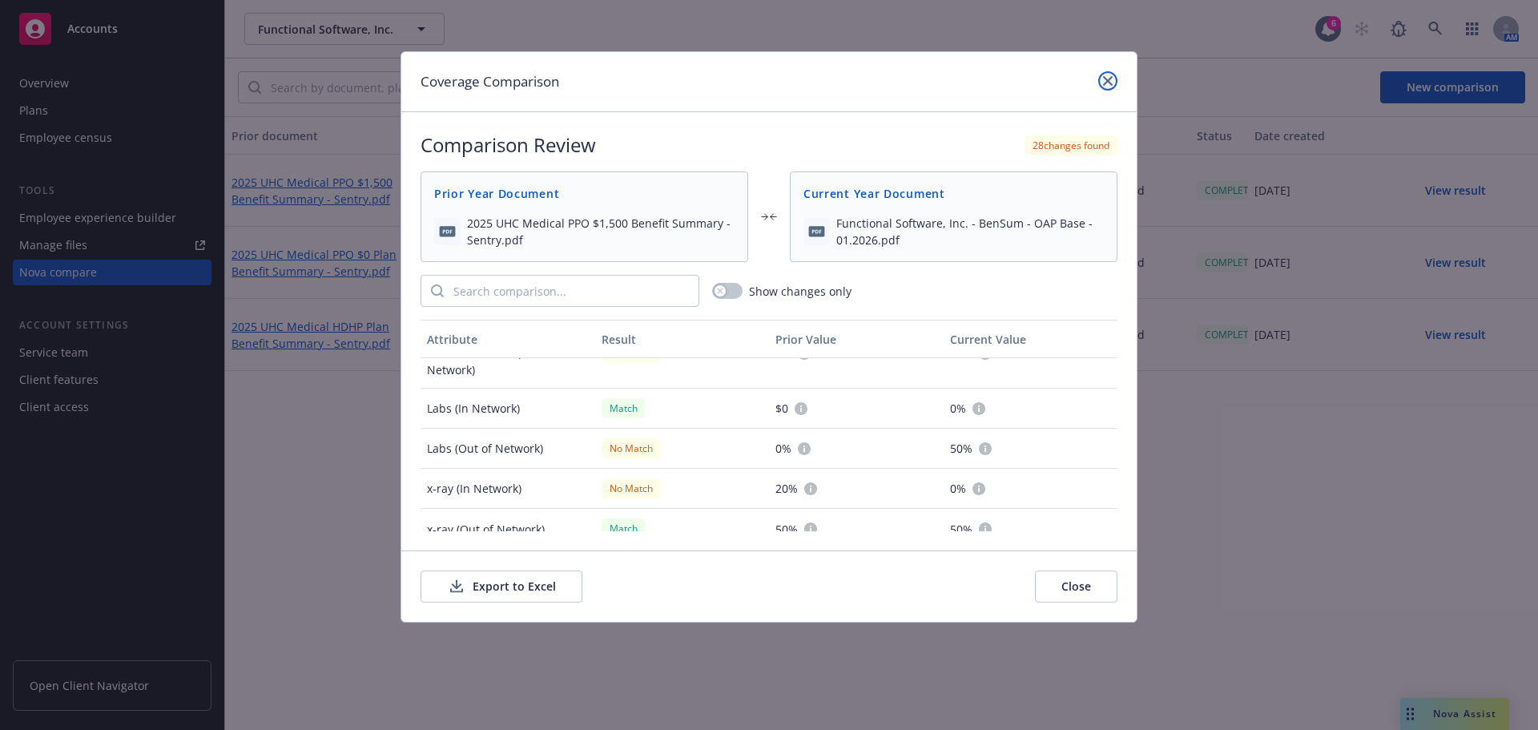
click at [1109, 79] on icon "close" at bounding box center [1108, 81] width 10 height 10
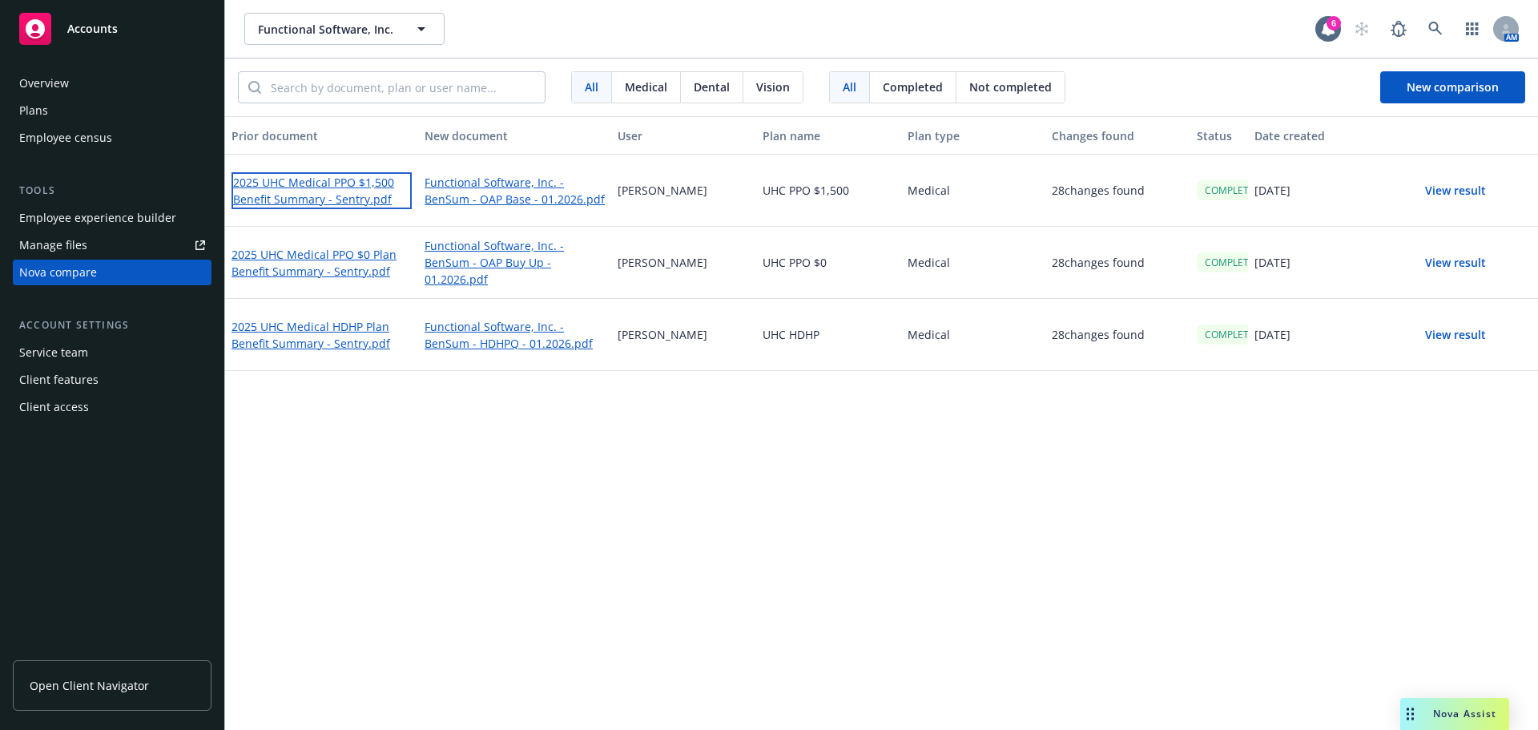
click at [330, 178] on link "2025 UHC Medical PPO $1,500 Benefit Summary - Sentry.pdf" at bounding box center [321, 190] width 180 height 37
click at [1442, 194] on button "View result" at bounding box center [1455, 191] width 112 height 32
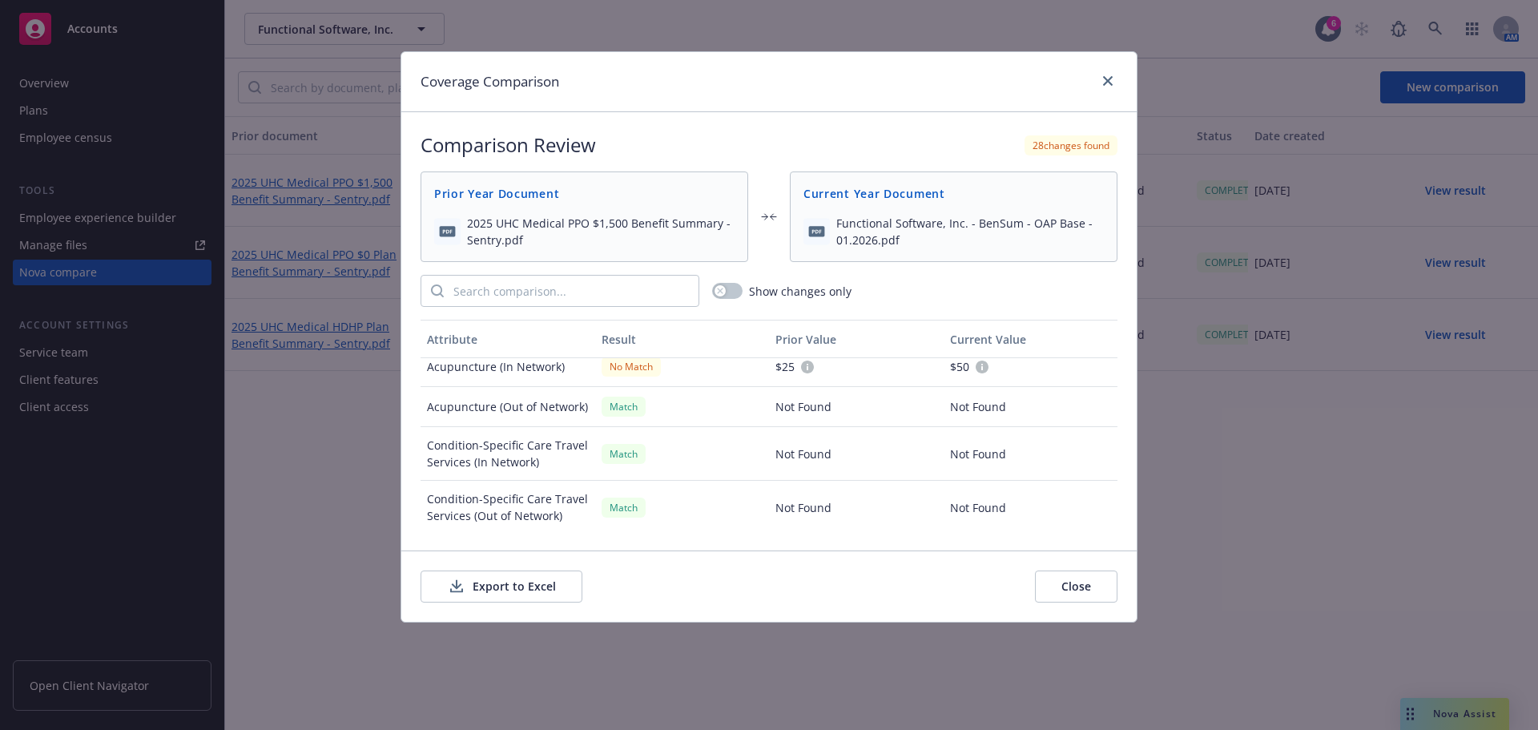
scroll to position [2831, 0]
click at [1109, 83] on icon "close" at bounding box center [1108, 81] width 10 height 10
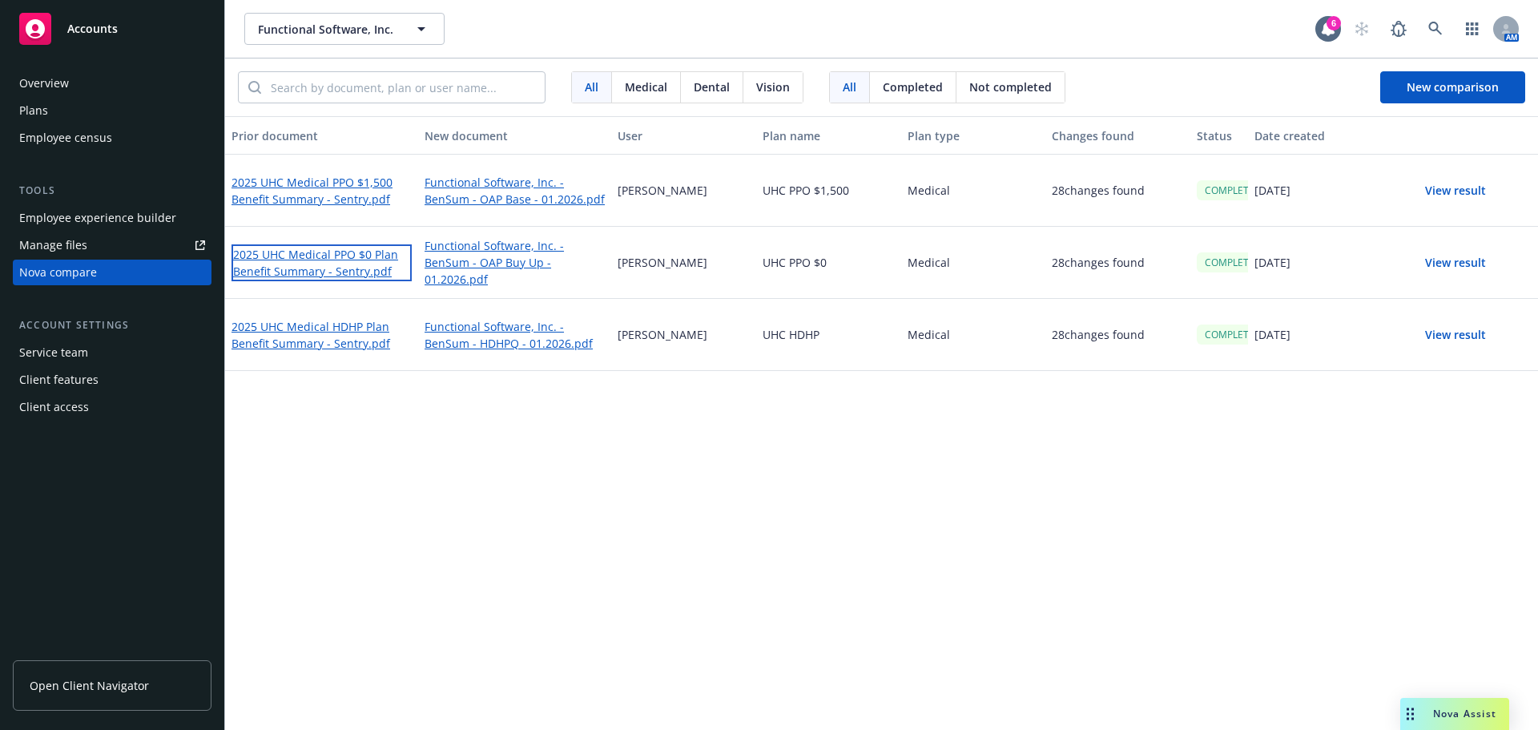
click at [291, 253] on link "2025 UHC Medical PPO $0 Plan Benefit Summary - Sentry.pdf" at bounding box center [321, 262] width 180 height 37
click at [313, 255] on link "2025 UHC Medical PPO $0 Plan Benefit Summary - Sentry.pdf" at bounding box center [321, 262] width 180 height 37
click at [1418, 91] on span "New comparison" at bounding box center [1452, 86] width 92 height 15
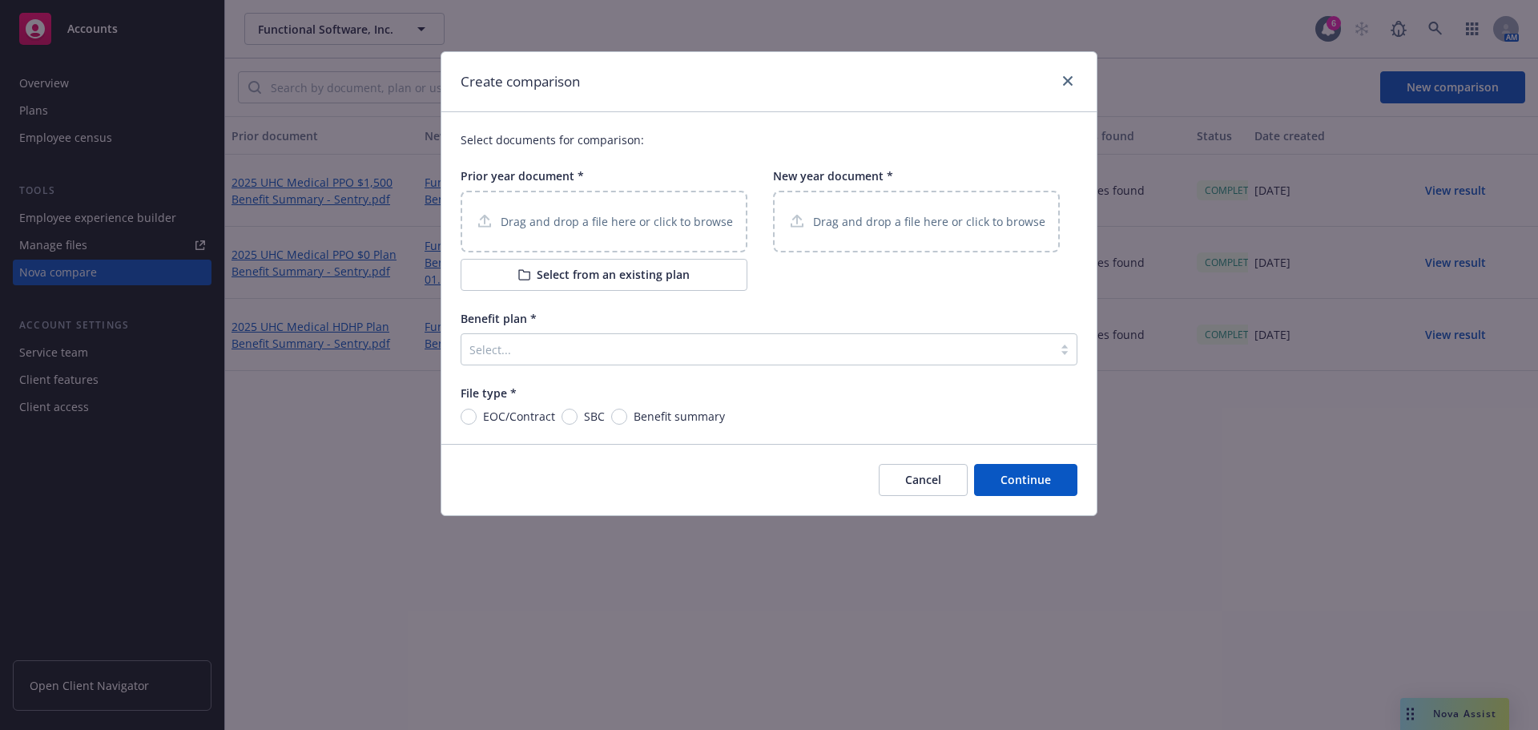
click at [537, 270] on button "Select from an existing plan" at bounding box center [604, 275] width 287 height 32
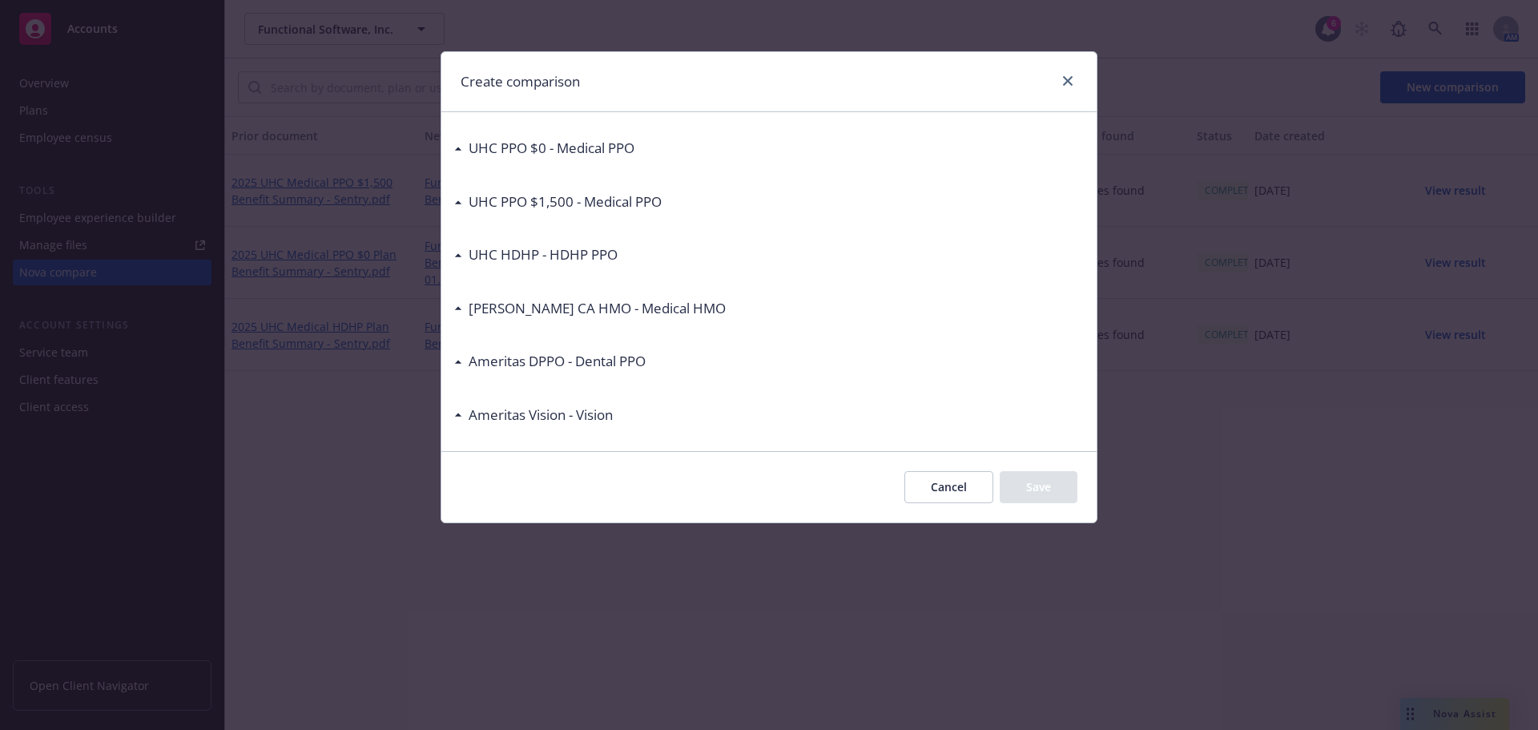
click at [513, 249] on h3 "UHC HDHP - HDHP PPO" at bounding box center [543, 254] width 149 height 21
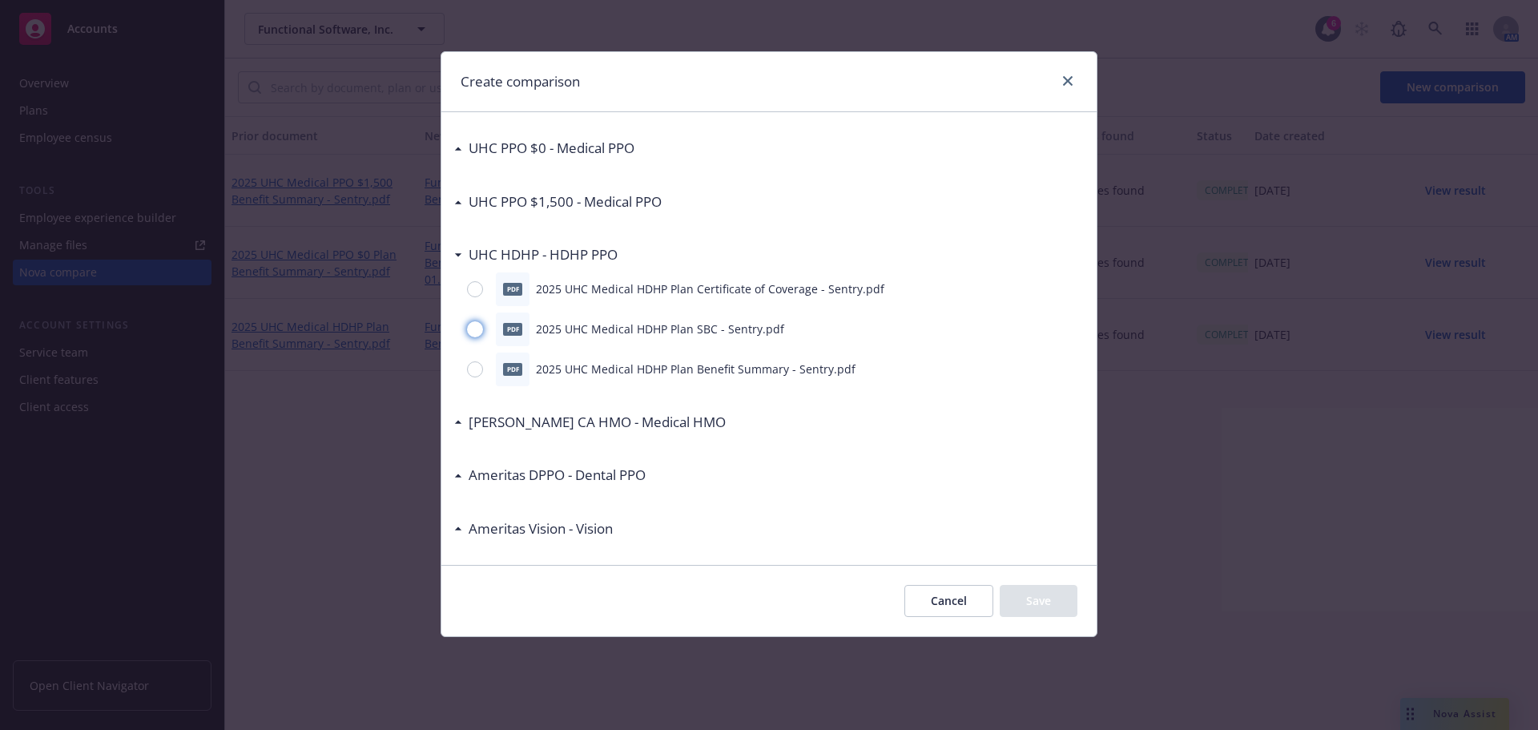
click at [479, 328] on input "radio" at bounding box center [475, 329] width 16 height 16
radio input "true"
click at [1031, 605] on button "Save" at bounding box center [1039, 601] width 78 height 32
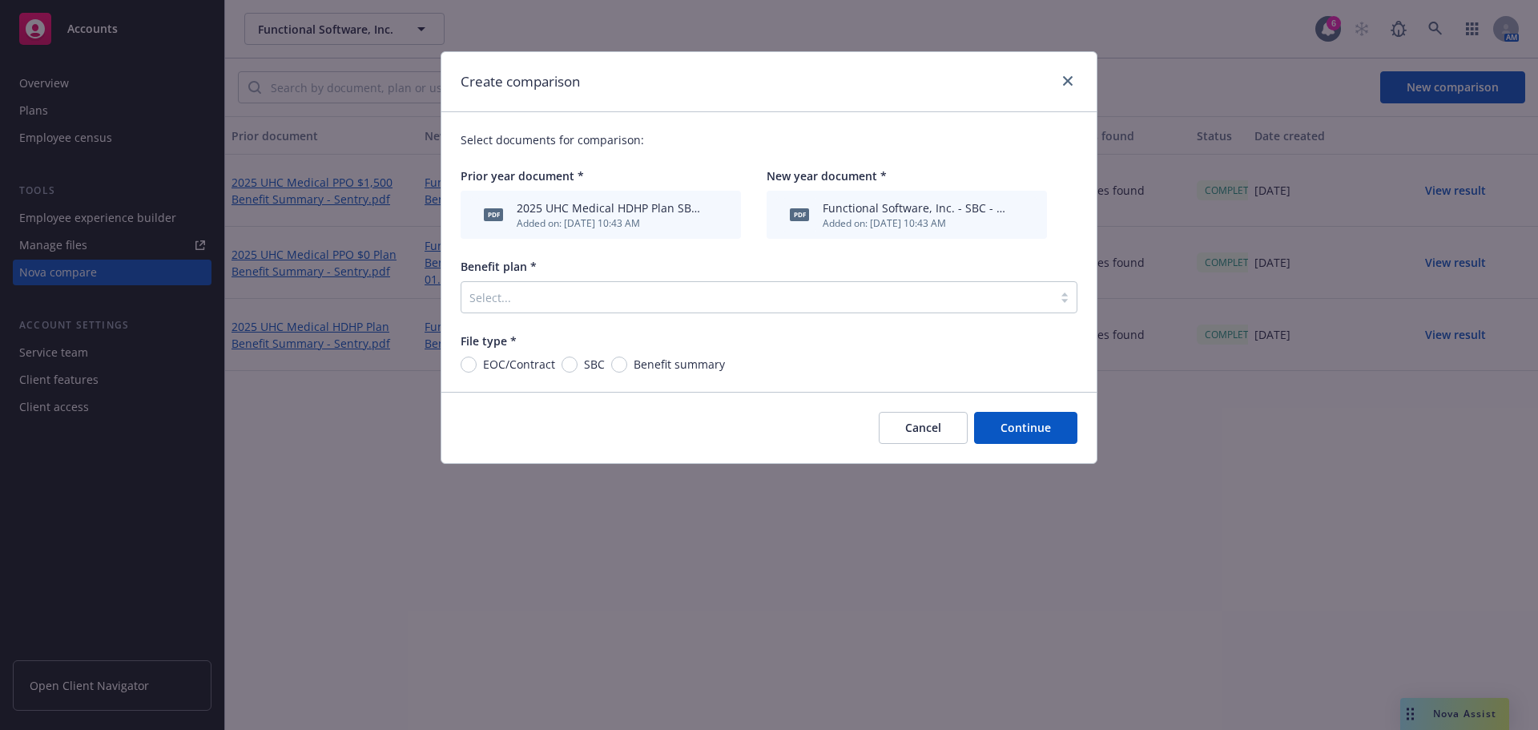
click at [726, 296] on div at bounding box center [756, 297] width 575 height 19
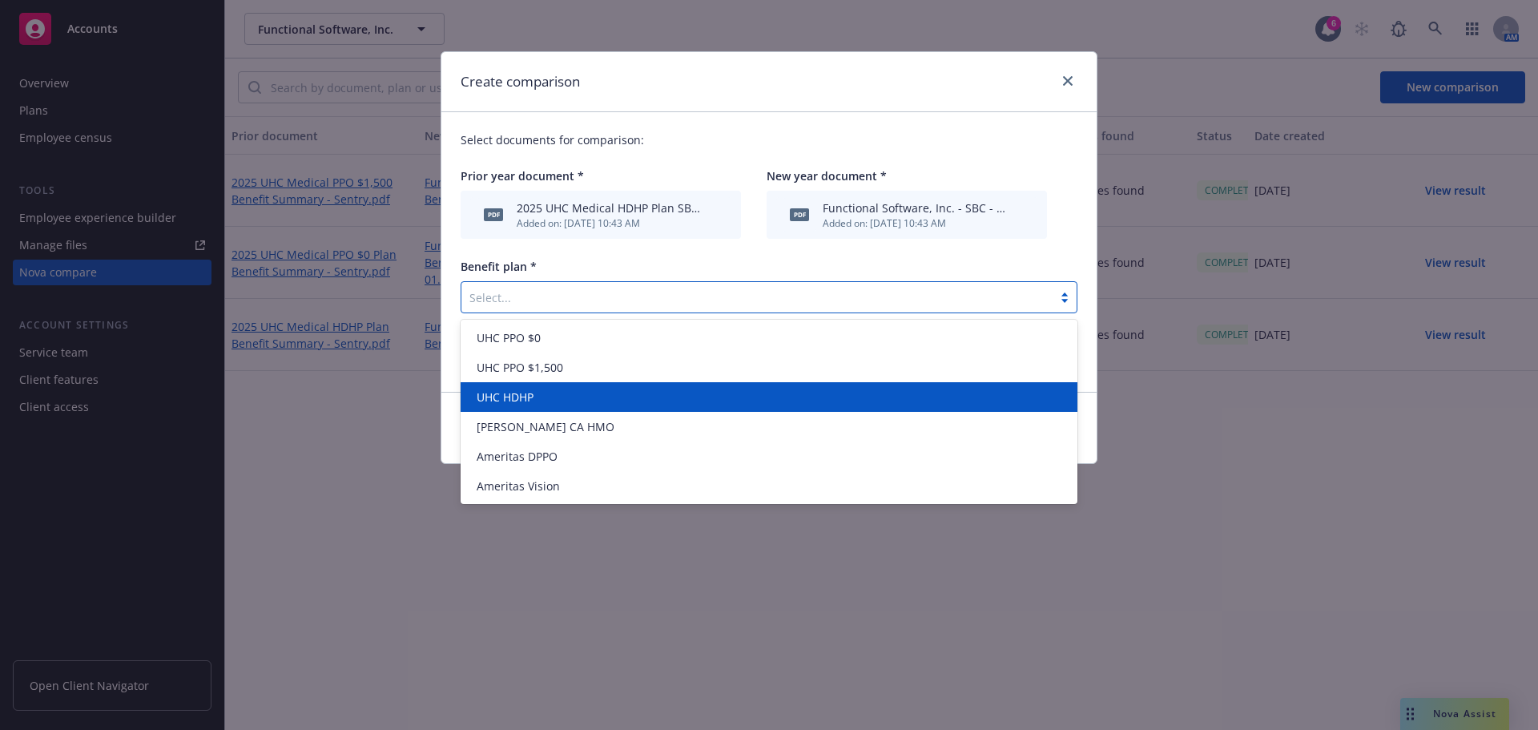
click at [503, 395] on span "UHC HDHP" at bounding box center [505, 396] width 57 height 17
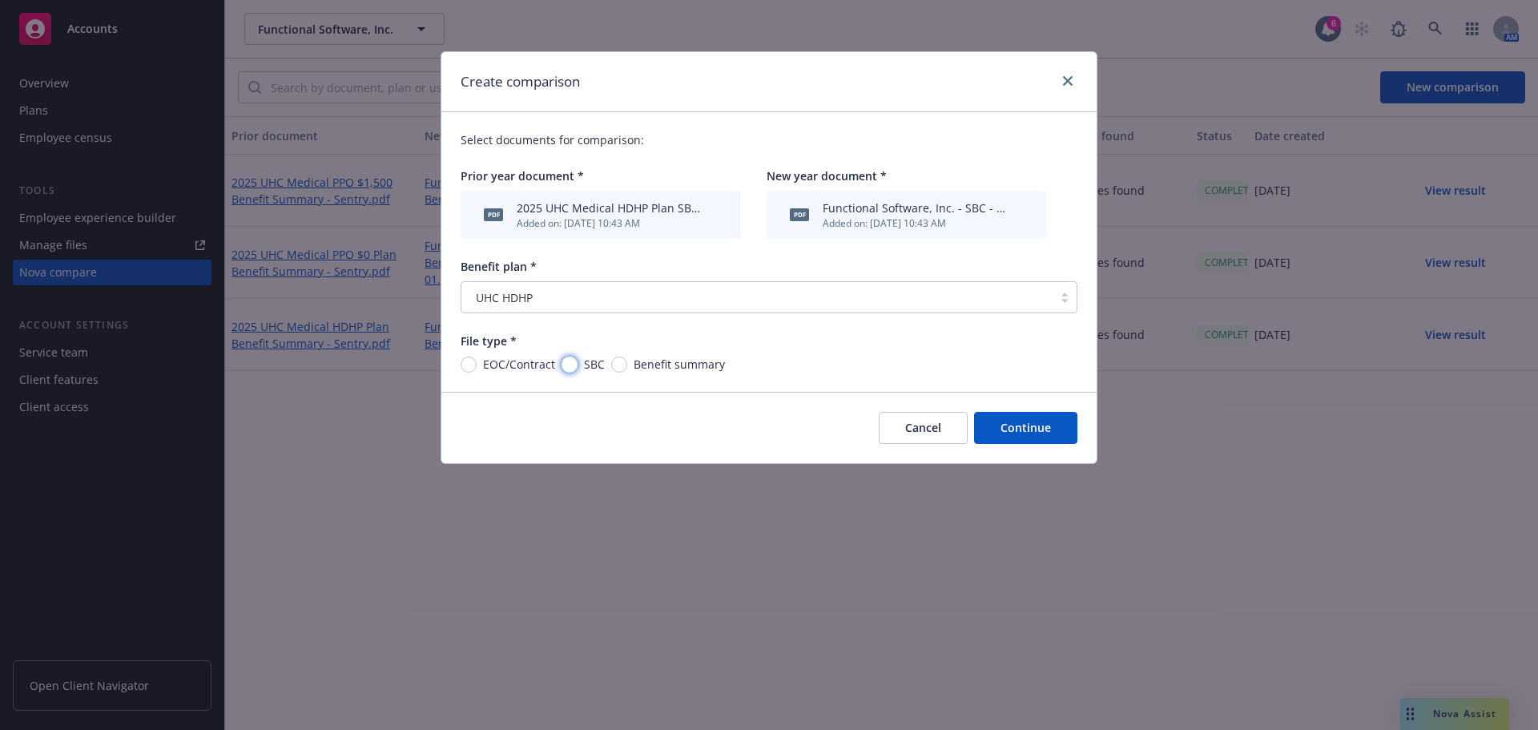
click at [564, 368] on input "SBC" at bounding box center [569, 364] width 16 height 16
radio input "true"
click at [1024, 441] on button "Continue" at bounding box center [1025, 428] width 103 height 32
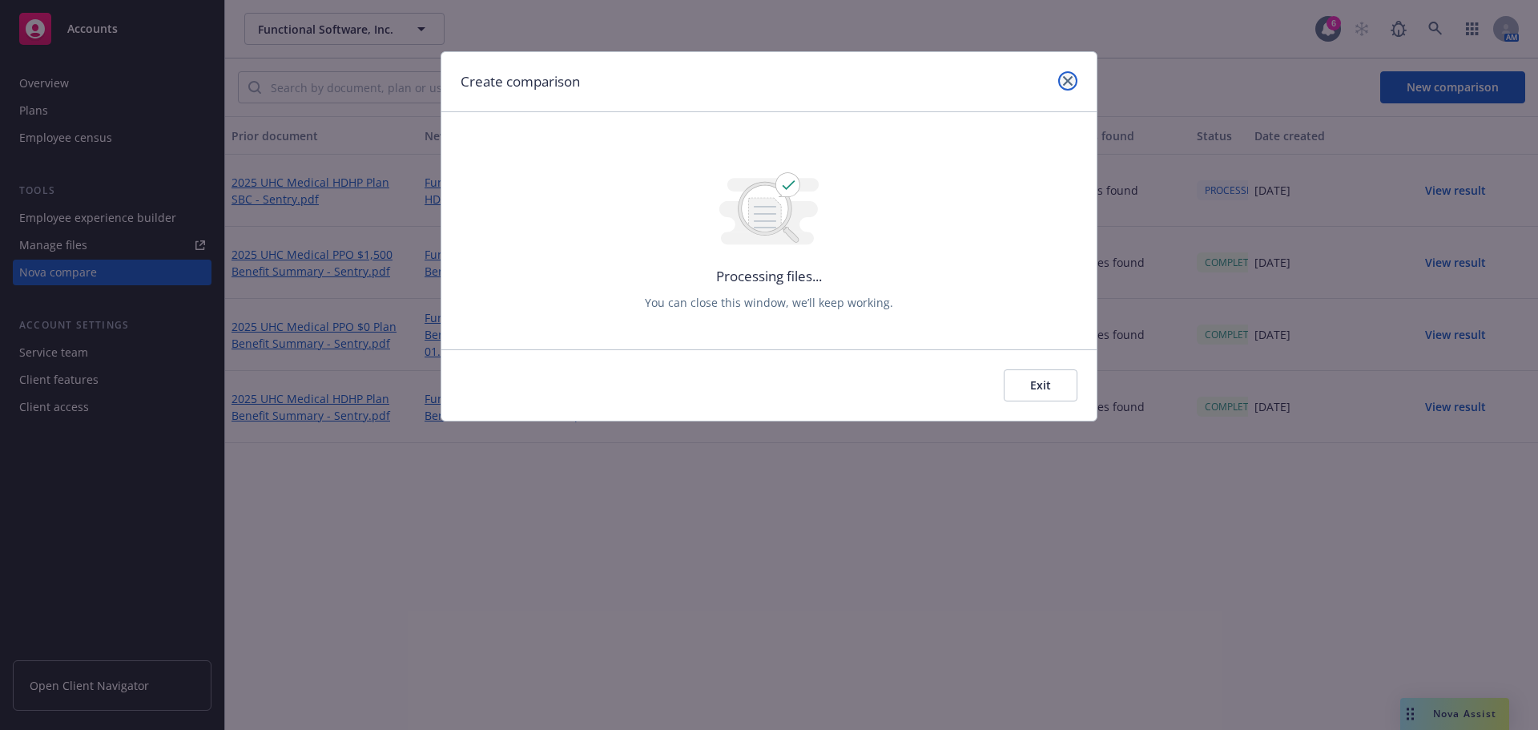
click at [1064, 86] on link "close" at bounding box center [1067, 80] width 19 height 19
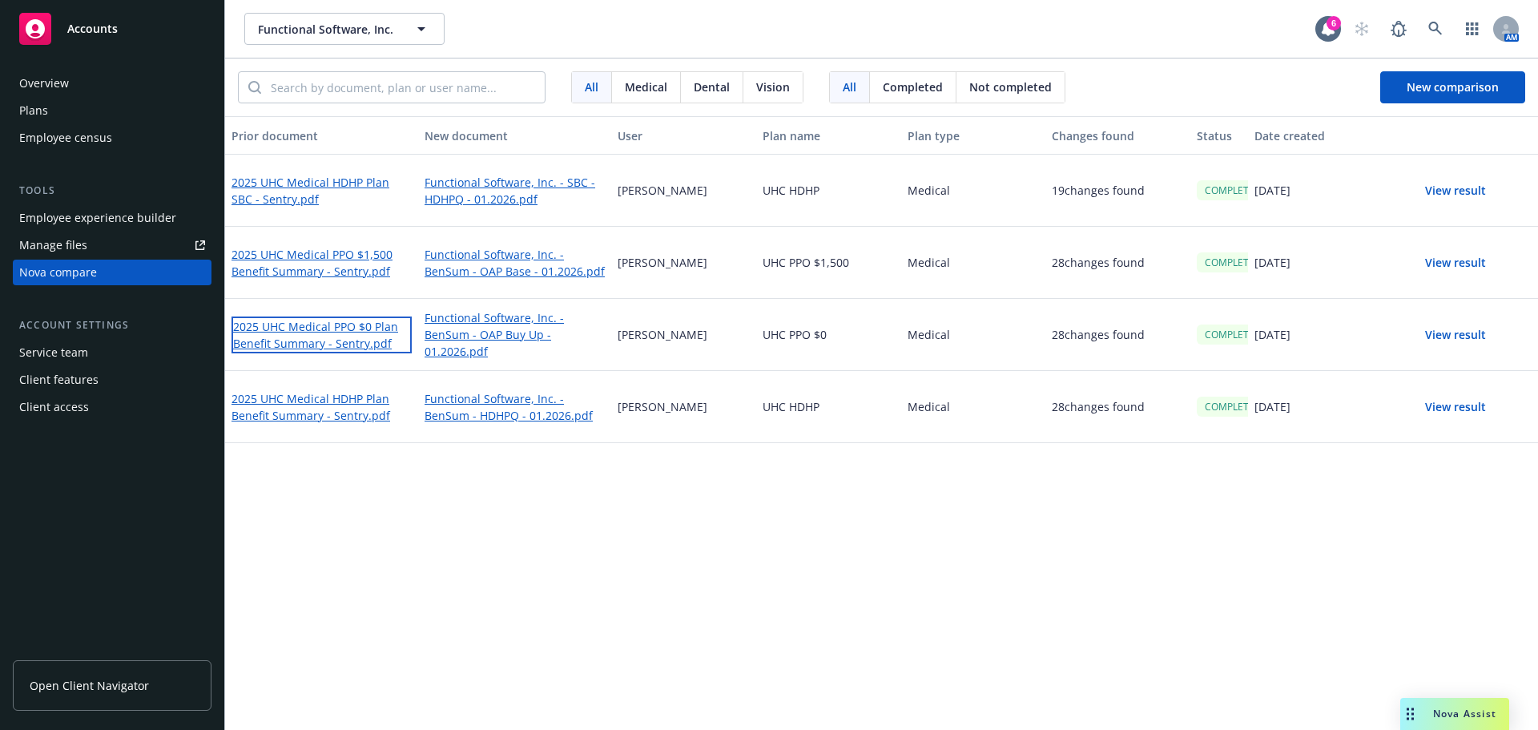
click at [336, 330] on link "2025 UHC Medical PPO $0 Plan Benefit Summary - Sentry.pdf" at bounding box center [321, 334] width 180 height 37
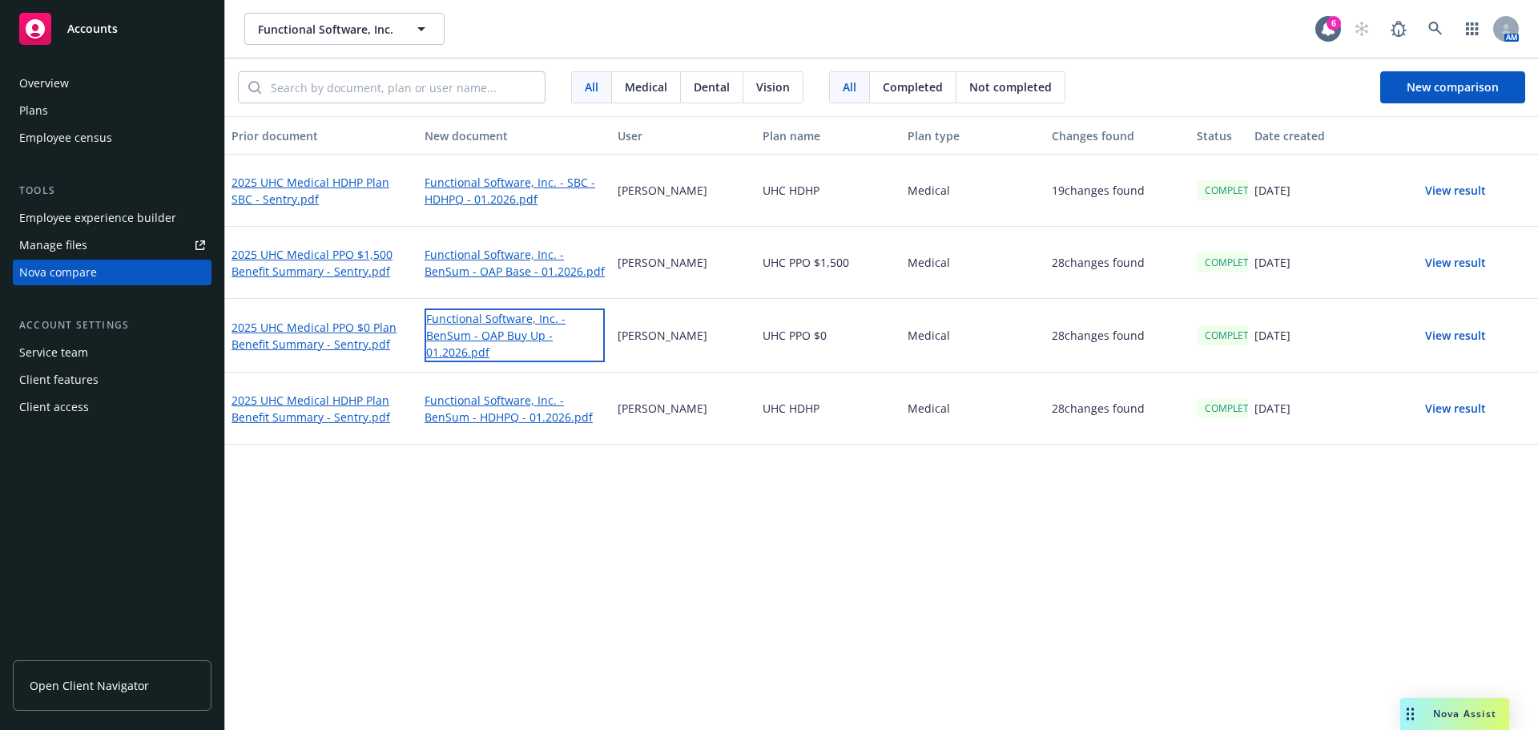
click at [513, 328] on link "Functional Software, Inc. - BenSum - OAP Buy Up - 01.2026.pdf" at bounding box center [514, 335] width 180 height 54
click at [321, 404] on link "2025 UHC Medical HDHP Plan Benefit Summary - Sentry.pdf" at bounding box center [321, 406] width 180 height 37
click at [490, 404] on link "Functional Software, Inc. - BenSum - HDHPQ - 01.2026.pdf" at bounding box center [514, 406] width 180 height 37
click at [471, 403] on link "Functional Software, Inc. - BenSum - HDHPQ - 01.2026.pdf" at bounding box center [514, 406] width 180 height 37
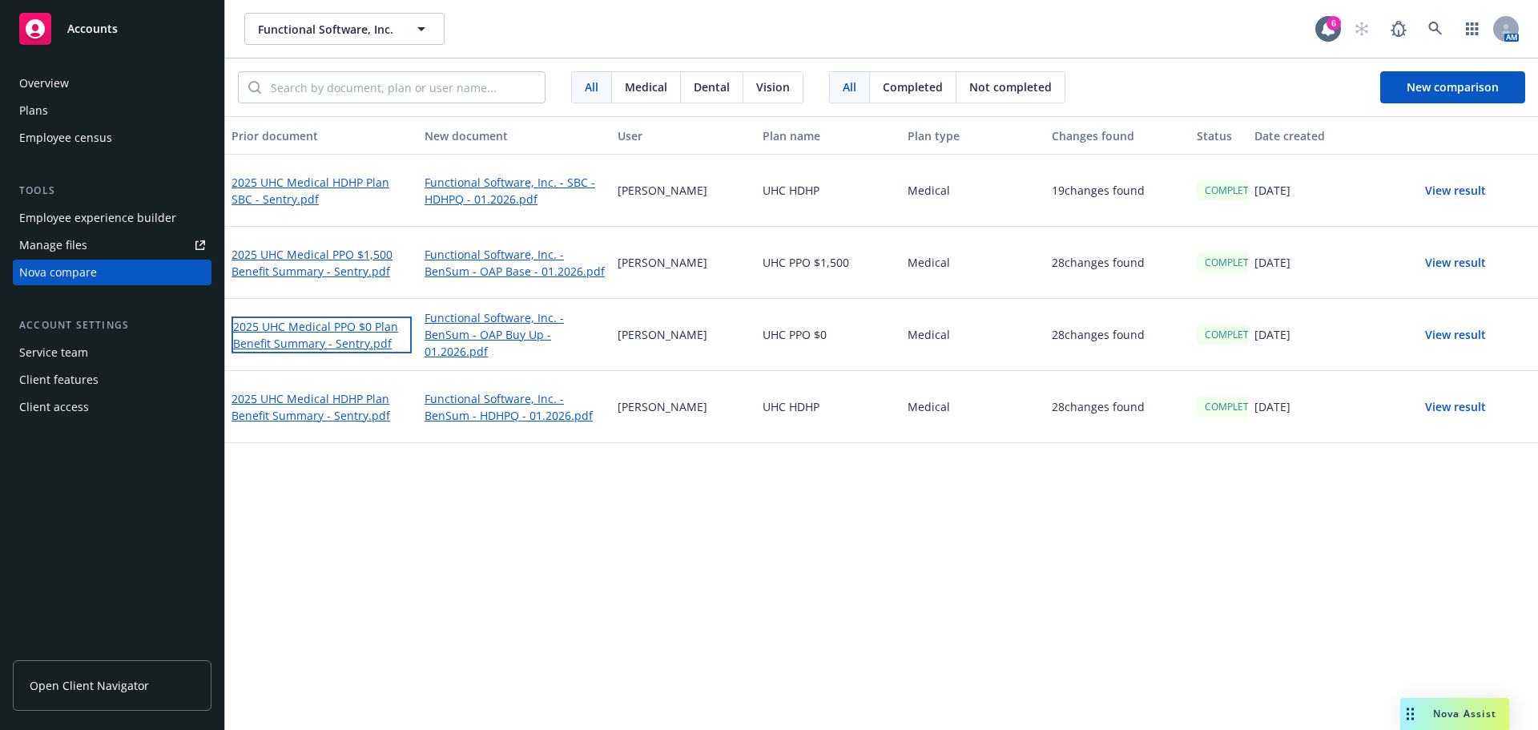
click at [320, 330] on link "2025 UHC Medical PPO $0 Plan Benefit Summary - Sentry.pdf" at bounding box center [321, 334] width 180 height 37
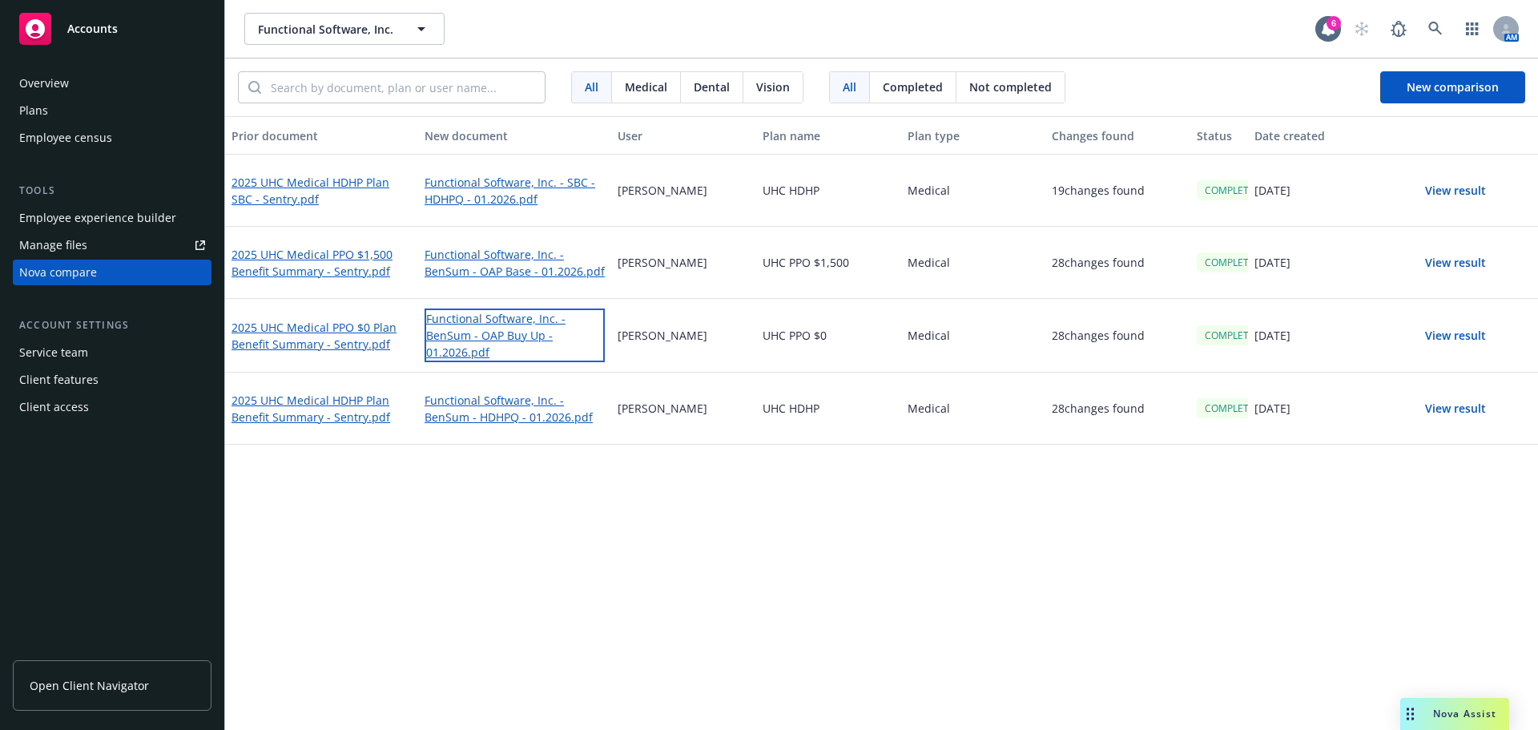
click at [510, 328] on link "Functional Software, Inc. - BenSum - OAP Buy Up - 01.2026.pdf" at bounding box center [514, 335] width 180 height 54
click at [311, 252] on link "2025 UHC Medical PPO $1,500 Benefit Summary - Sentry.pdf" at bounding box center [321, 262] width 180 height 37
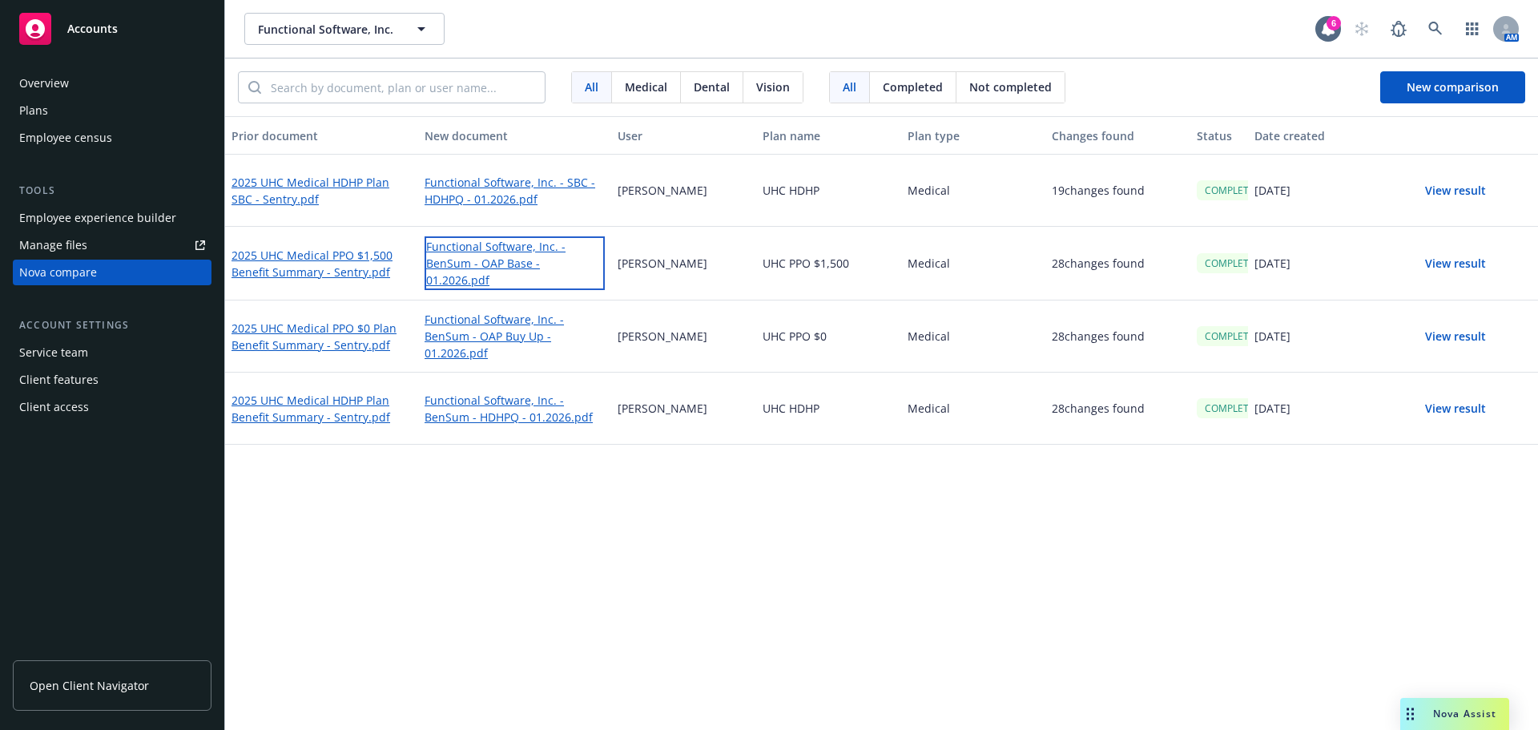
click at [509, 255] on link "Functional Software, Inc. - BenSum - OAP Base - 01.2026.pdf" at bounding box center [514, 263] width 180 height 54
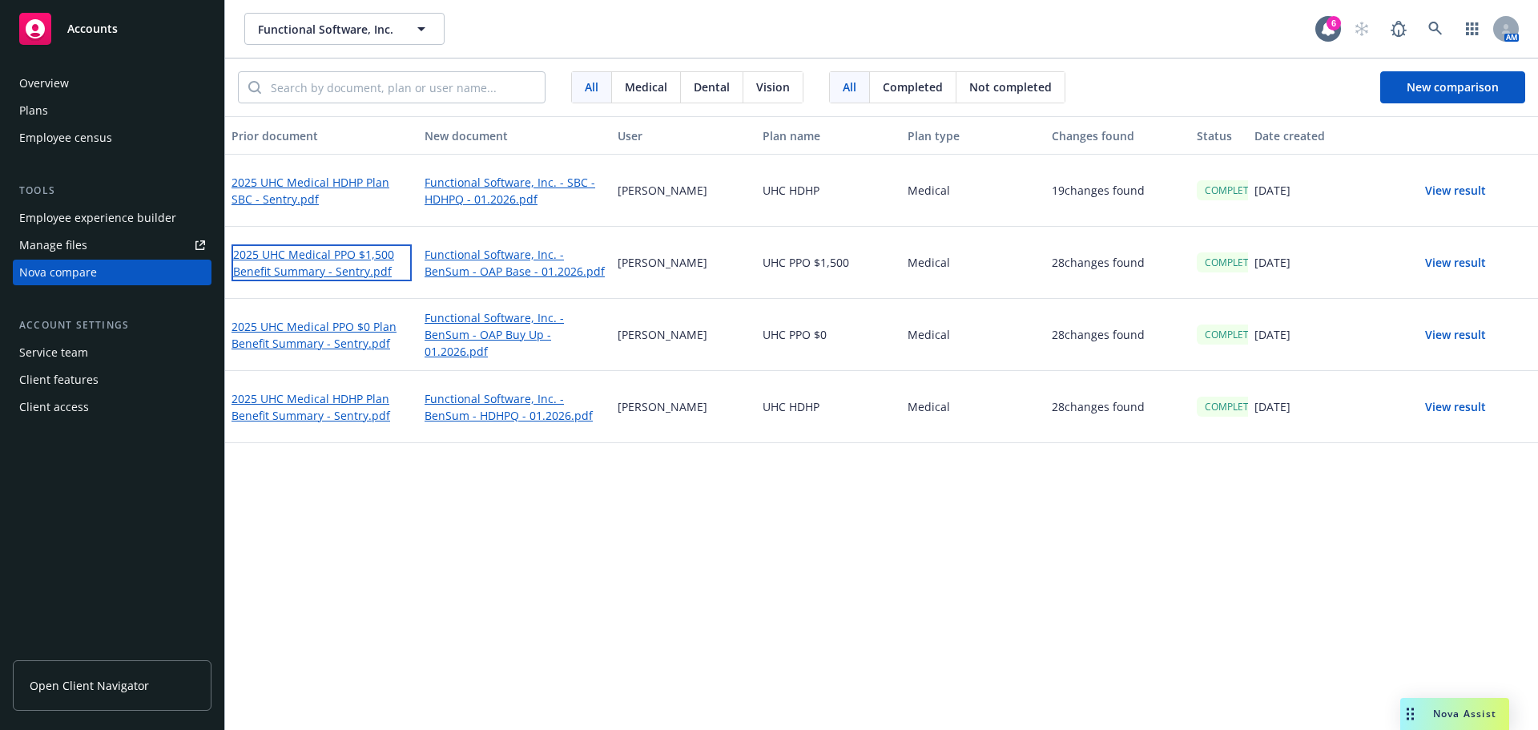
click at [295, 255] on link "2025 UHC Medical PPO $1,500 Benefit Summary - Sentry.pdf" at bounding box center [321, 262] width 180 height 37
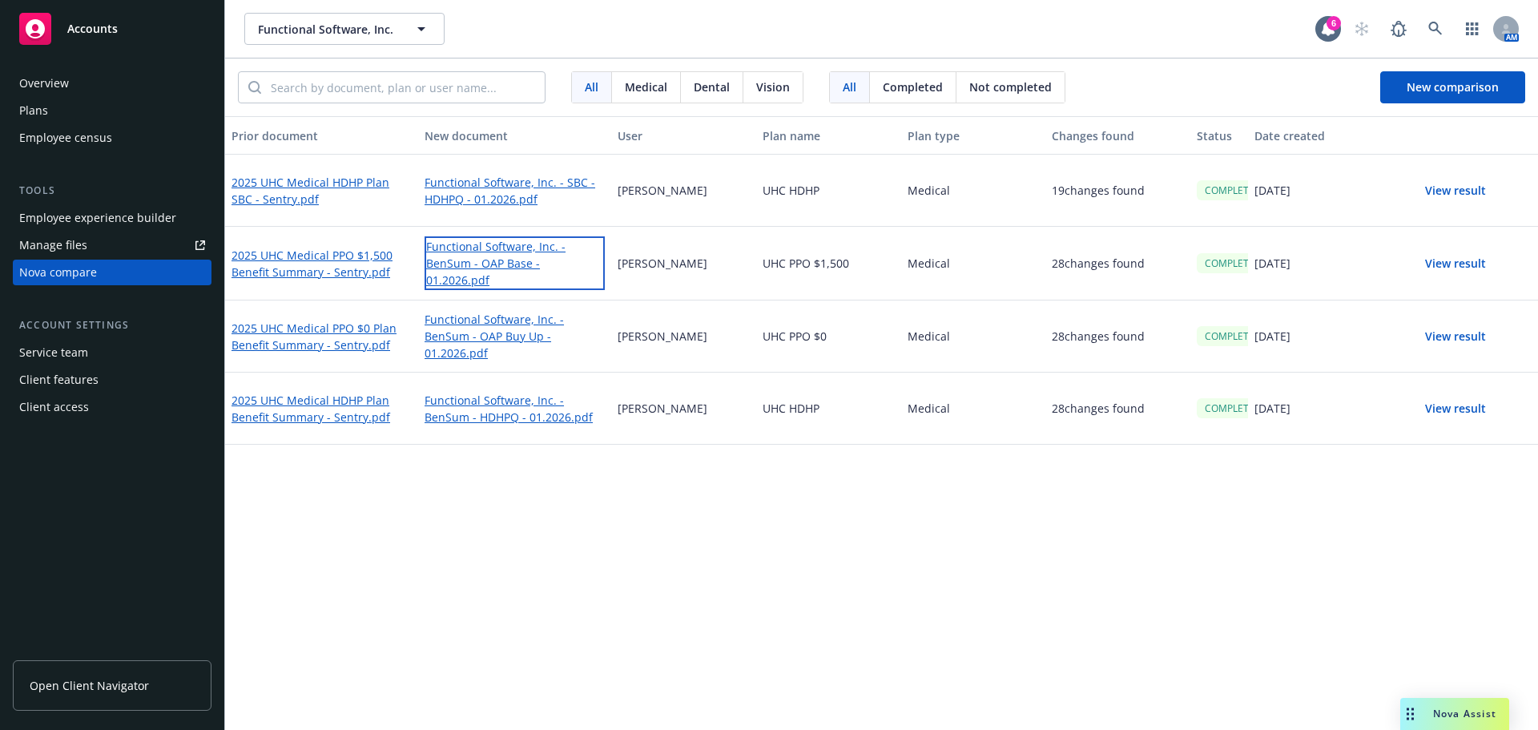
click at [514, 257] on link "Functional Software, Inc. - BenSum - OAP Base - 01.2026.pdf" at bounding box center [514, 263] width 180 height 54
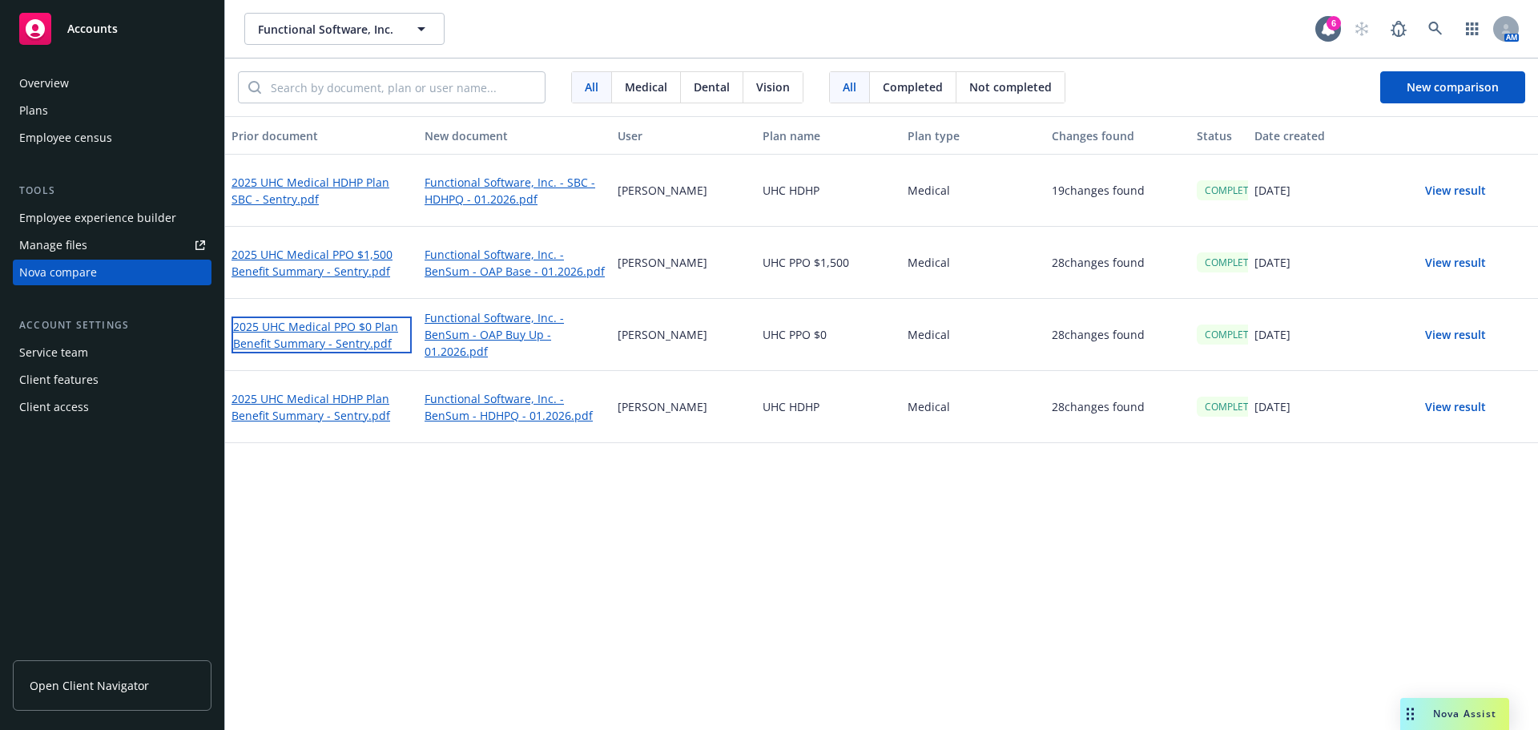
click at [308, 322] on link "2025 UHC Medical PPO $0 Plan Benefit Summary - Sentry.pdf" at bounding box center [321, 334] width 180 height 37
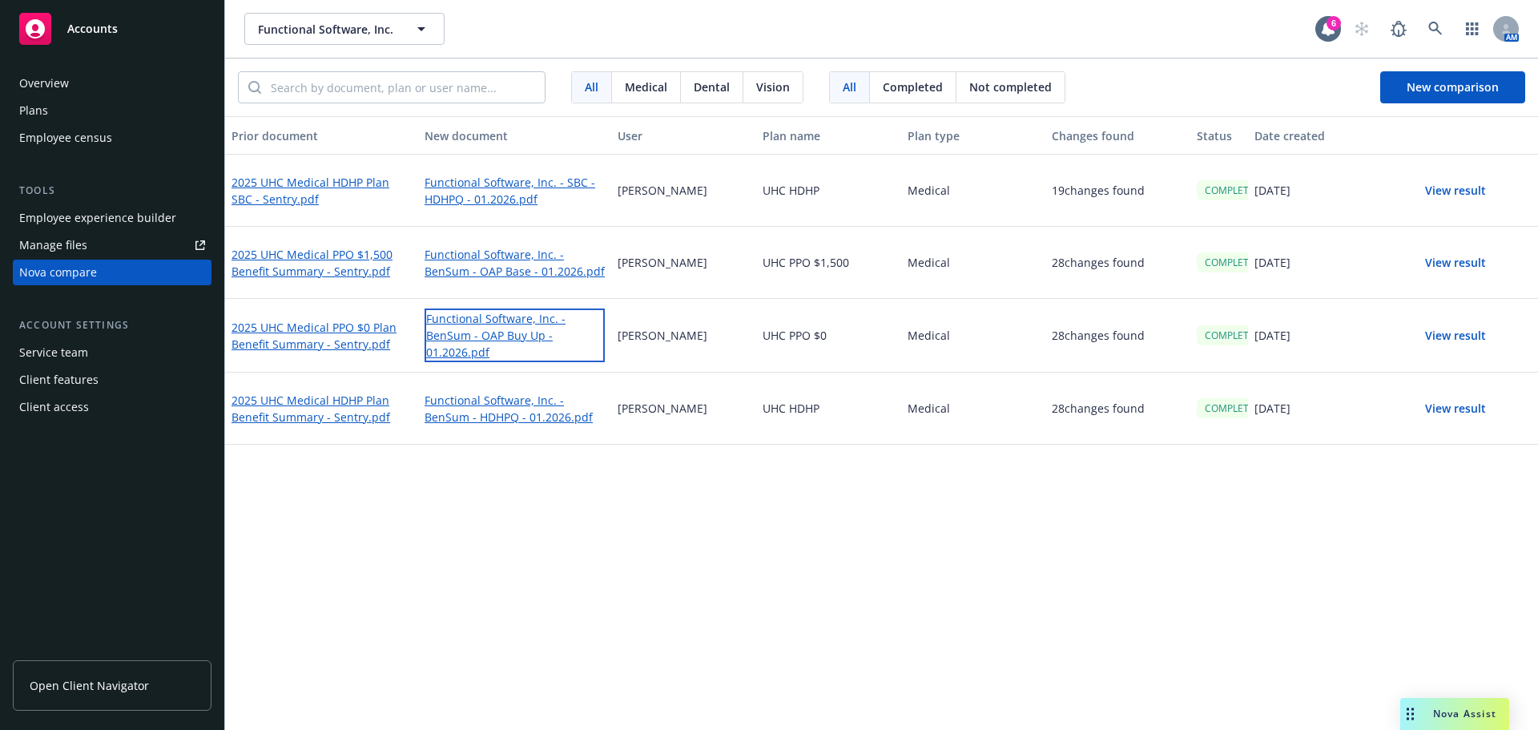
click at [503, 321] on link "Functional Software, Inc. - BenSum - OAP Buy Up - 01.2026.pdf" at bounding box center [514, 335] width 180 height 54
click at [1436, 188] on button "View result" at bounding box center [1455, 191] width 112 height 32
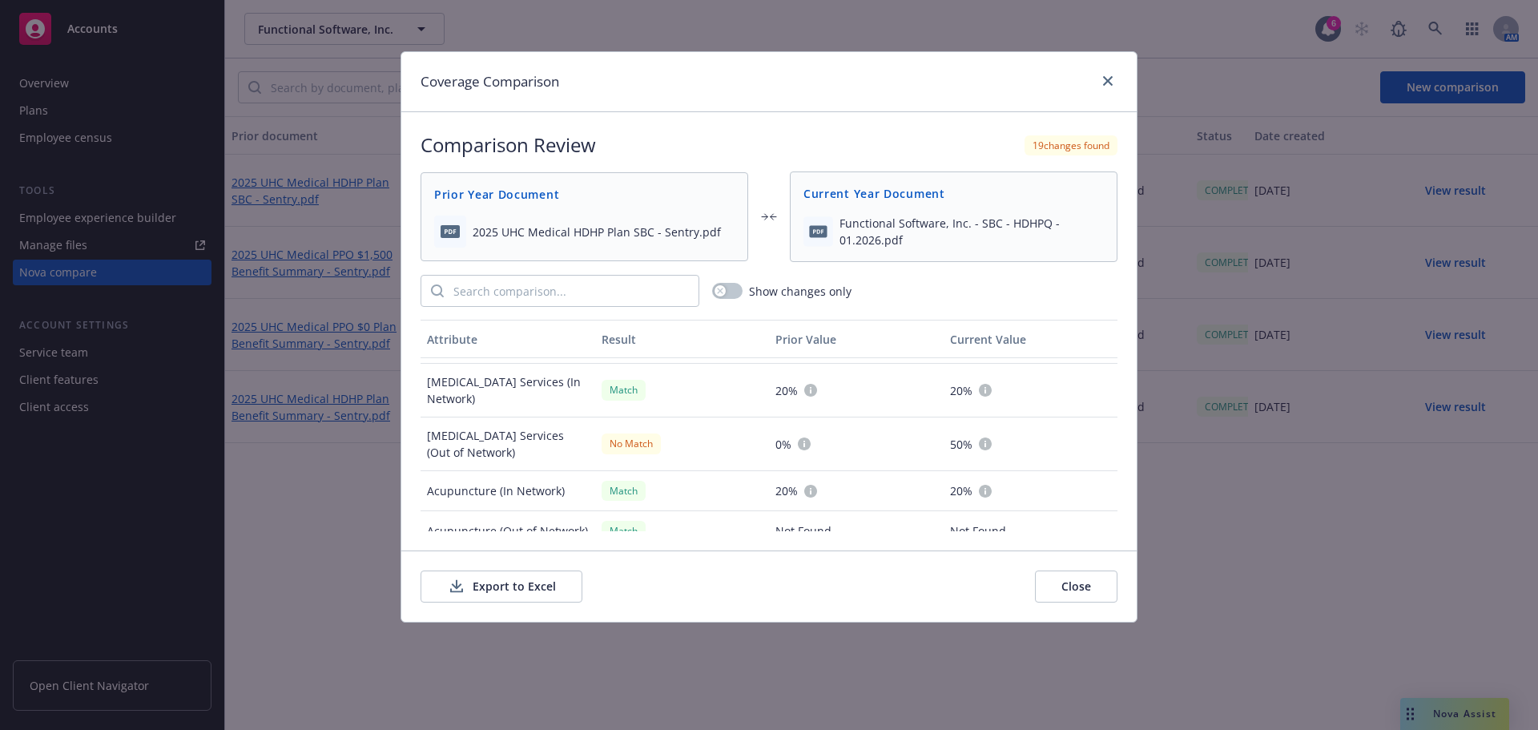
scroll to position [2711, 0]
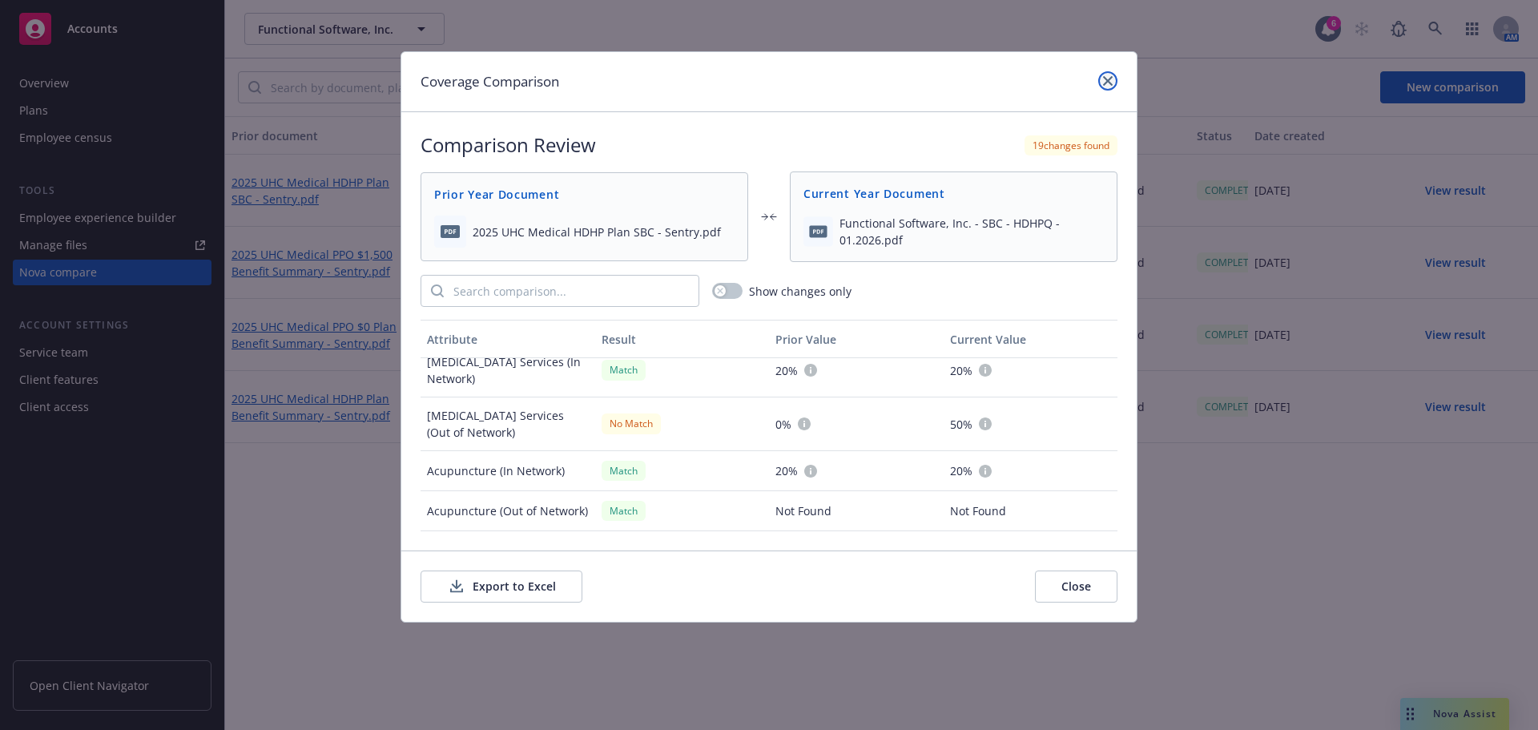
click at [1105, 87] on link "close" at bounding box center [1107, 80] width 19 height 19
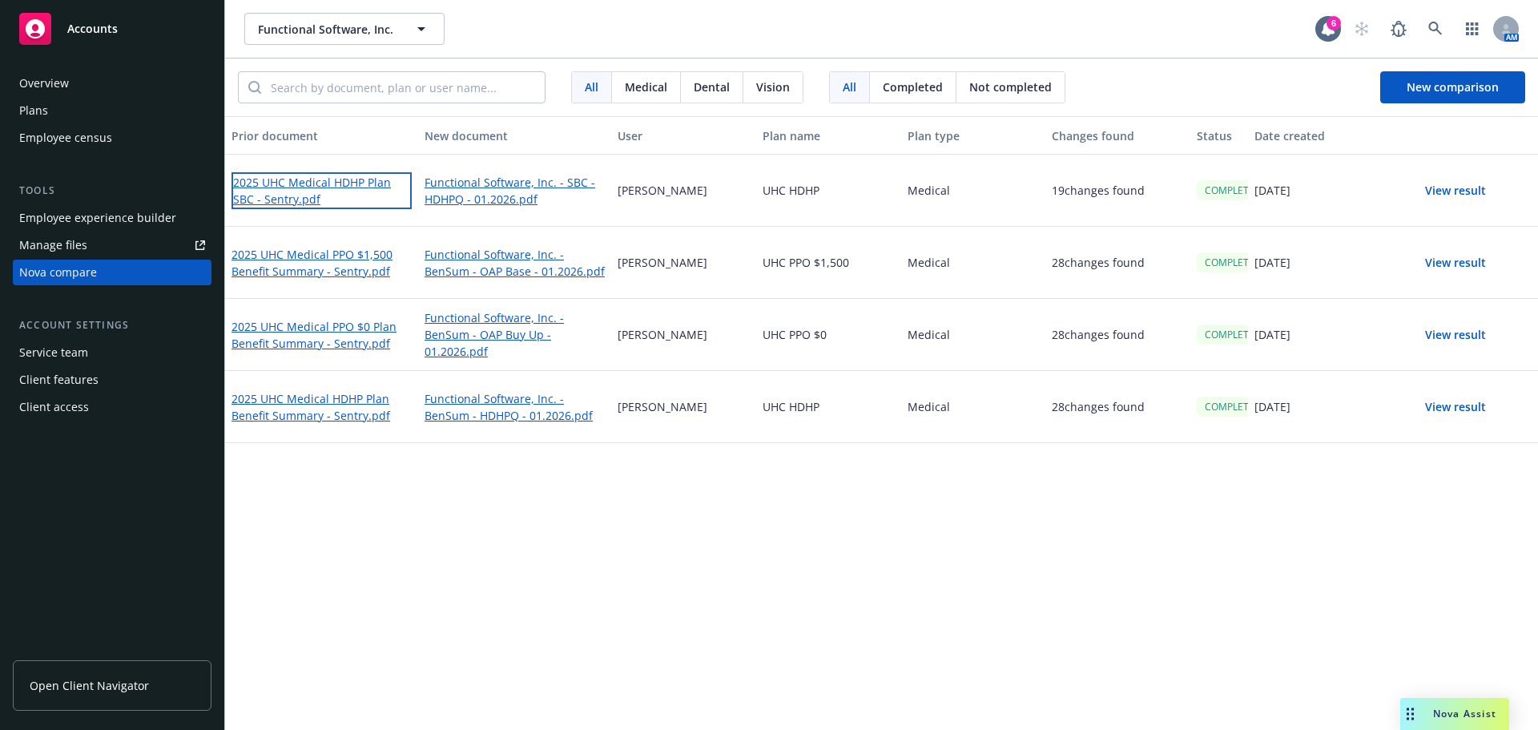
click at [307, 184] on link "2025 UHC Medical HDHP Plan SBC - Sentry.pdf" at bounding box center [321, 190] width 180 height 37
